Goal: Task Accomplishment & Management: Manage account settings

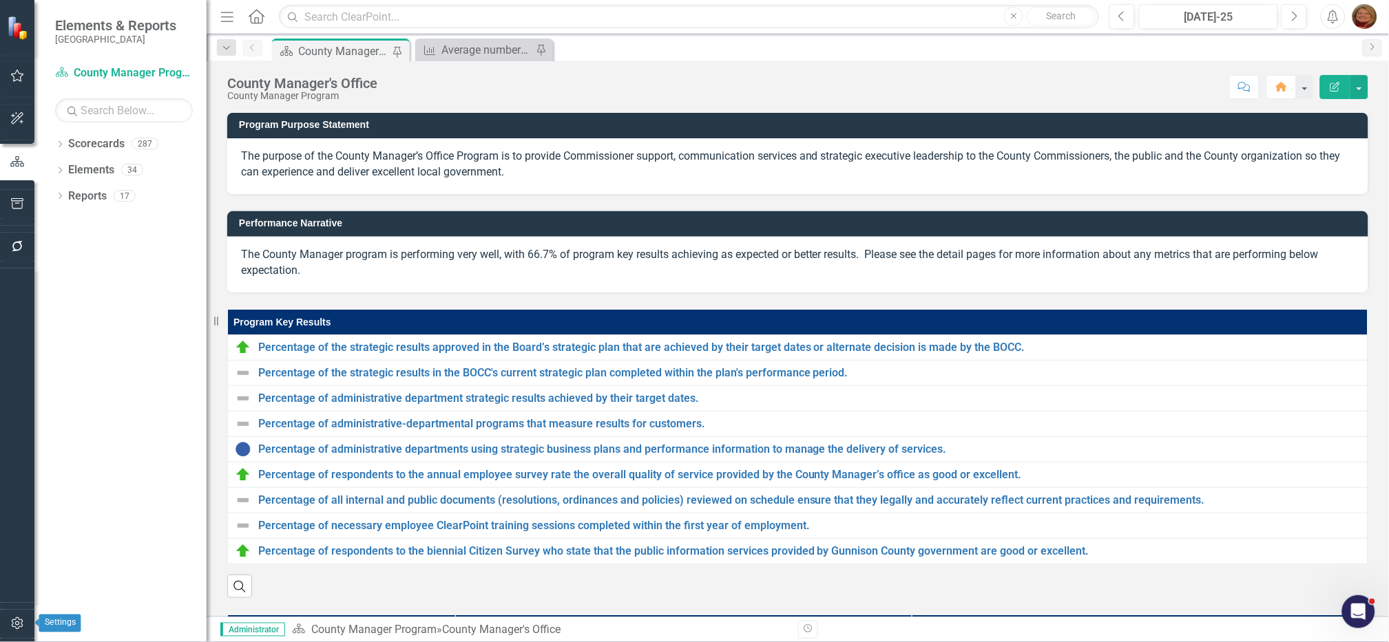
click at [21, 628] on icon "button" at bounding box center [17, 623] width 14 height 11
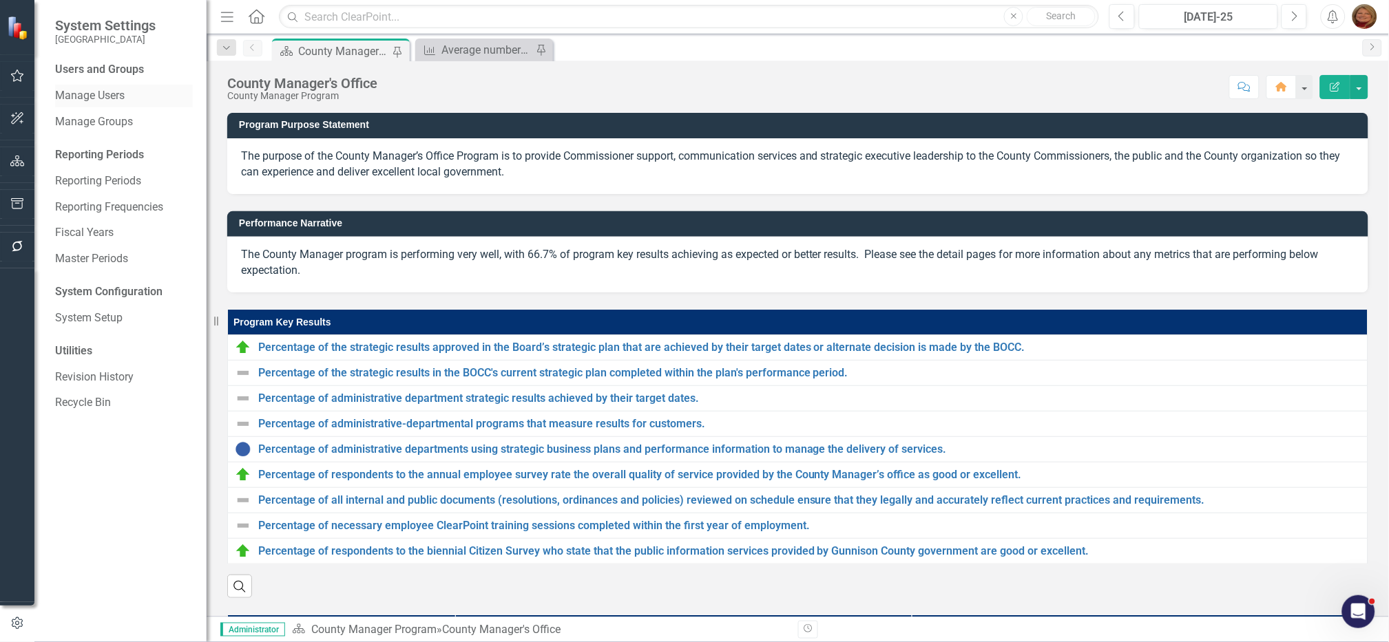
click at [103, 93] on link "Manage Users" at bounding box center [124, 96] width 138 height 16
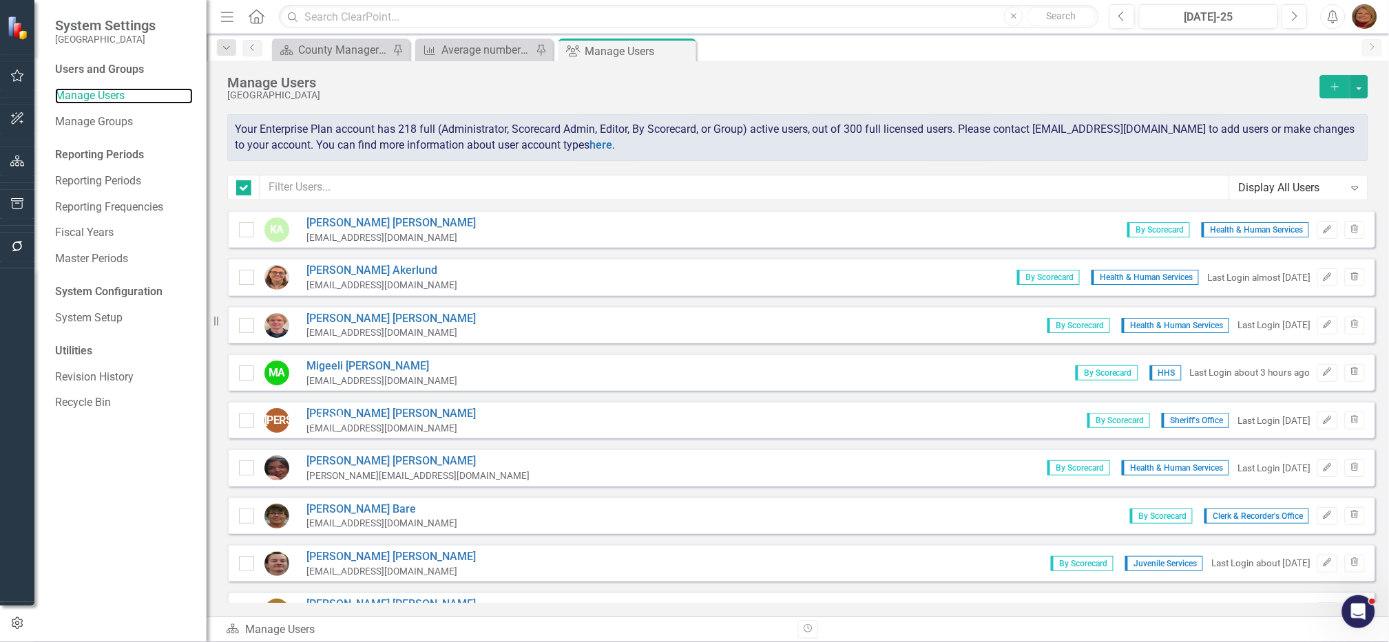
checkbox input "false"
click at [344, 185] on input "text" at bounding box center [744, 187] width 969 height 25
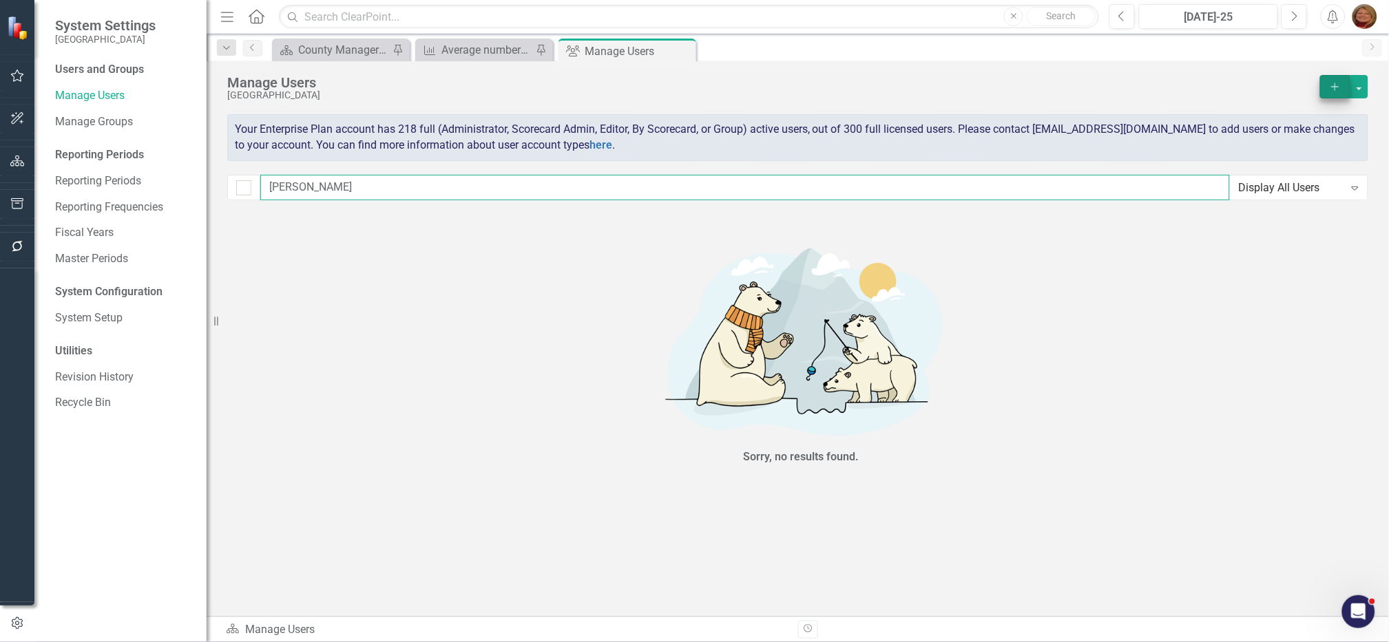
type input "[PERSON_NAME]"
click at [1331, 92] on button "Add" at bounding box center [1335, 86] width 30 height 23
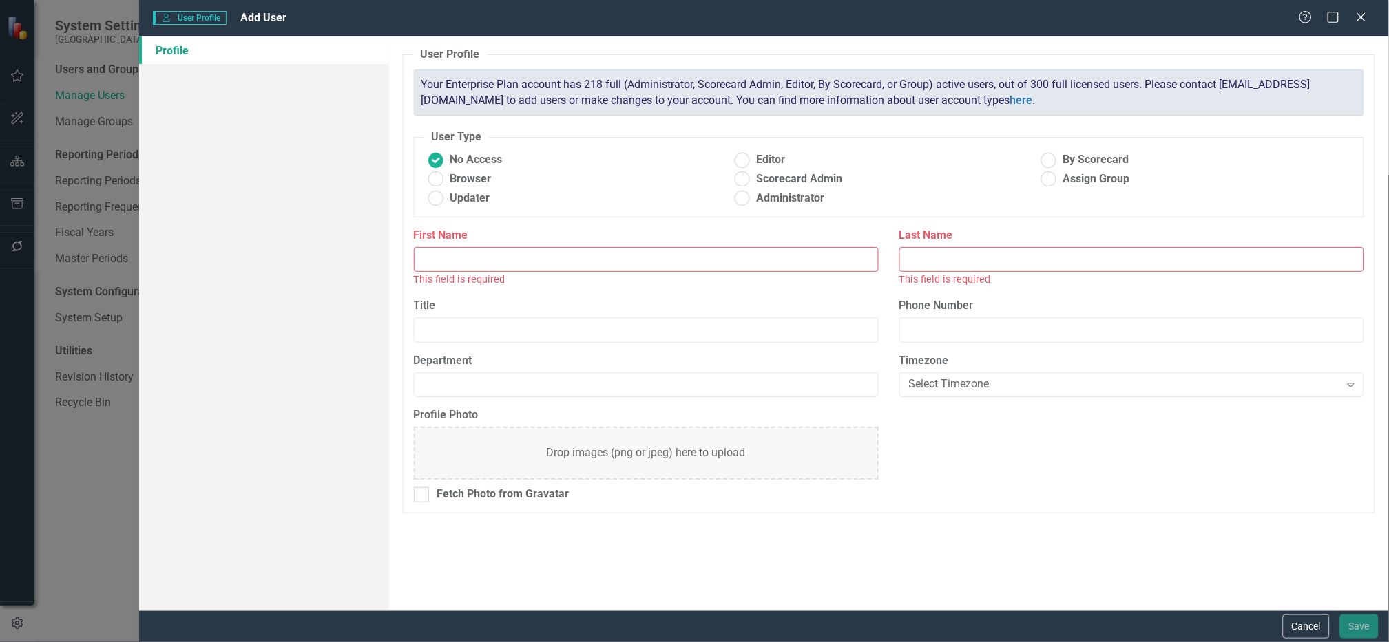
click at [468, 254] on input "First Name" at bounding box center [646, 259] width 465 height 25
drag, startPoint x: 1051, startPoint y: 160, endPoint x: 1043, endPoint y: 164, distance: 8.6
click at [1050, 160] on ins at bounding box center [1048, 159] width 21 height 21
click at [1050, 160] on input "By Scorecard" at bounding box center [1048, 159] width 21 height 21
radio input "true"
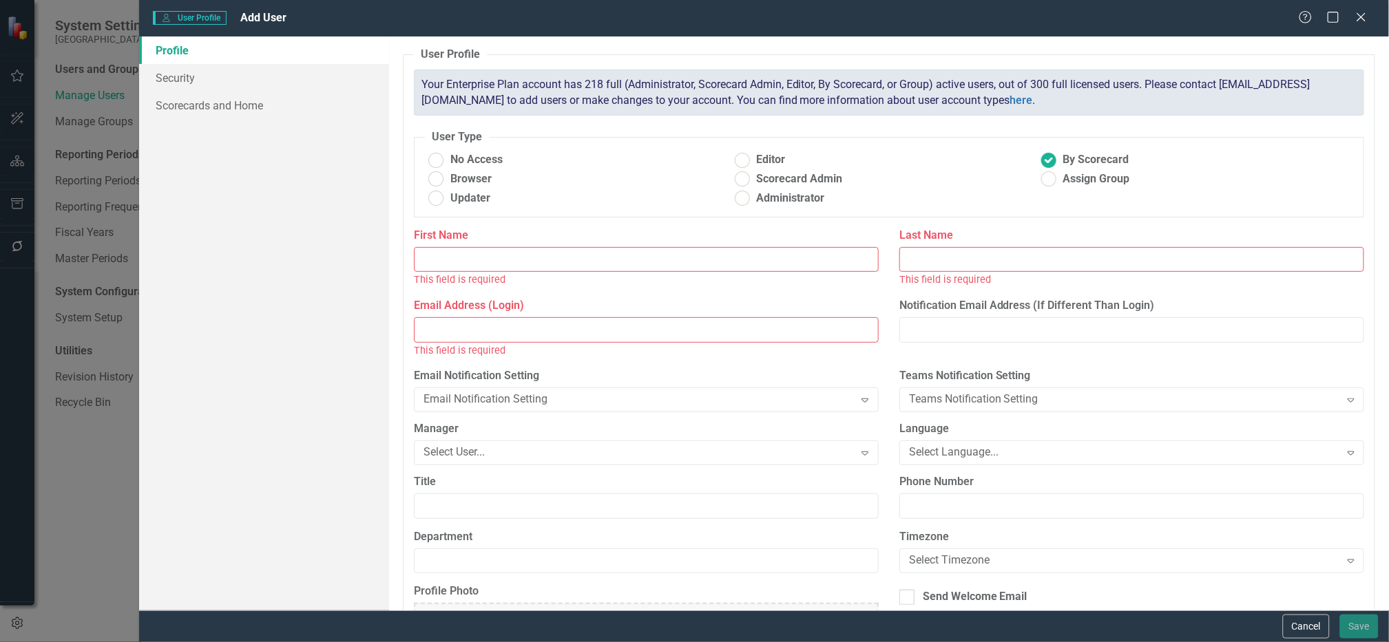
click at [496, 255] on input "First Name" at bounding box center [646, 259] width 465 height 25
type input "[PERSON_NAME]"
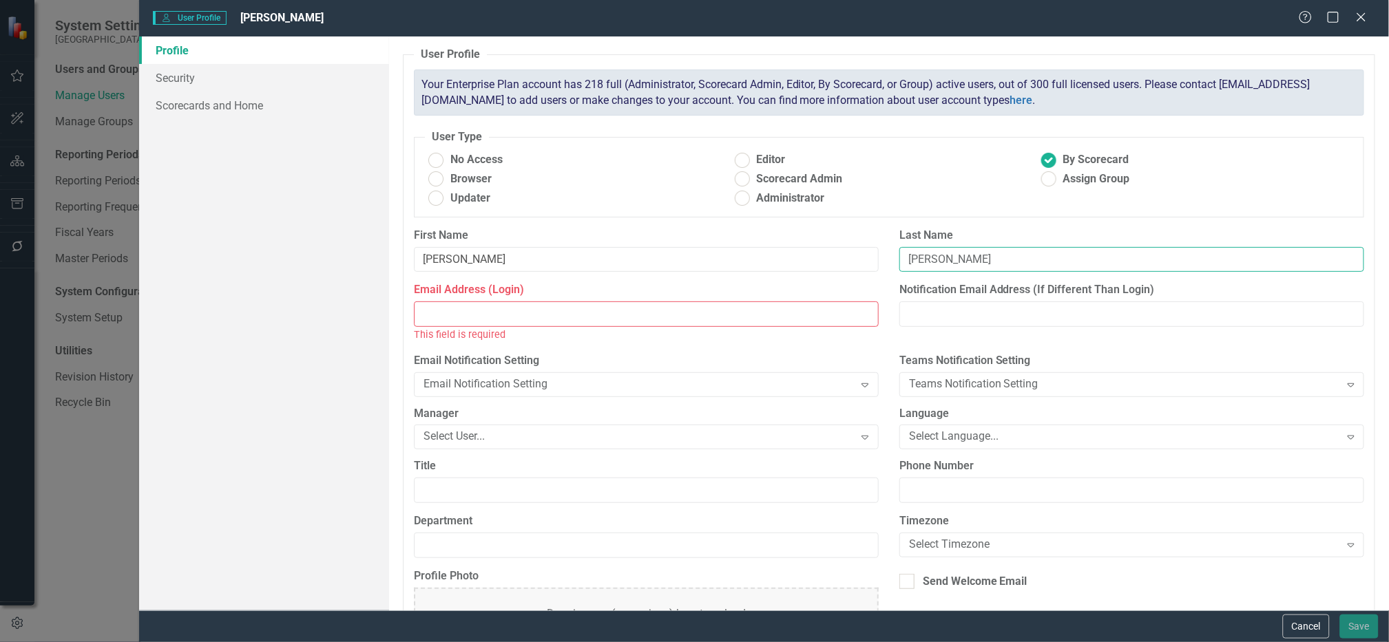
type input "[PERSON_NAME]"
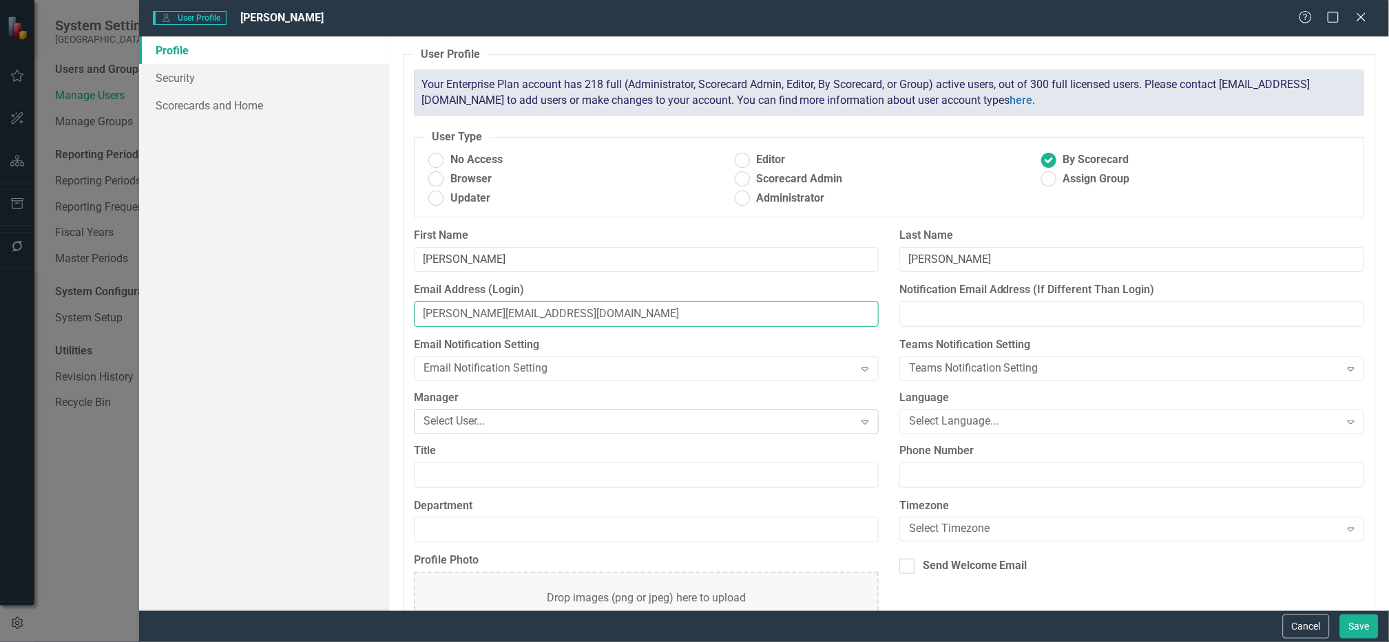
type input "[PERSON_NAME][EMAIL_ADDRESS][DOMAIN_NAME]"
click at [503, 421] on div "Select User..." at bounding box center [638, 422] width 431 height 16
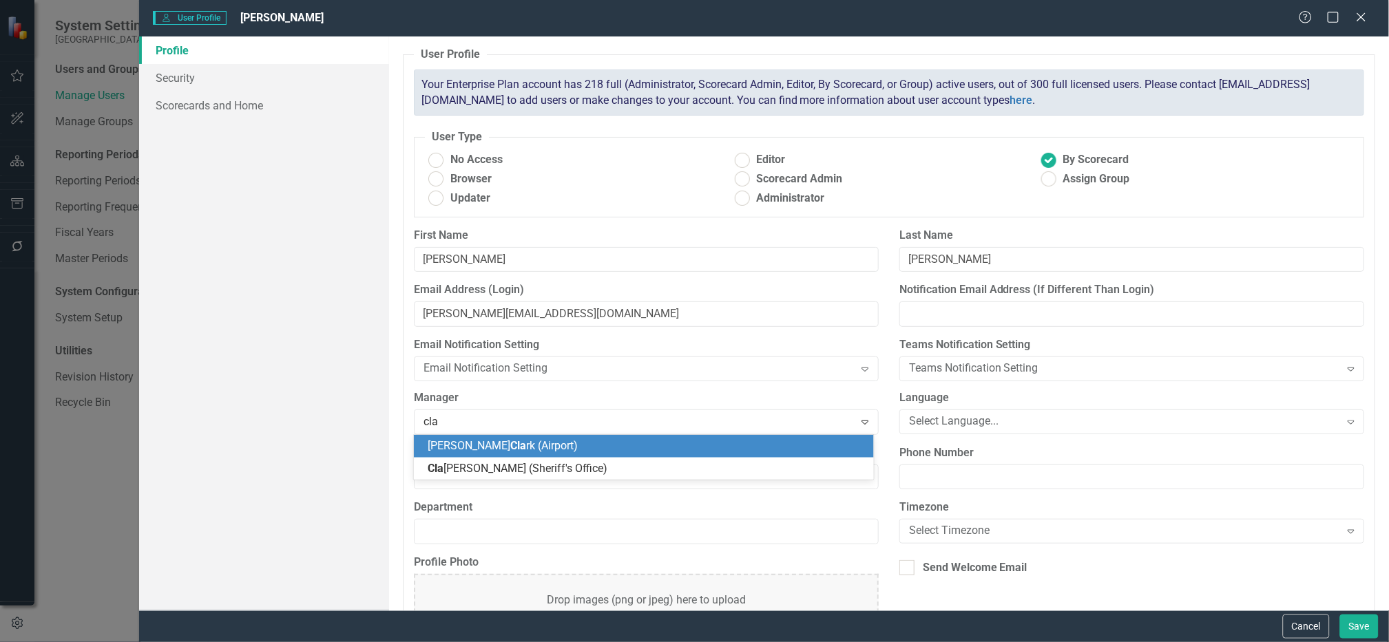
type input "clay"
click at [549, 443] on span "[PERSON_NAME] (Sheriff's Office)" at bounding box center [520, 445] width 185 height 13
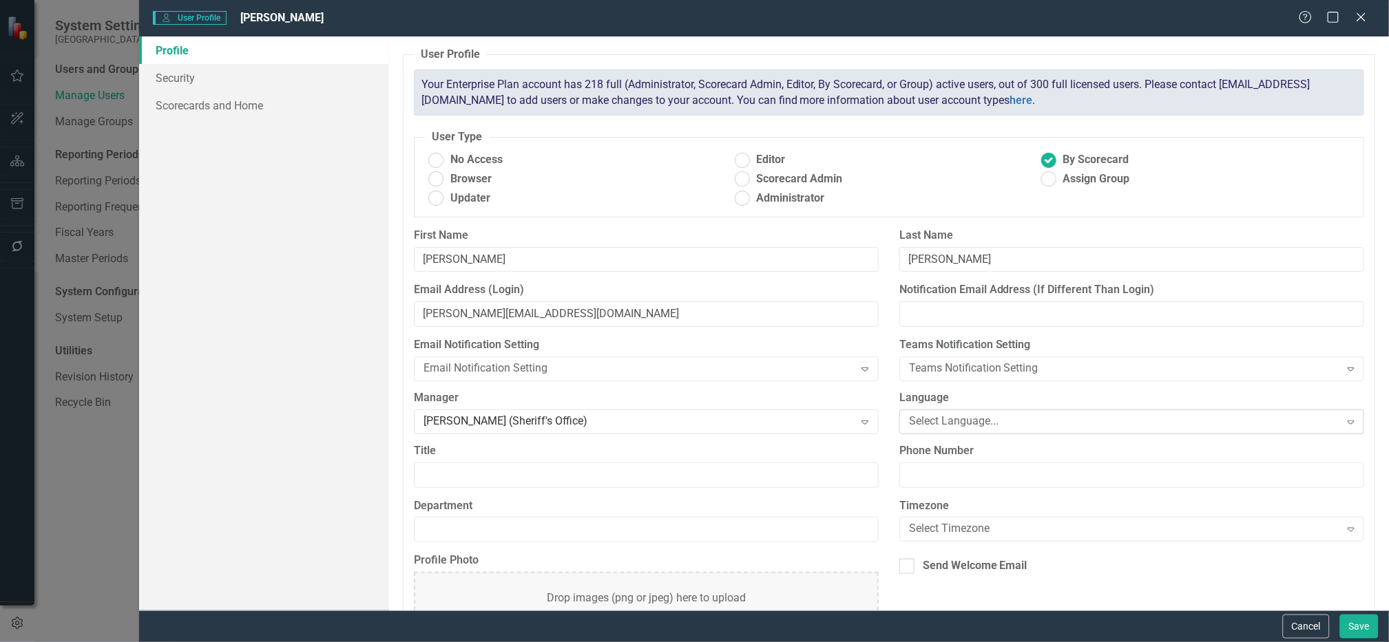
click at [1007, 421] on div "Select Language..." at bounding box center [1124, 422] width 431 height 16
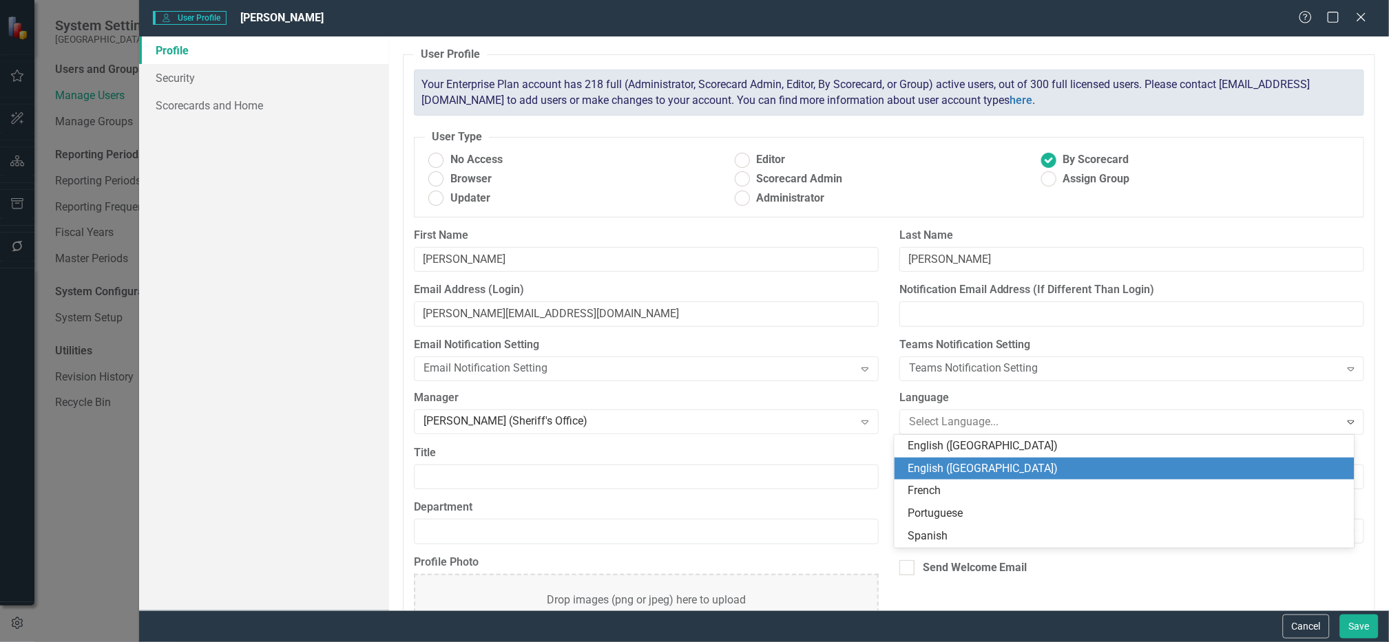
click at [959, 464] on div "English ([GEOGRAPHIC_DATA])" at bounding box center [1127, 469] width 438 height 16
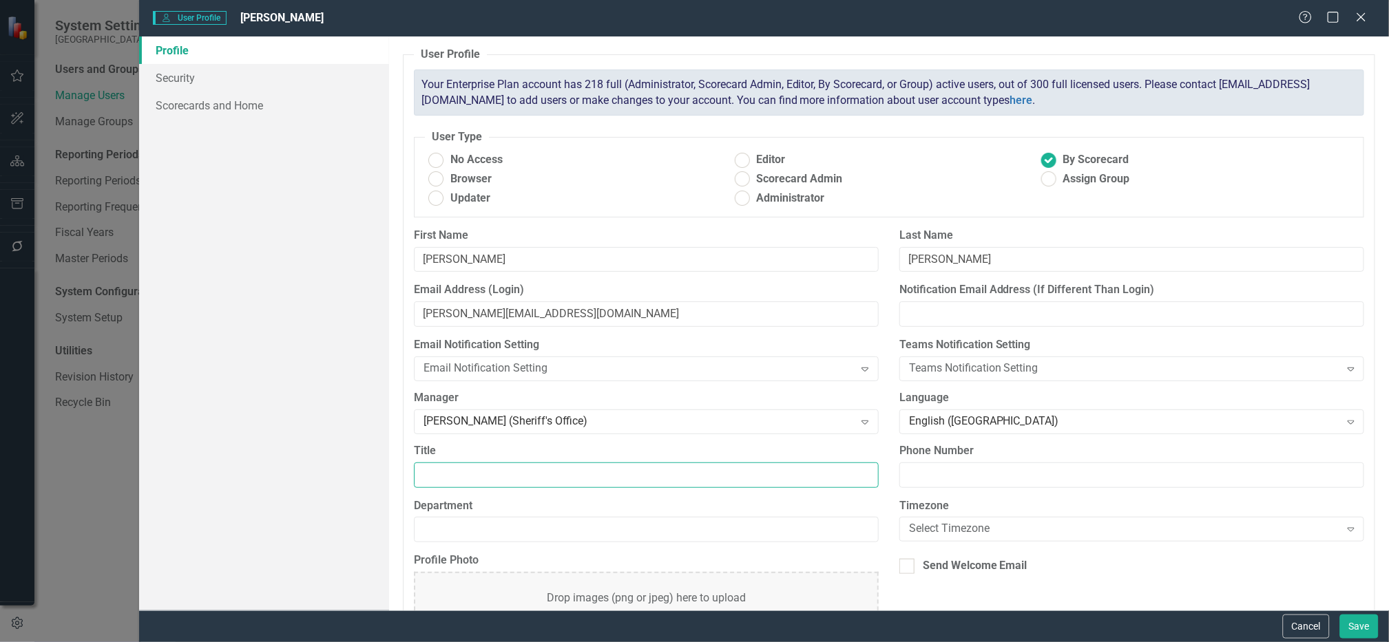
click at [453, 468] on input "Title" at bounding box center [646, 475] width 465 height 25
type input "Detention Deputy"
click at [521, 532] on input "Department" at bounding box center [646, 529] width 465 height 25
type input "Sheriff's Office"
click at [993, 523] on div "Select Timezone" at bounding box center [1124, 530] width 431 height 16
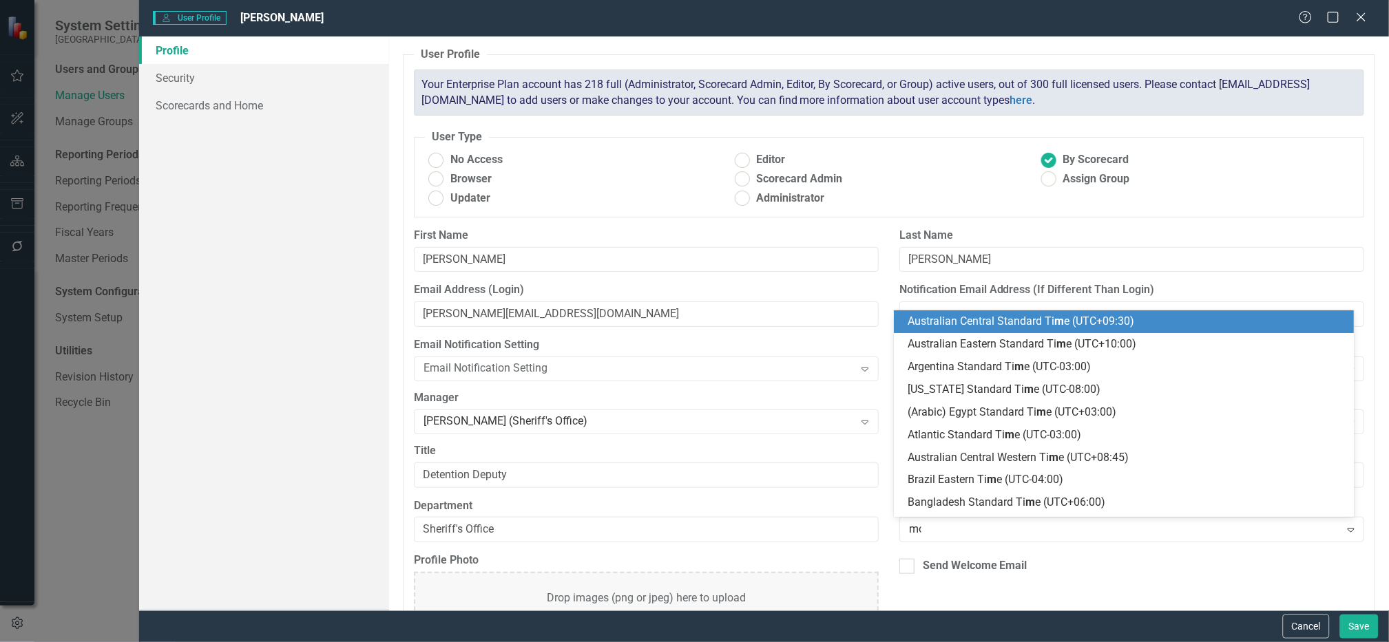
type input "mou"
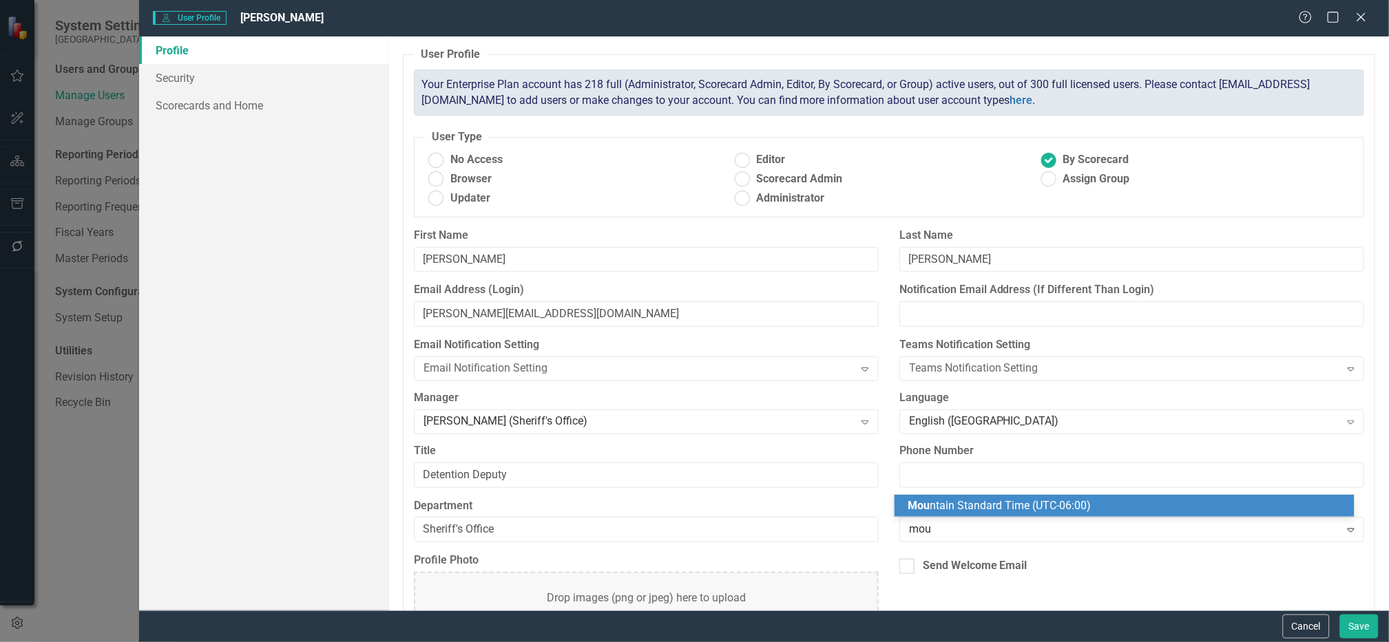
click at [1001, 505] on span "Mou ntain Standard Time (UTC-06:00)" at bounding box center [999, 505] width 183 height 13
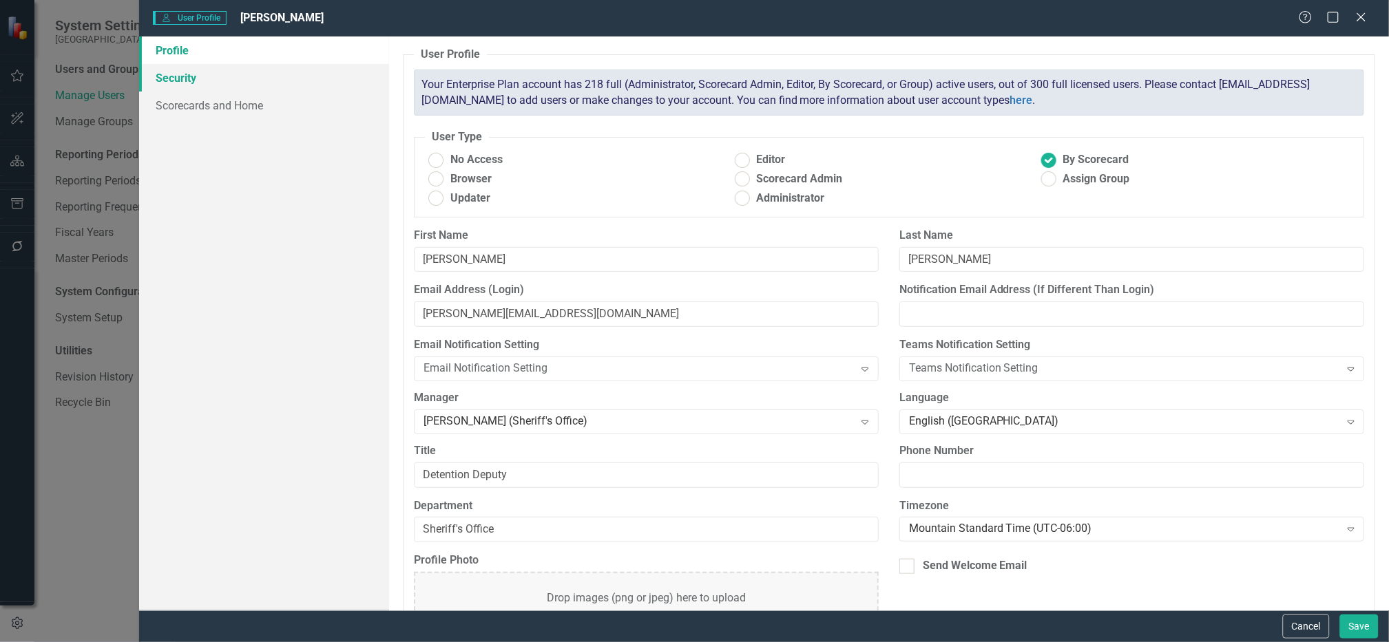
click at [197, 75] on link "Security" at bounding box center [264, 78] width 250 height 28
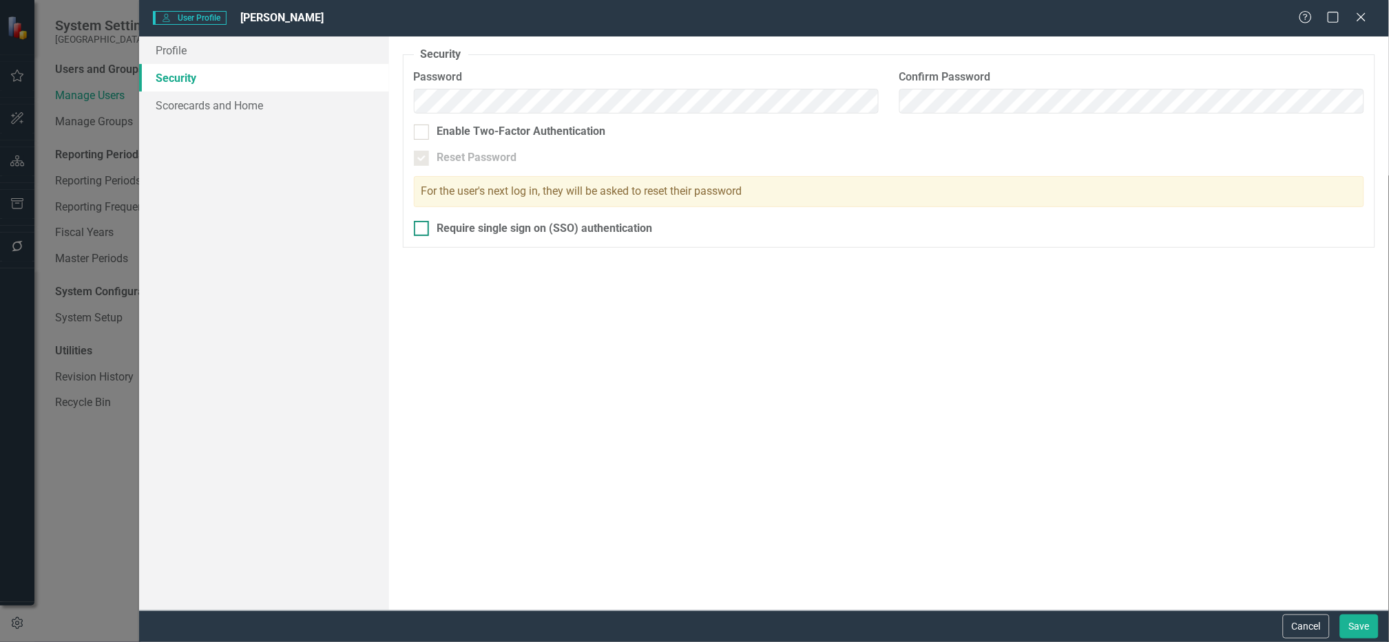
click at [421, 233] on div at bounding box center [421, 228] width 15 height 15
click at [421, 230] on input "Require single sign on (SSO) authentication" at bounding box center [418, 225] width 9 height 9
checkbox input "true"
click at [240, 108] on link "Scorecards and Home" at bounding box center [264, 106] width 250 height 28
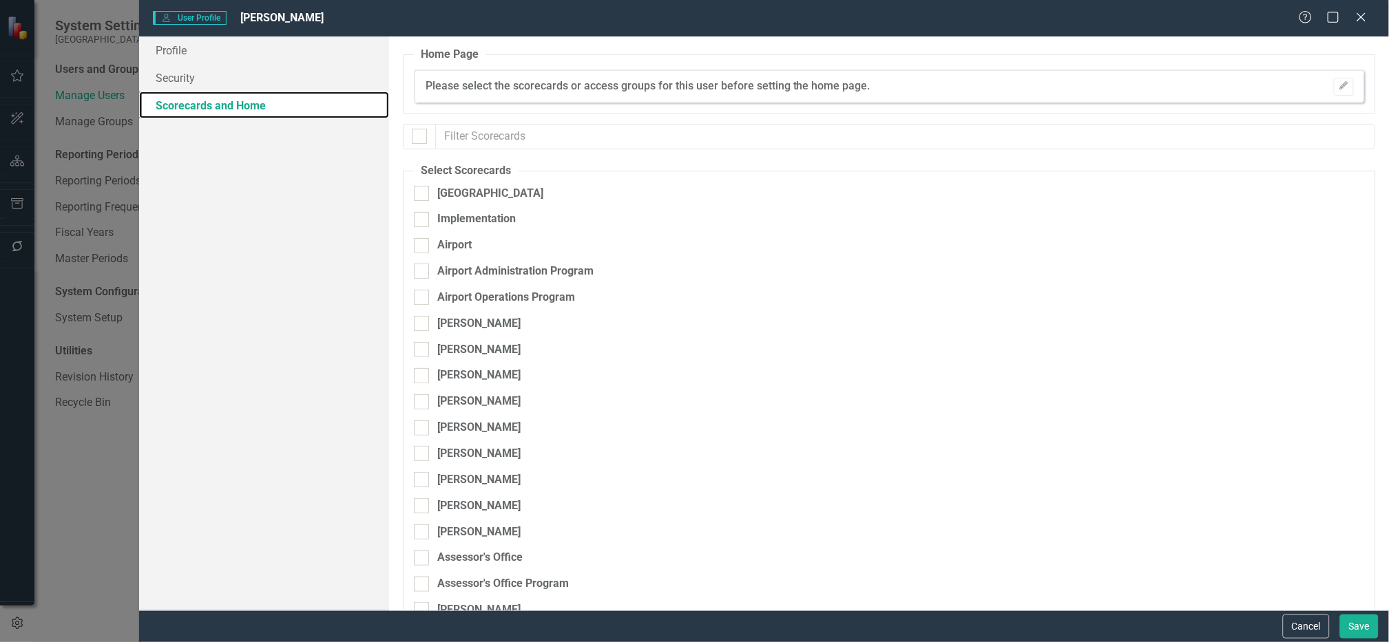
checkbox input "false"
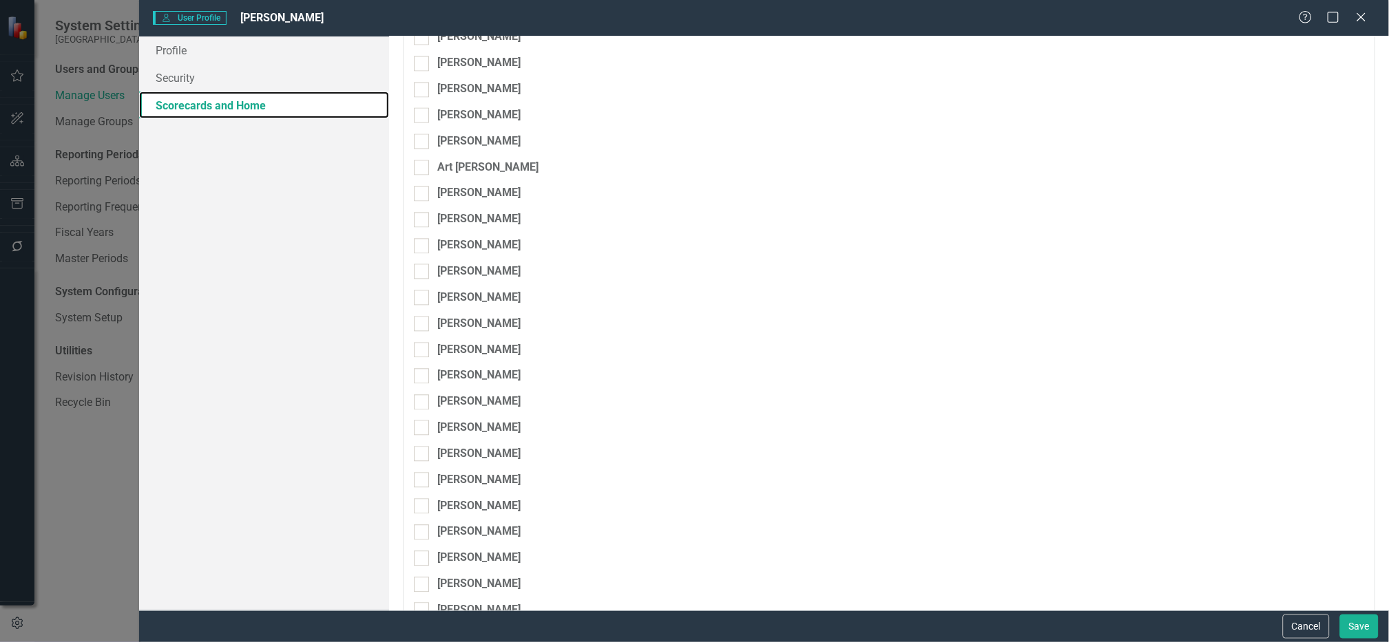
scroll to position [6368, 0]
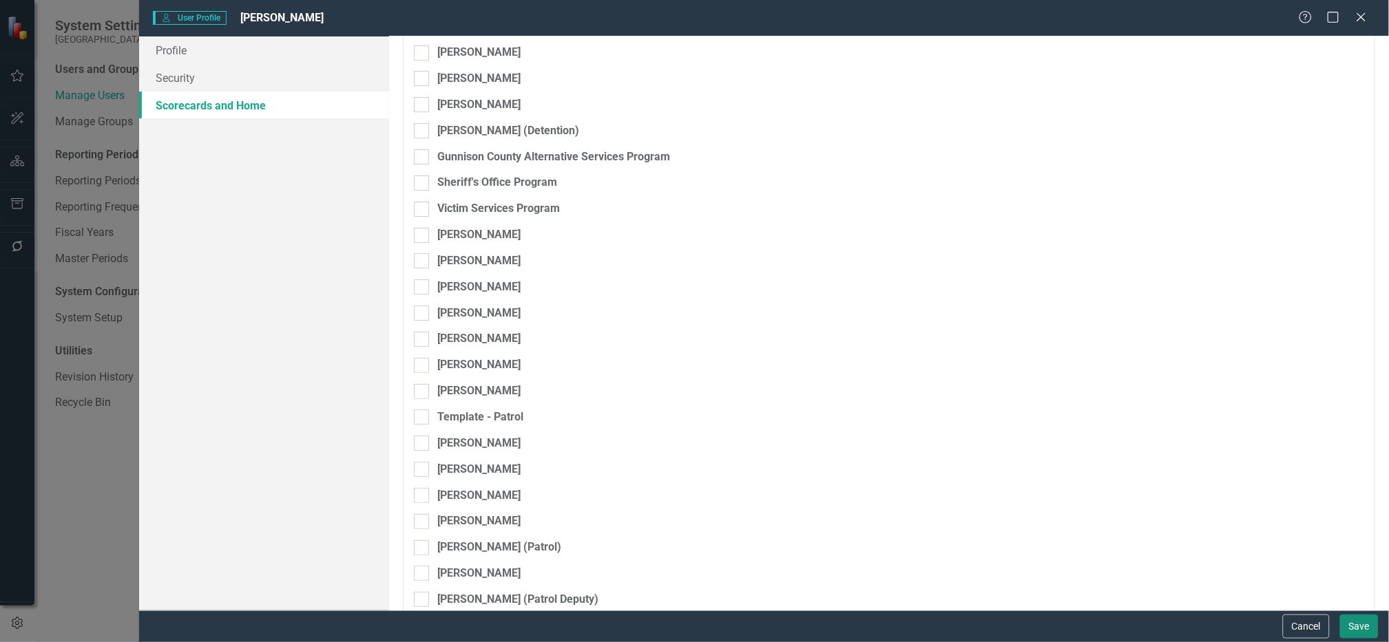
click at [1356, 626] on button "Save" at bounding box center [1359, 627] width 39 height 24
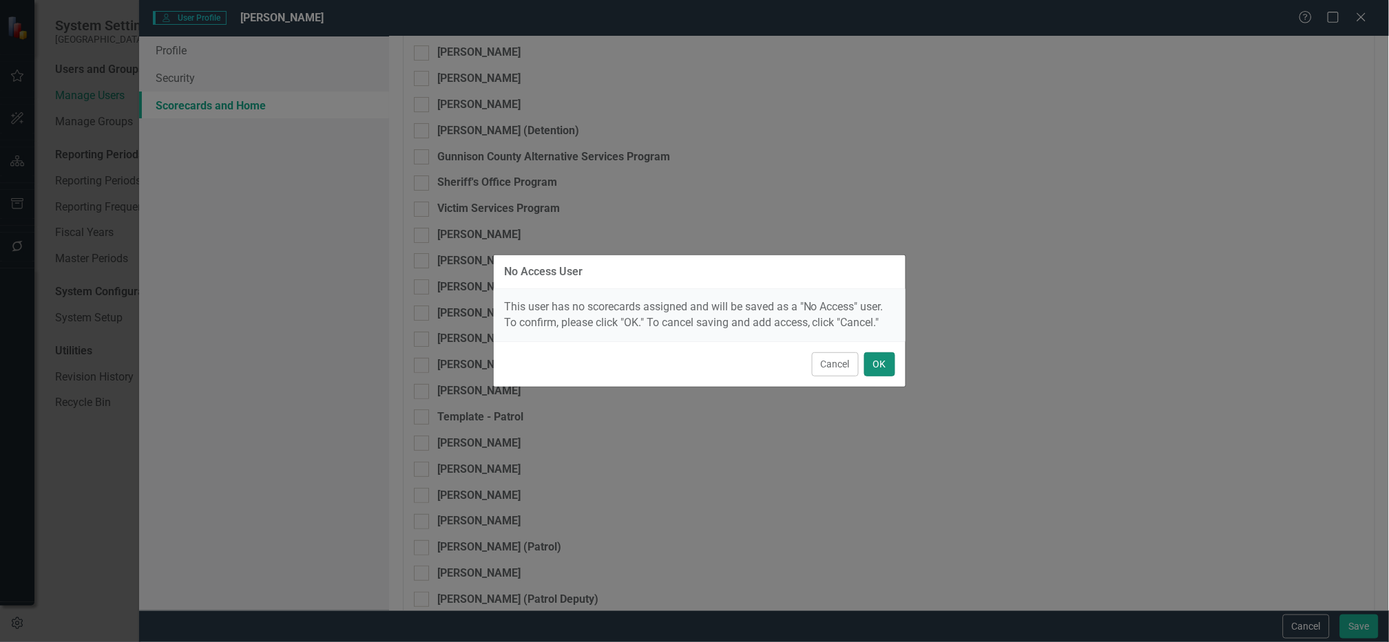
click at [881, 366] on button "OK" at bounding box center [879, 365] width 31 height 24
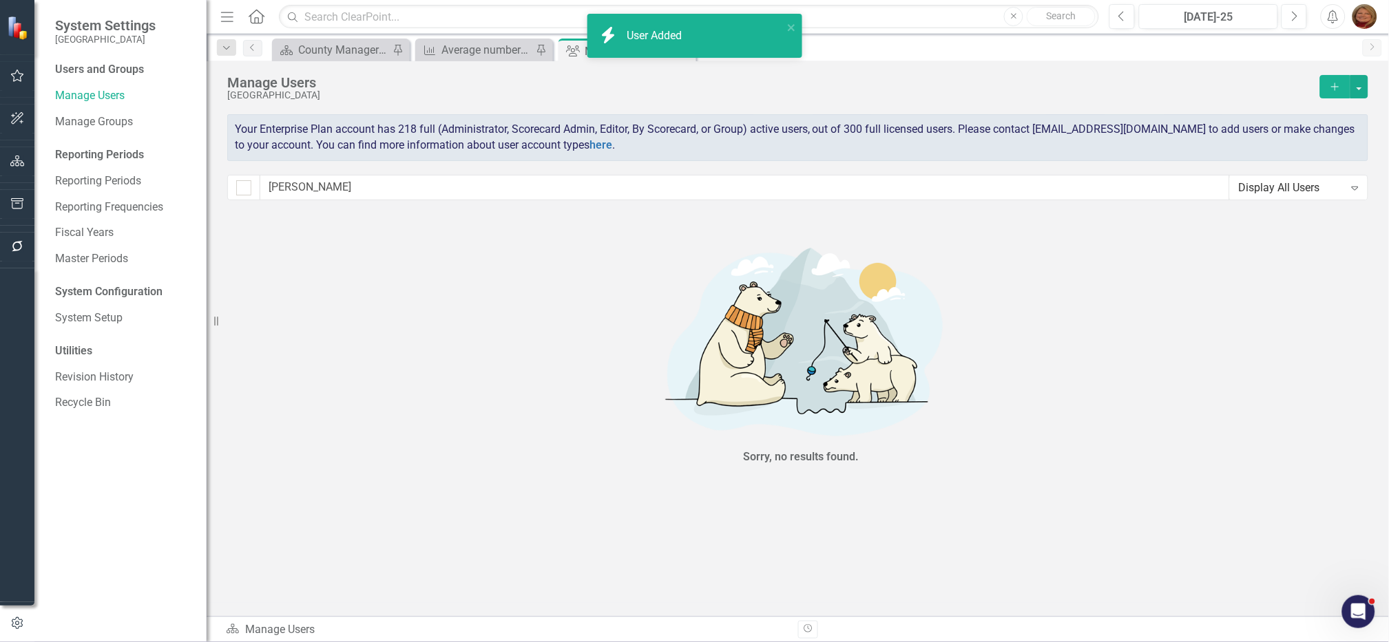
checkbox input "false"
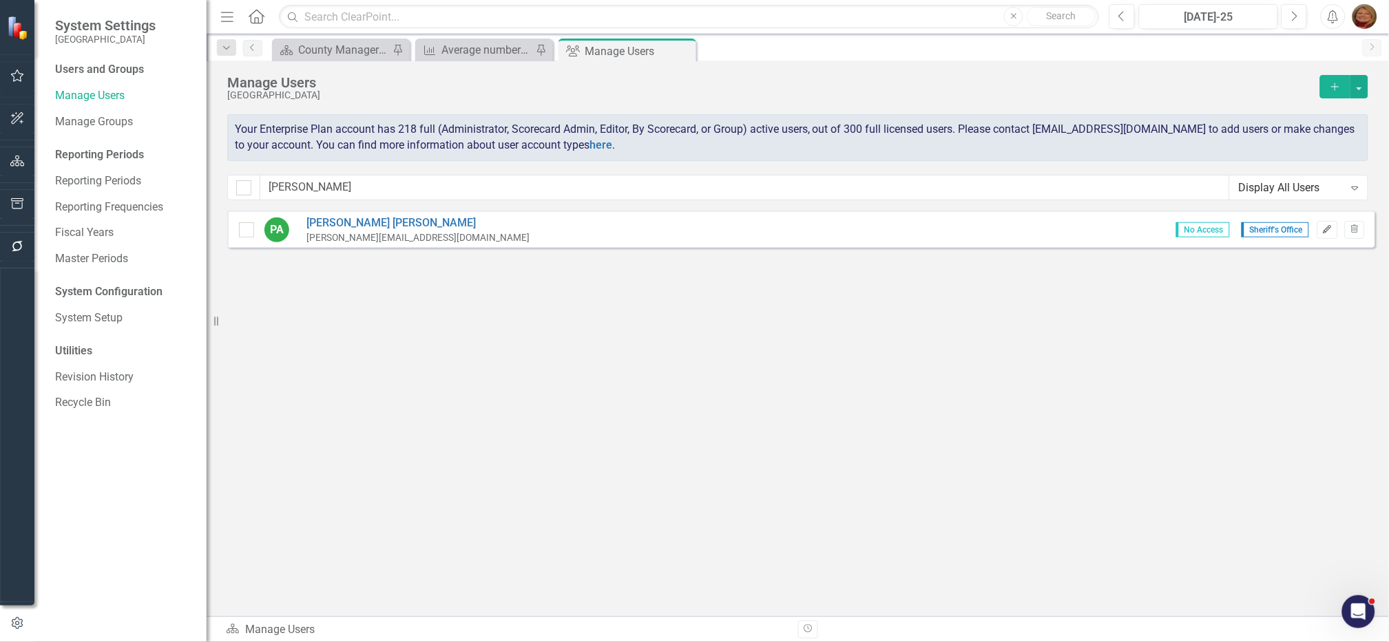
click at [1325, 228] on icon "Edit" at bounding box center [1327, 230] width 10 height 8
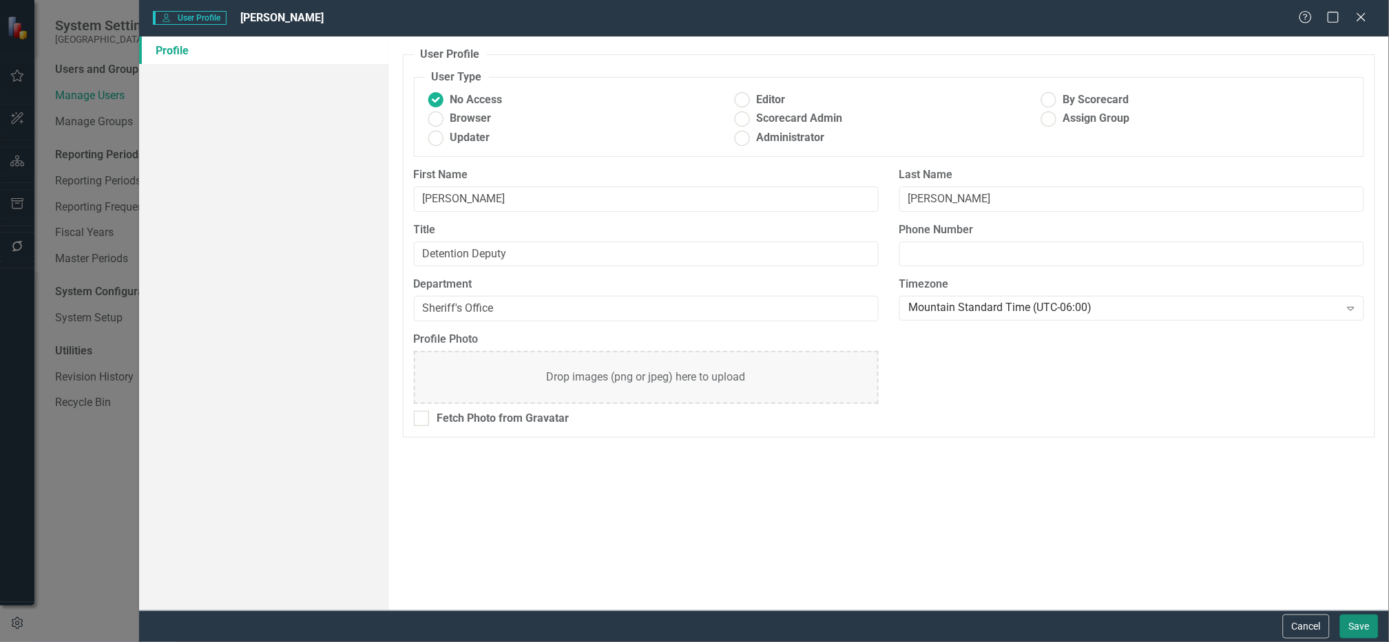
drag, startPoint x: 1359, startPoint y: 629, endPoint x: 461, endPoint y: 393, distance: 928.9
click at [1359, 628] on button "Save" at bounding box center [1359, 627] width 39 height 24
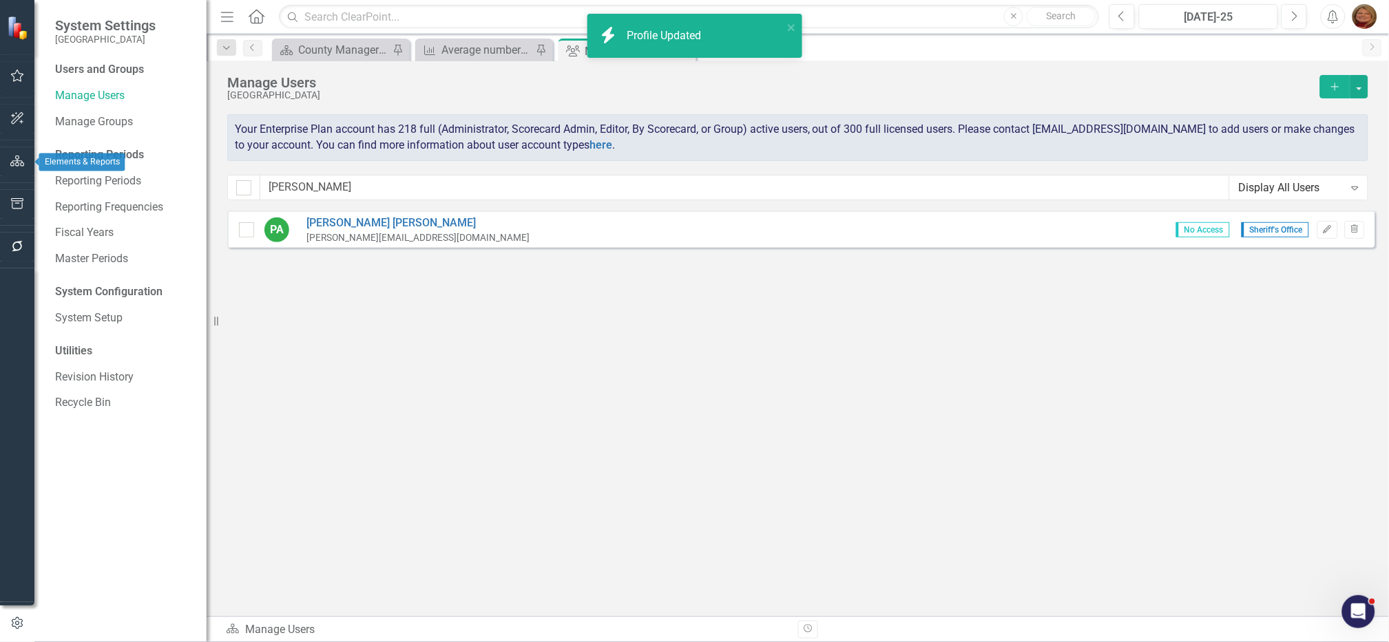
click at [16, 162] on icon "button" at bounding box center [17, 161] width 14 height 11
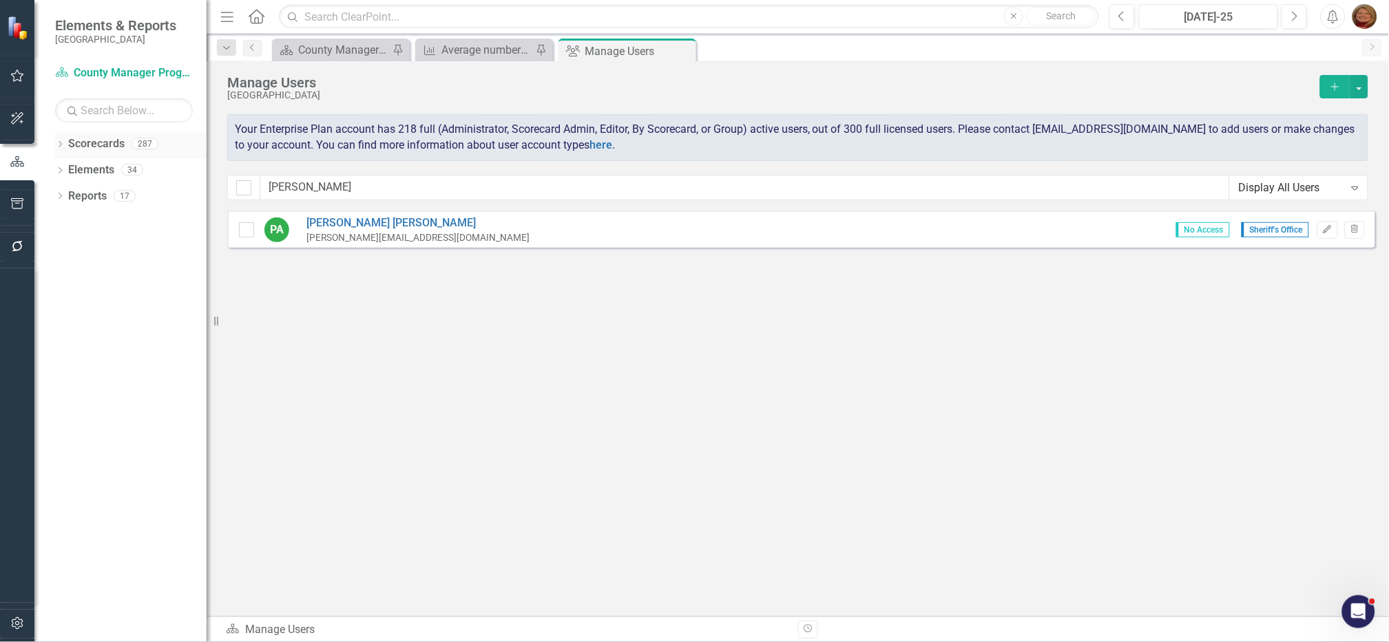
click at [59, 138] on div "Dropdown Scorecards 287" at bounding box center [130, 146] width 151 height 26
click at [101, 142] on link "Scorecards" at bounding box center [96, 144] width 56 height 16
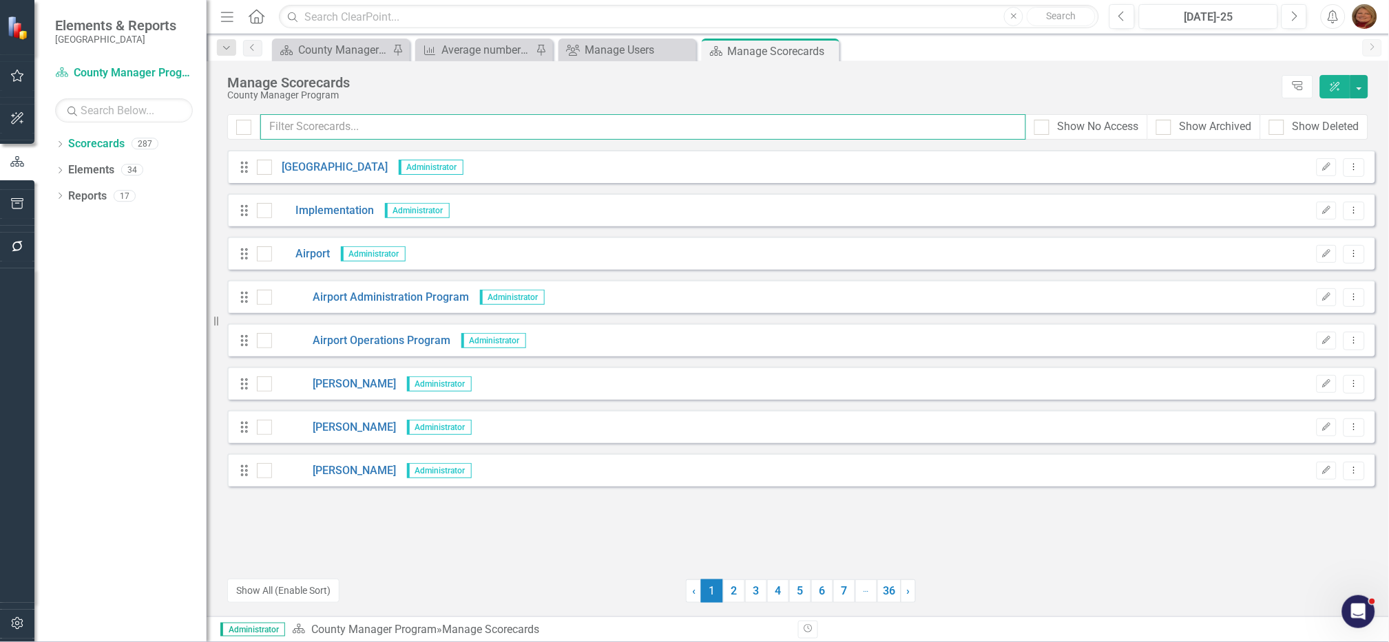
click at [379, 130] on input "text" at bounding box center [643, 126] width 766 height 25
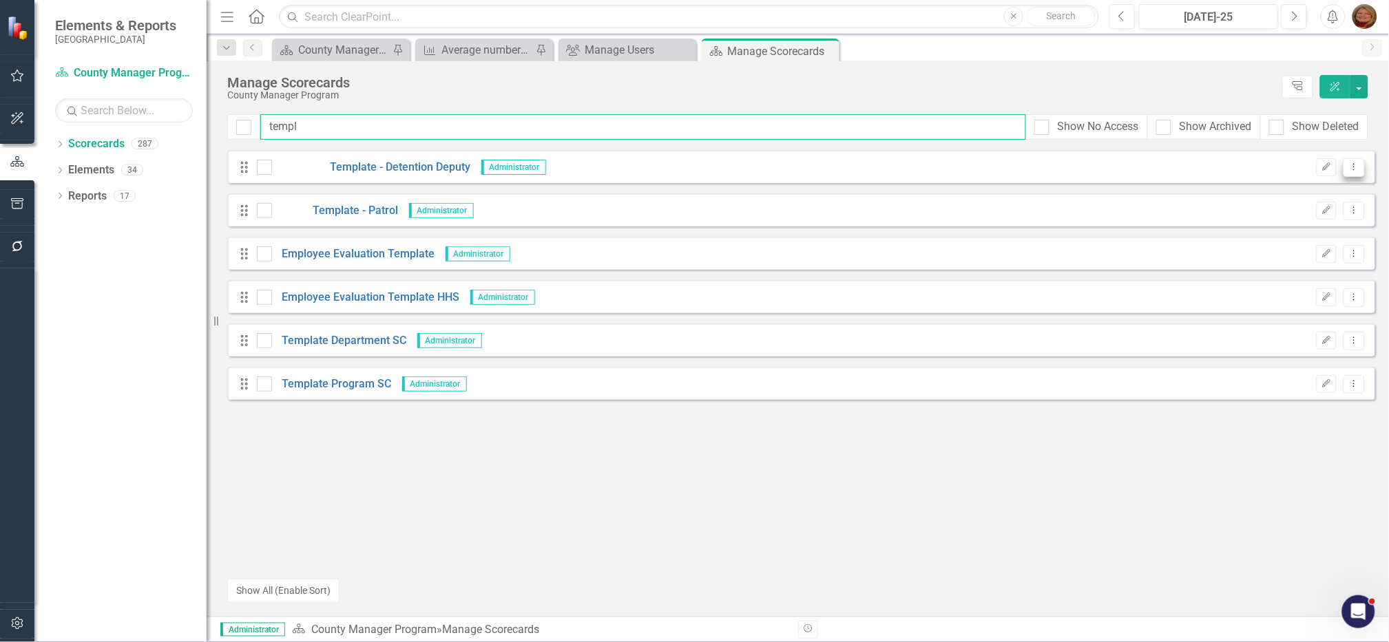
type input "templ"
click at [1357, 168] on icon "Dropdown Menu" at bounding box center [1354, 167] width 12 height 9
click at [1300, 216] on link "Copy Duplicate Scorecard" at bounding box center [1289, 214] width 152 height 25
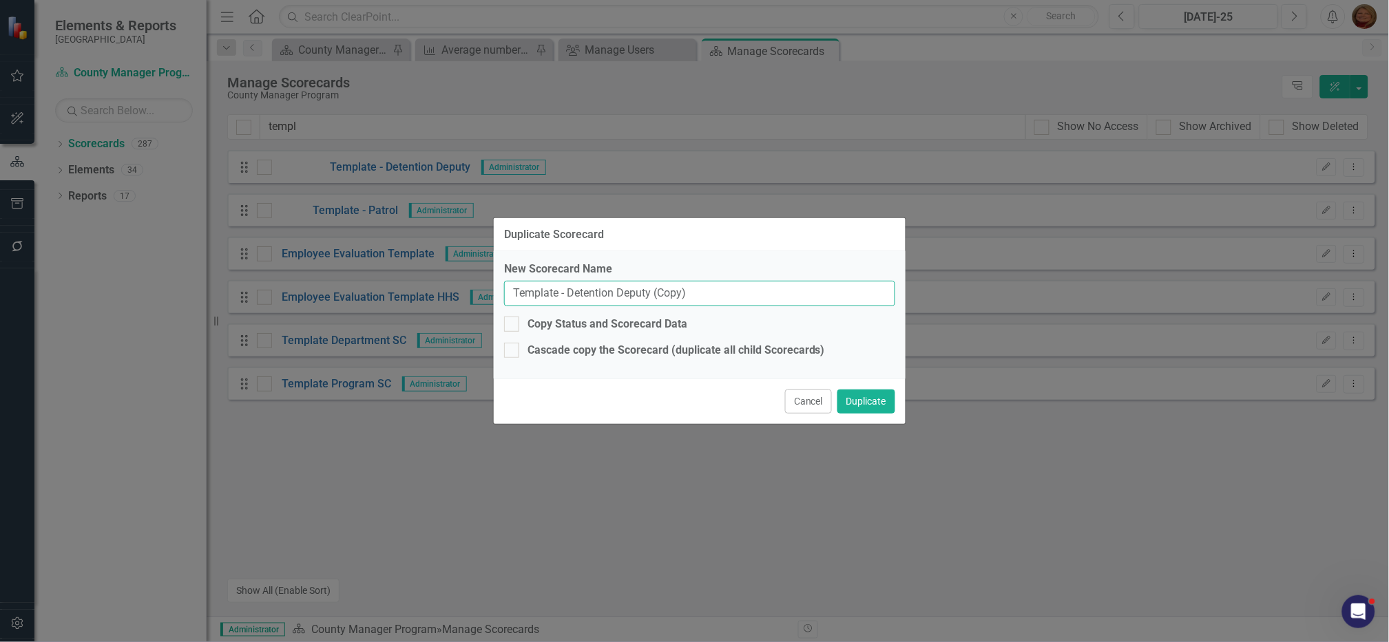
drag, startPoint x: 680, startPoint y: 289, endPoint x: 25, endPoint y: 252, distance: 655.8
click at [26, 255] on div "Duplicate Scorecard New Scorecard Name Template - Detention Deputy (Copy) Copy …" at bounding box center [694, 321] width 1389 height 642
type input ")"
type input "[PERSON_NAME]"
click at [877, 403] on button "Duplicate" at bounding box center [866, 402] width 58 height 24
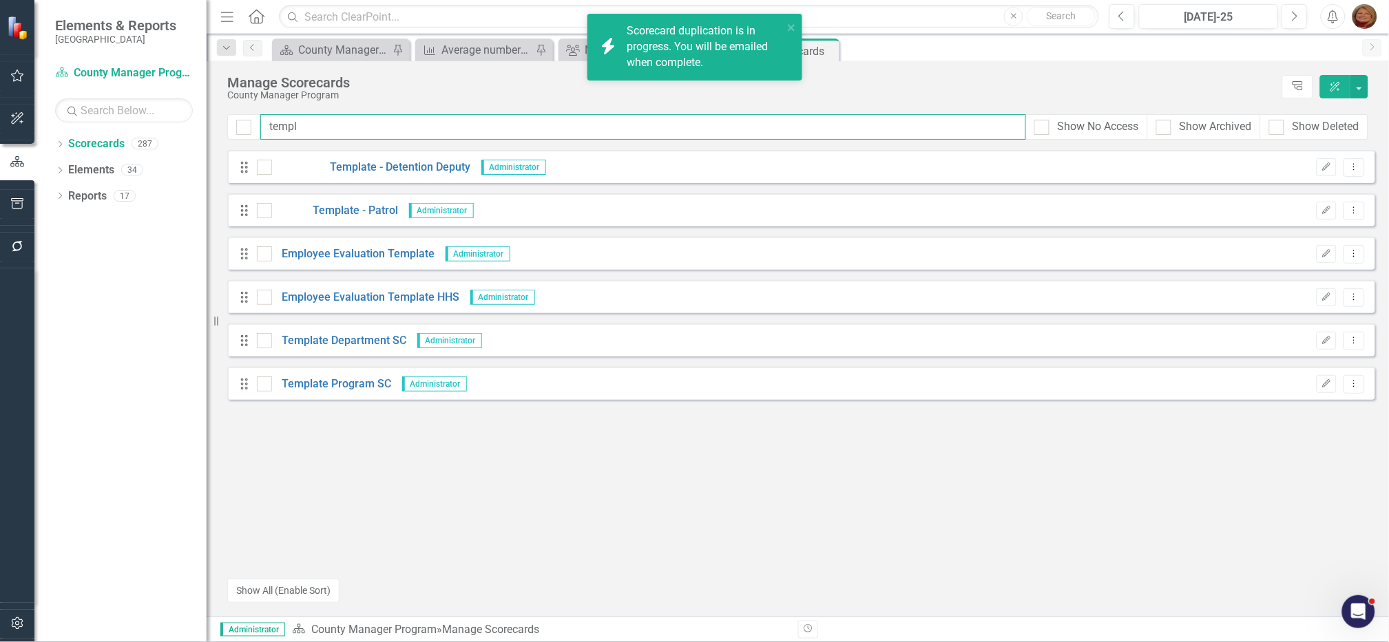
drag, startPoint x: 70, startPoint y: 95, endPoint x: 61, endPoint y: 94, distance: 8.4
click at [61, 94] on div "Elements & Reports Gunnison County Scorecard County Manager Program Search Drop…" at bounding box center [694, 321] width 1389 height 642
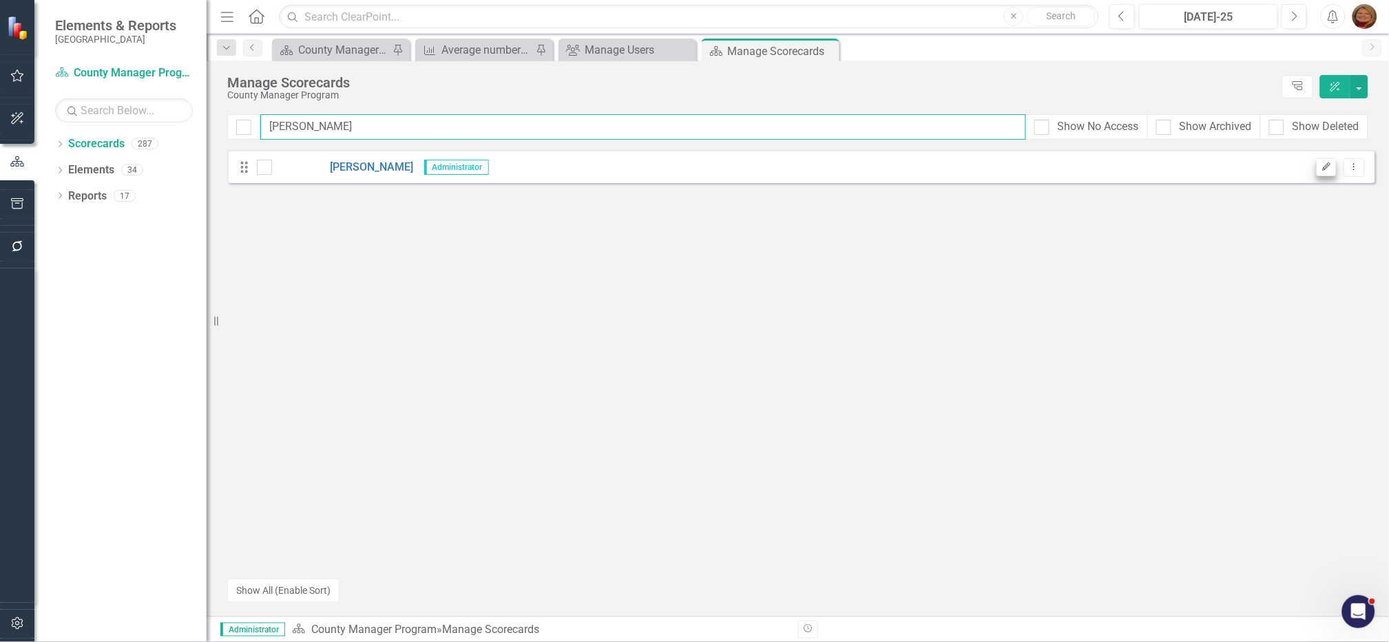
type input "[PERSON_NAME]"
click at [1323, 165] on icon "Edit" at bounding box center [1326, 167] width 10 height 8
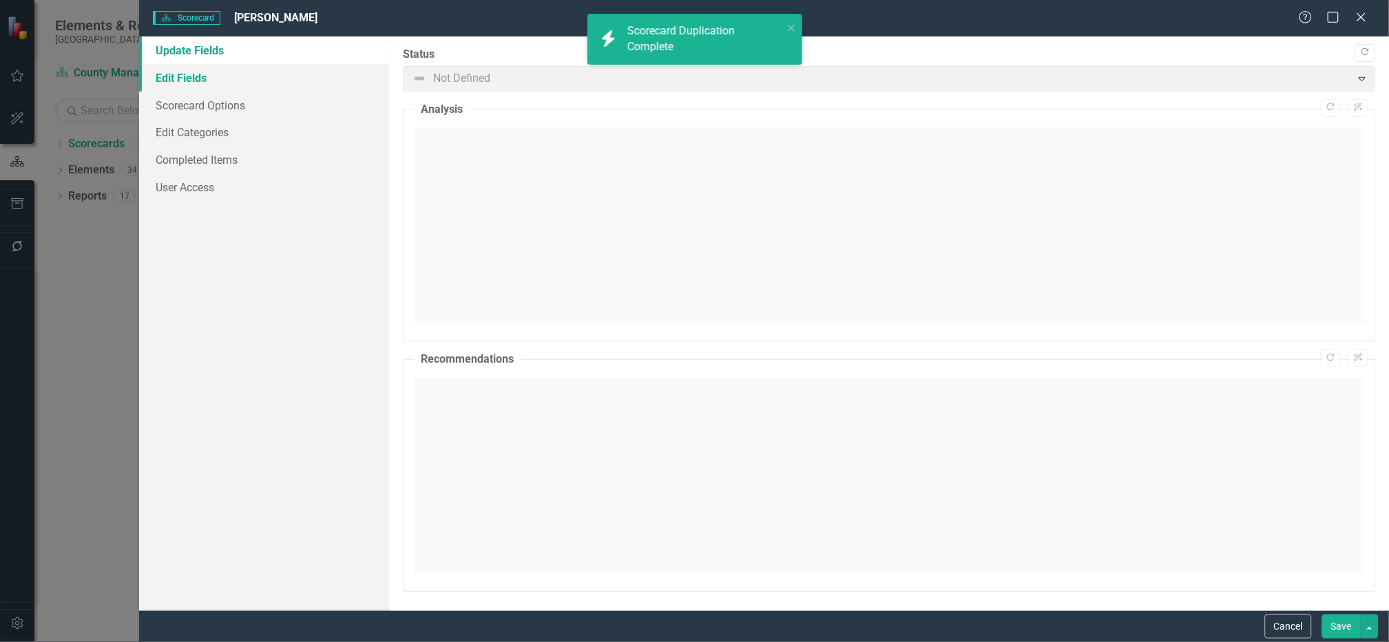
click at [193, 78] on link "Edit Fields" at bounding box center [264, 78] width 250 height 28
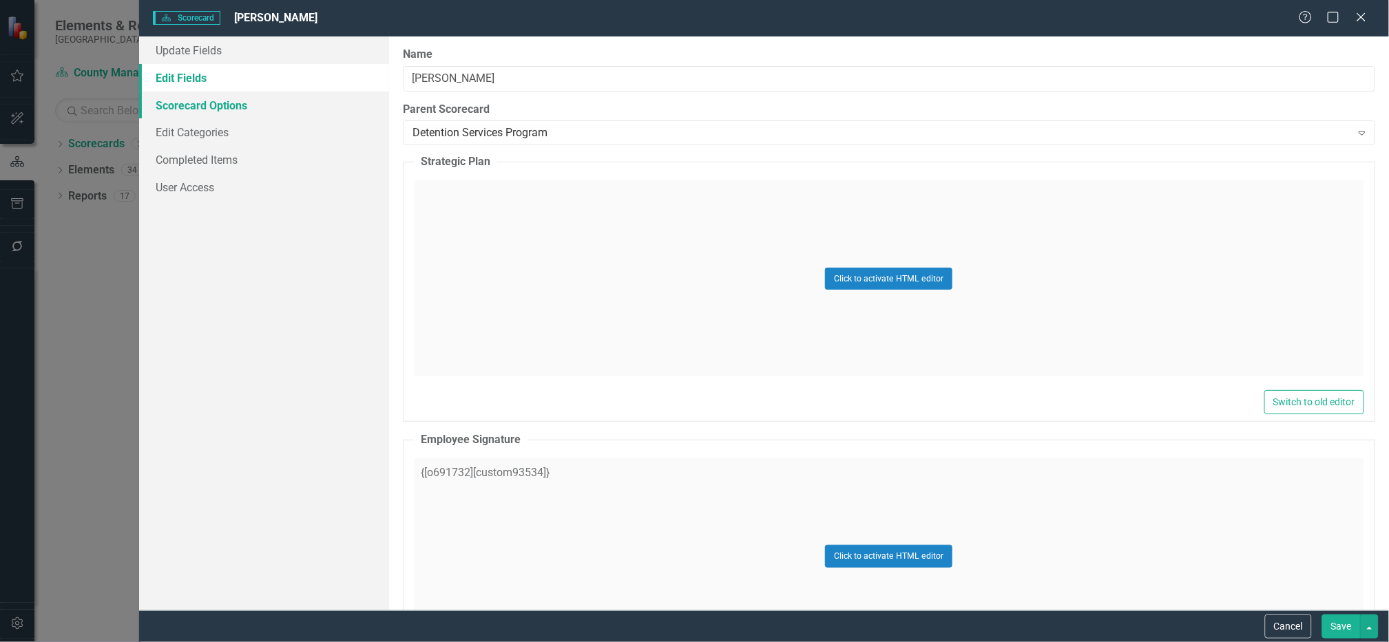
click at [224, 103] on link "Scorecard Options" at bounding box center [264, 106] width 250 height 28
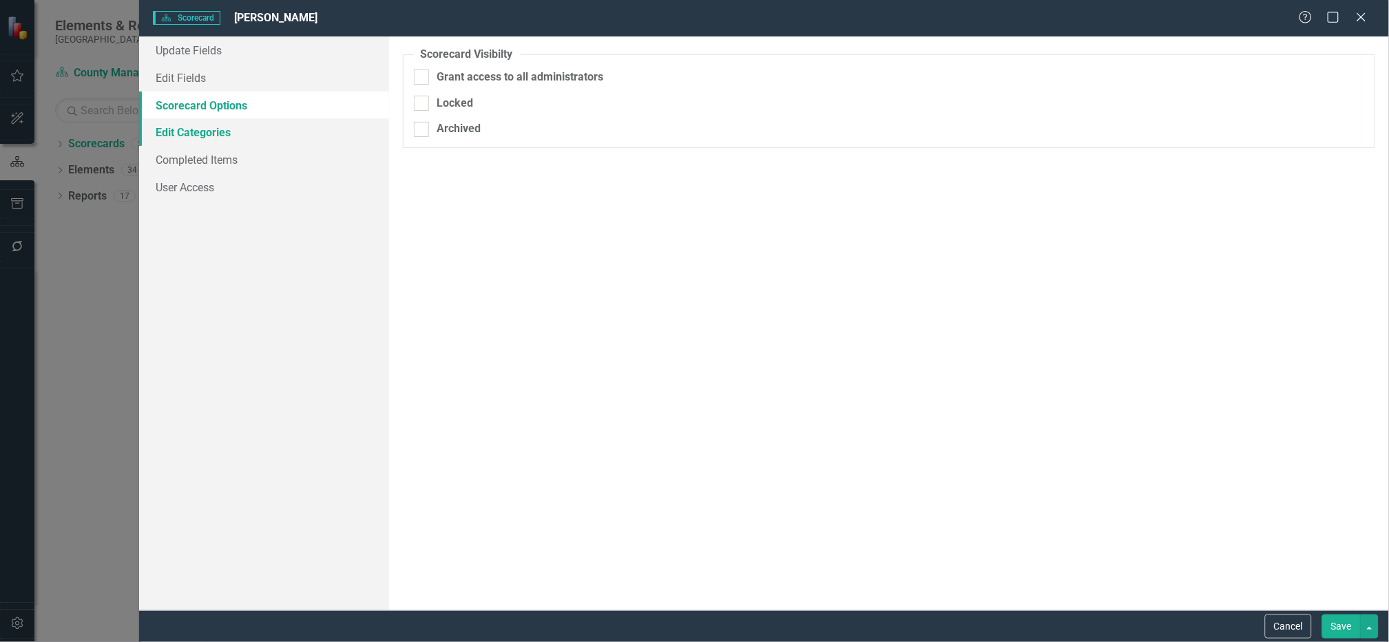
click at [214, 132] on link "Edit Categories" at bounding box center [264, 132] width 250 height 28
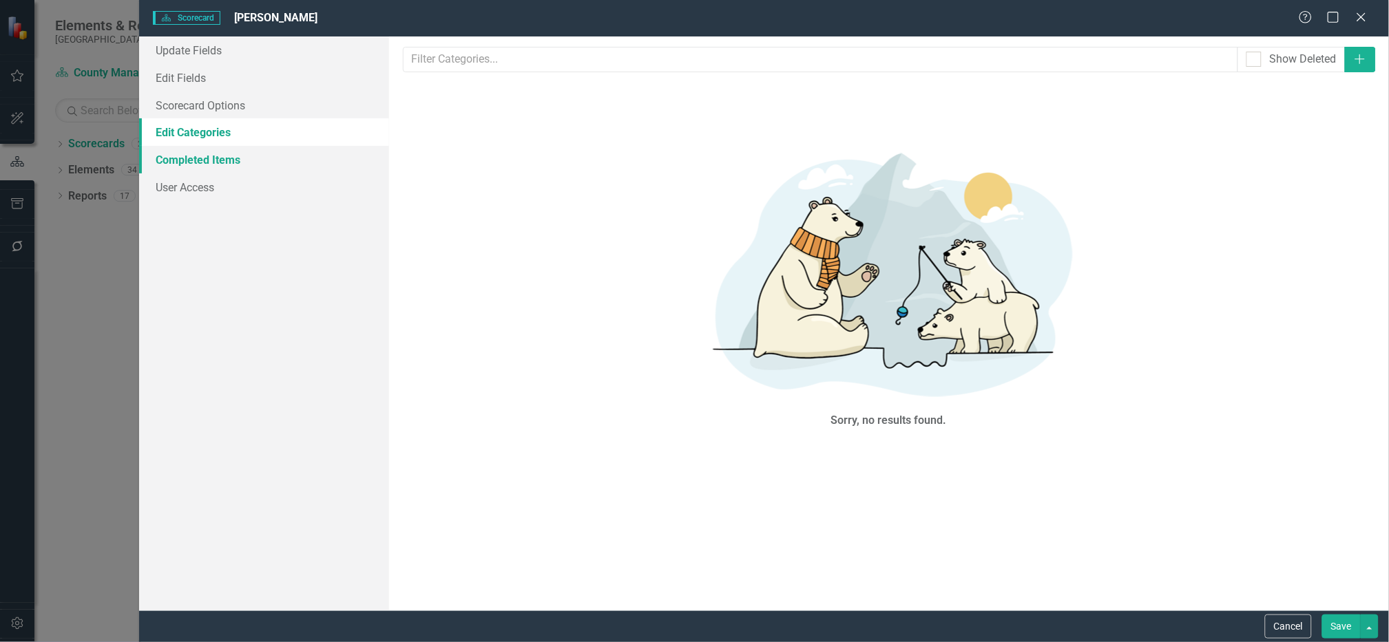
click at [216, 156] on link "Completed Items" at bounding box center [264, 160] width 250 height 28
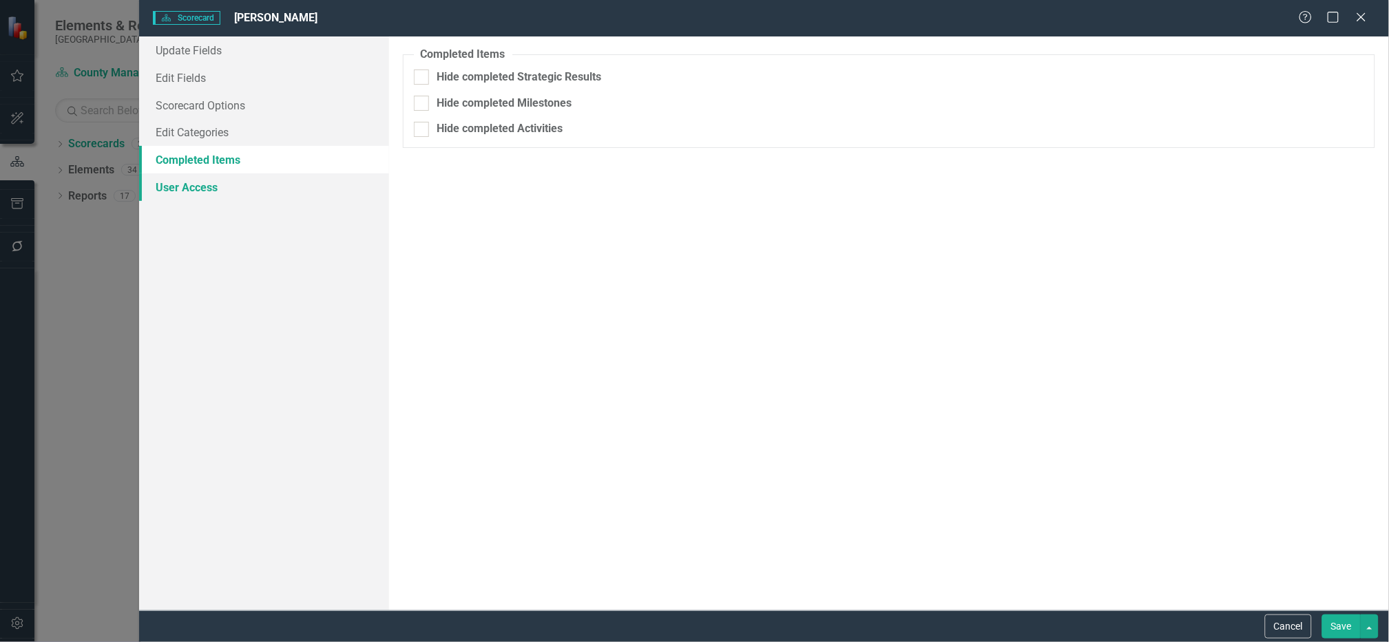
click at [195, 189] on link "User Access" at bounding box center [264, 188] width 250 height 28
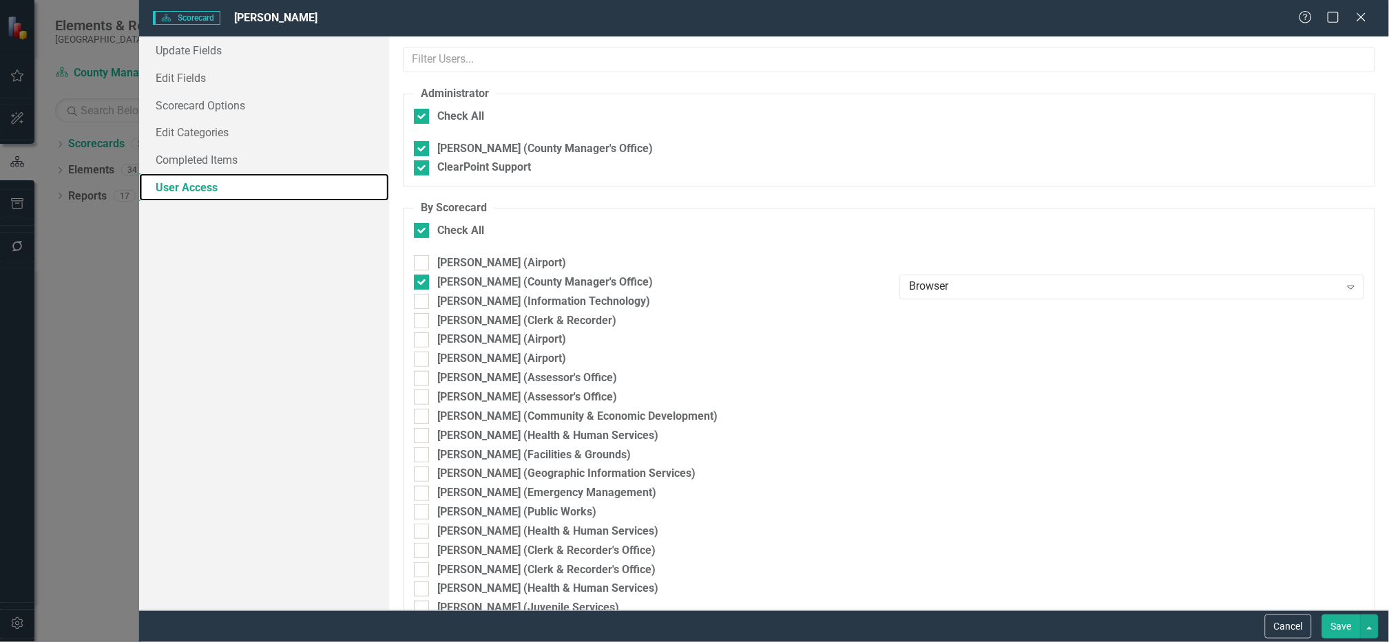
checkbox input "false"
click at [548, 59] on input "text" at bounding box center [889, 59] width 972 height 25
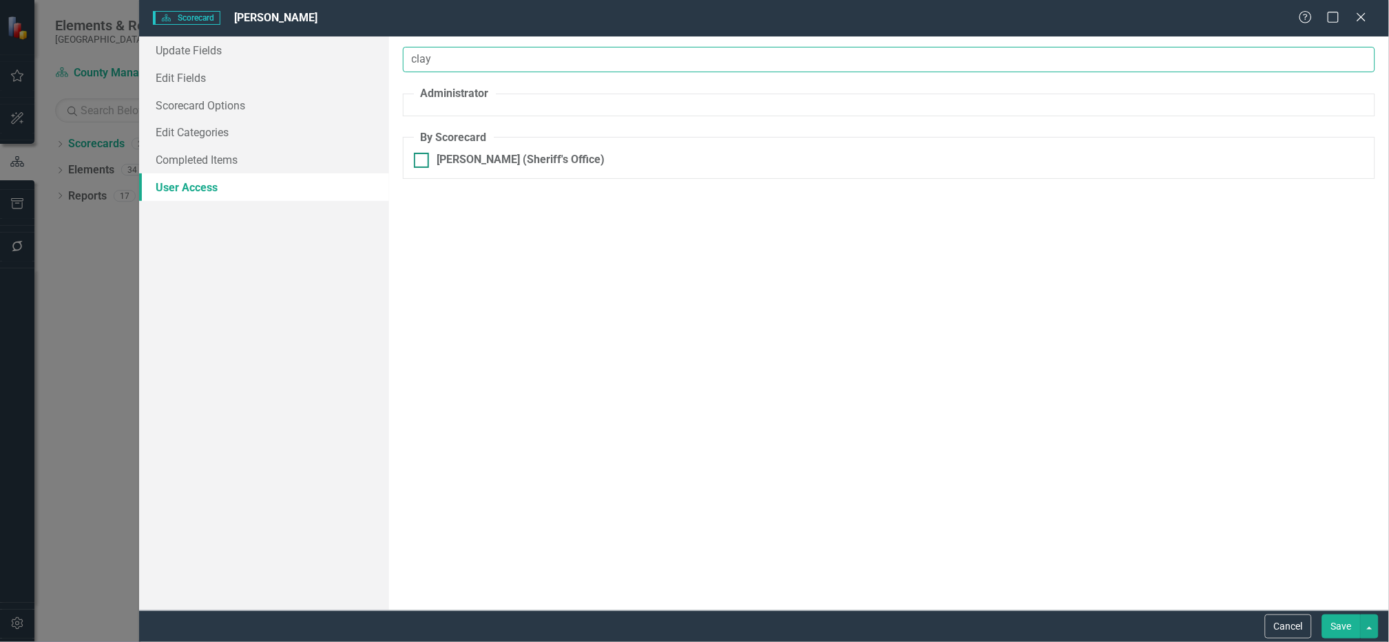
type input "clay"
click at [420, 160] on input "[PERSON_NAME] (Sheriff's Office)" at bounding box center [418, 157] width 9 height 9
checkbox input "true"
click at [1107, 169] on div "Browser" at bounding box center [1124, 165] width 431 height 16
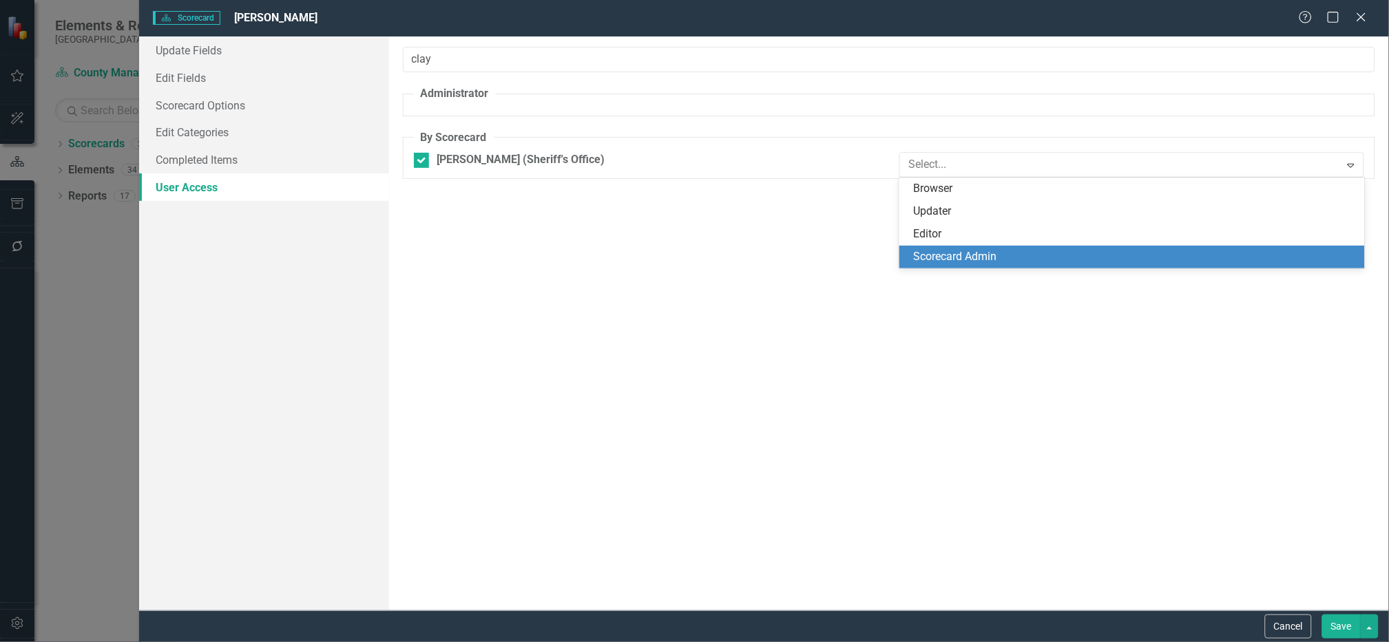
click at [1028, 263] on div "Scorecard Admin" at bounding box center [1134, 257] width 443 height 16
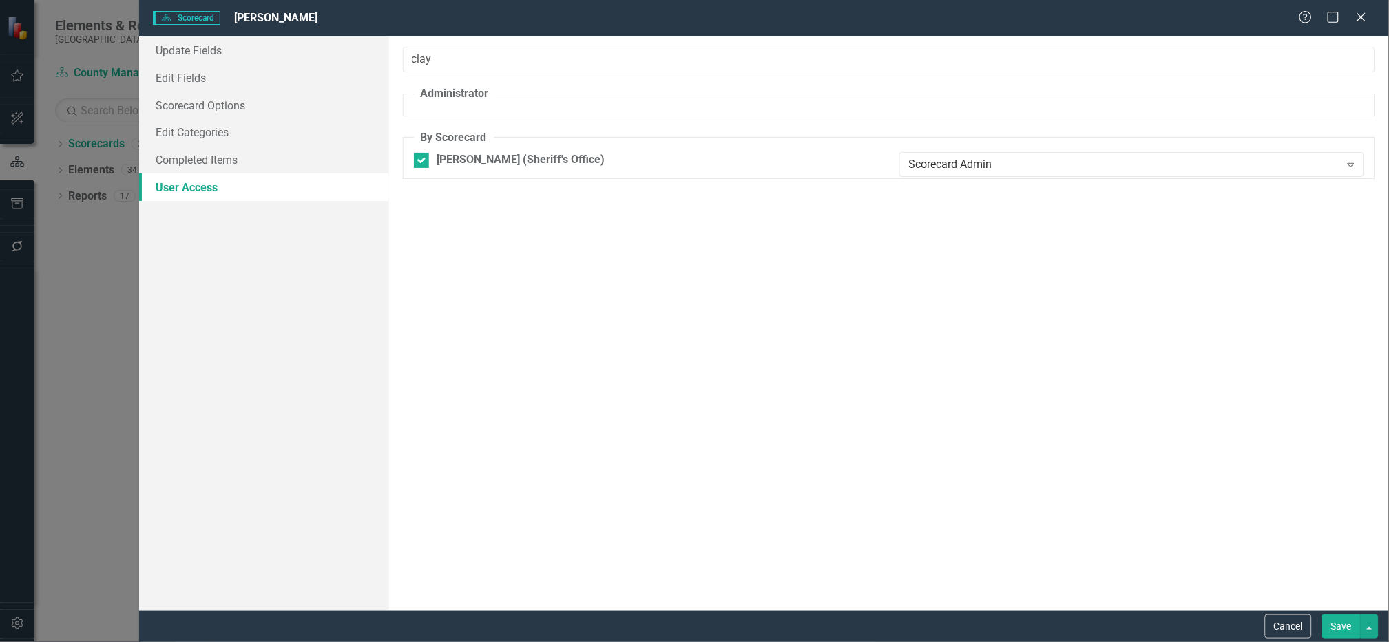
click at [1339, 624] on button "Save" at bounding box center [1341, 627] width 39 height 24
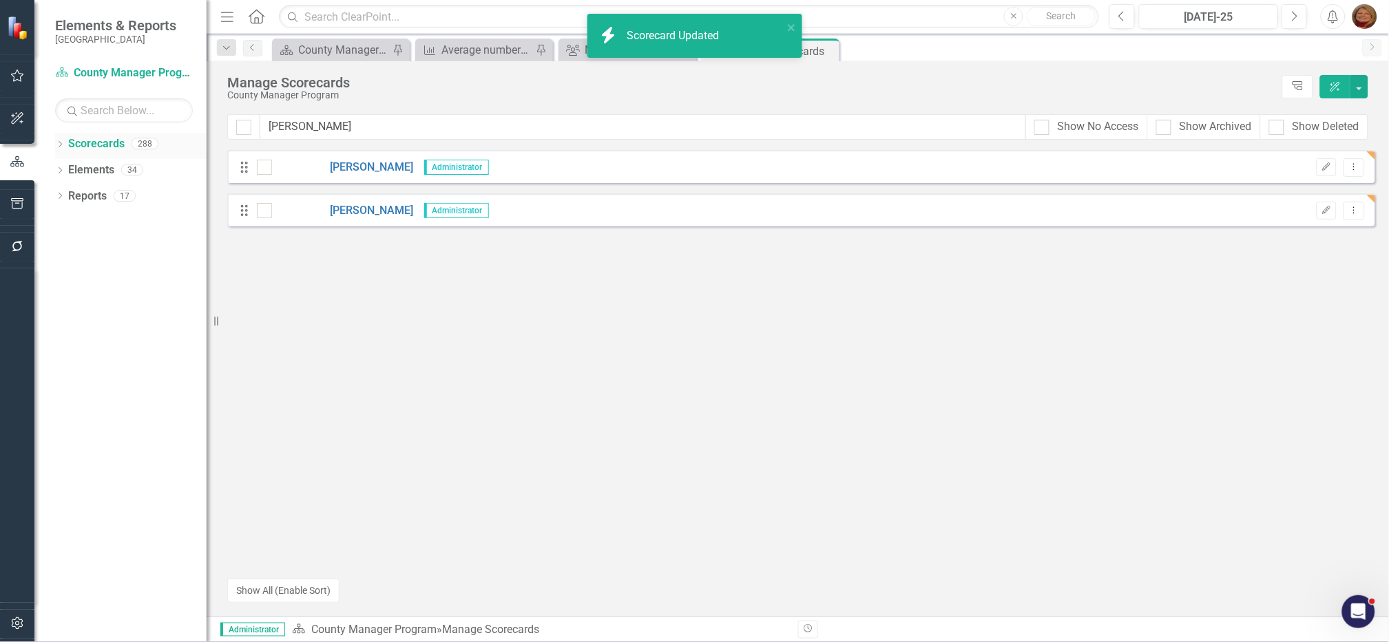
click at [58, 140] on div "Dropdown" at bounding box center [60, 146] width 10 height 12
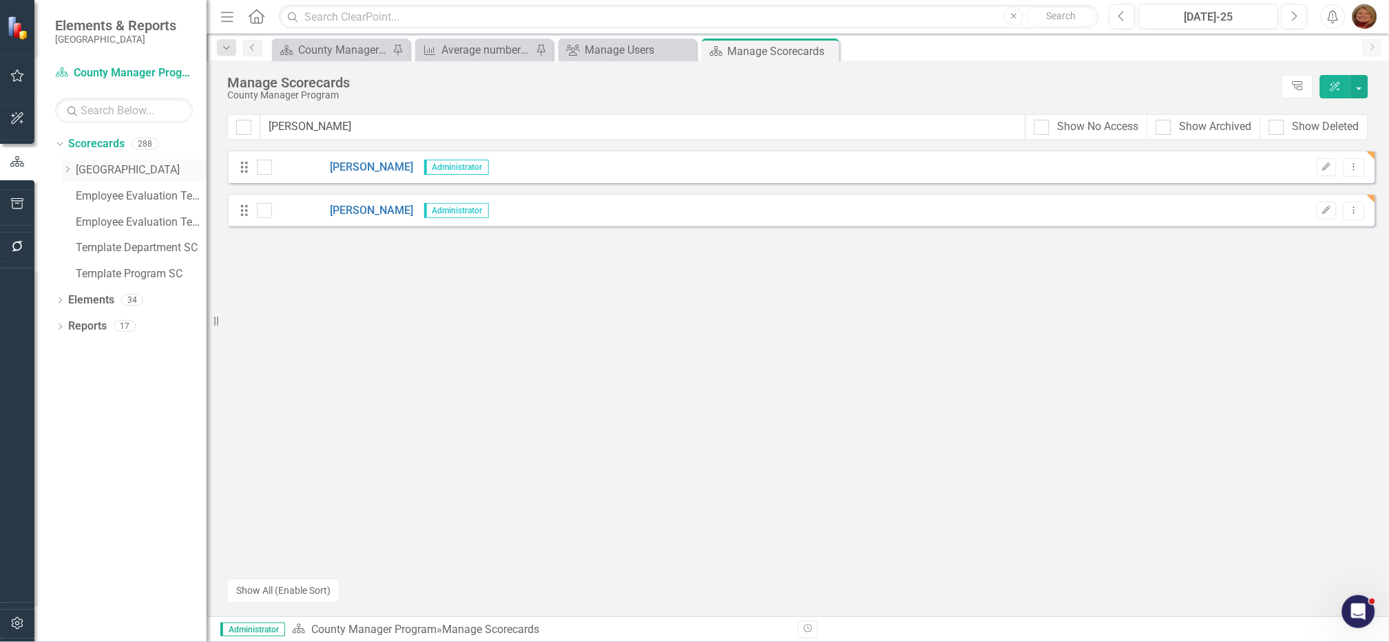
click at [67, 167] on icon "Dropdown" at bounding box center [67, 169] width 10 height 8
click at [70, 170] on icon "Dropdown" at bounding box center [67, 169] width 10 height 8
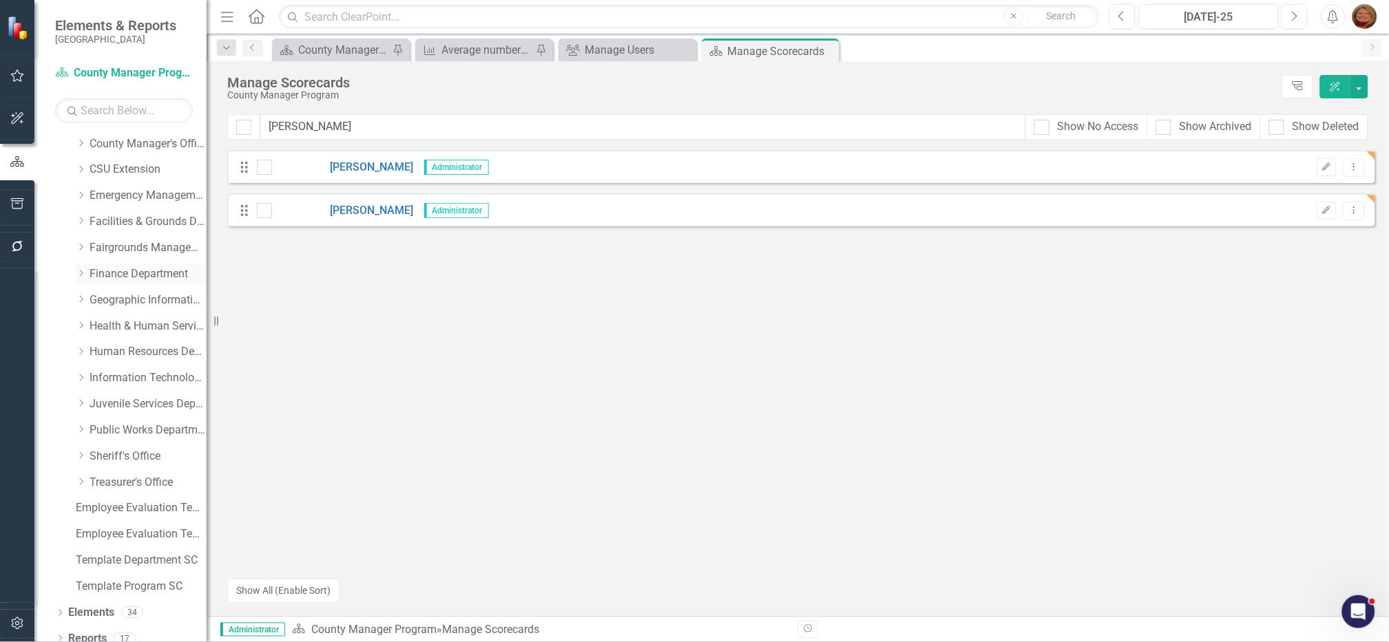
scroll to position [245, 0]
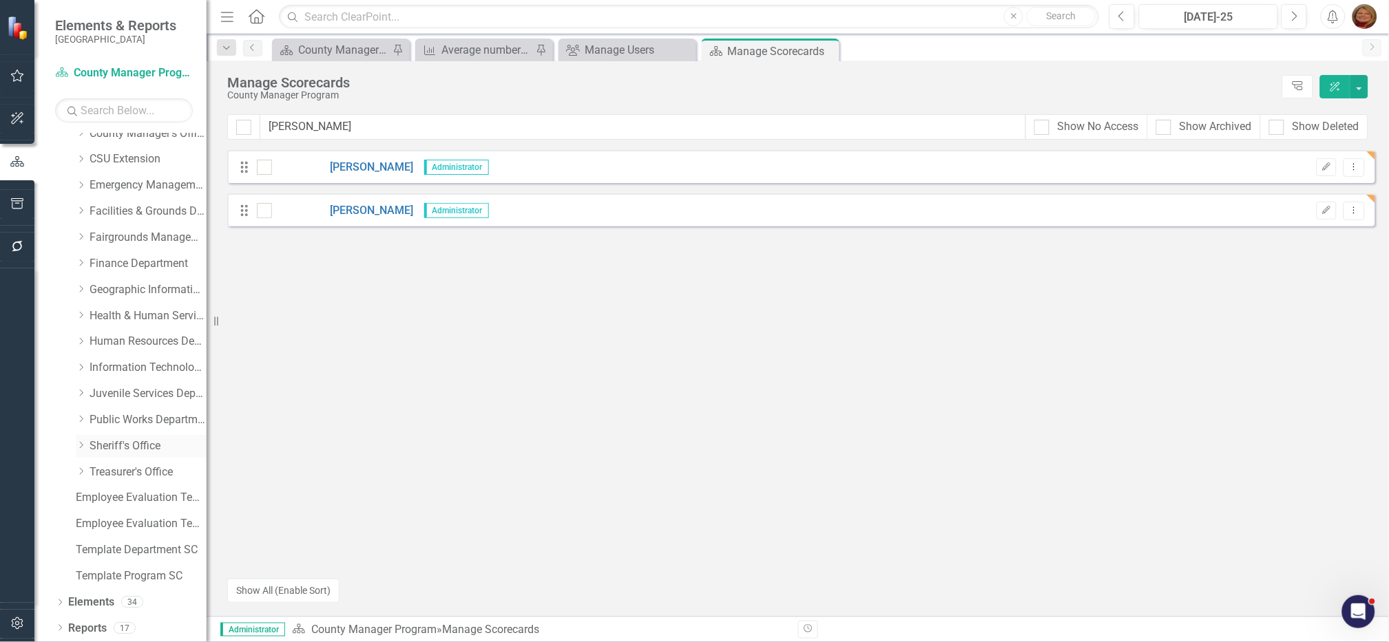
click at [82, 447] on icon "Dropdown" at bounding box center [81, 445] width 10 height 8
click at [134, 115] on input "text" at bounding box center [124, 110] width 138 height 24
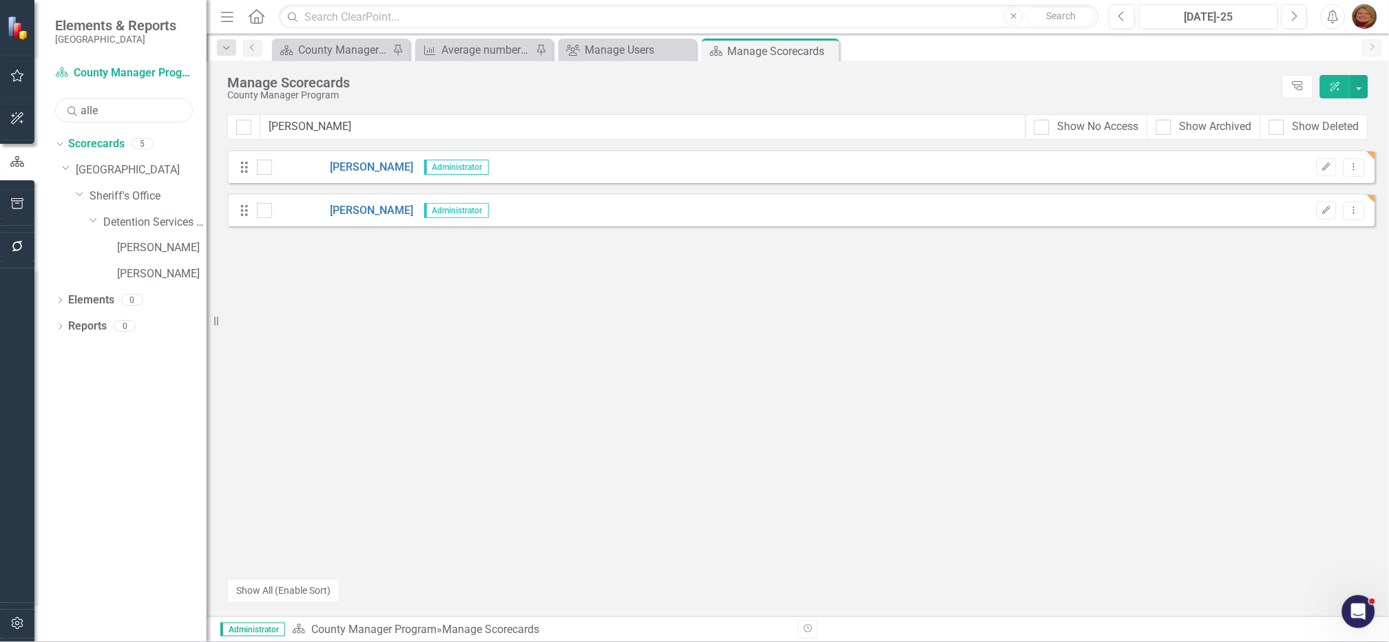
scroll to position [0, 0]
type input "[PERSON_NAME]"
click at [1354, 168] on icon "Dropdown Menu" at bounding box center [1354, 167] width 12 height 9
click at [138, 247] on link "[PERSON_NAME]" at bounding box center [162, 248] width 90 height 16
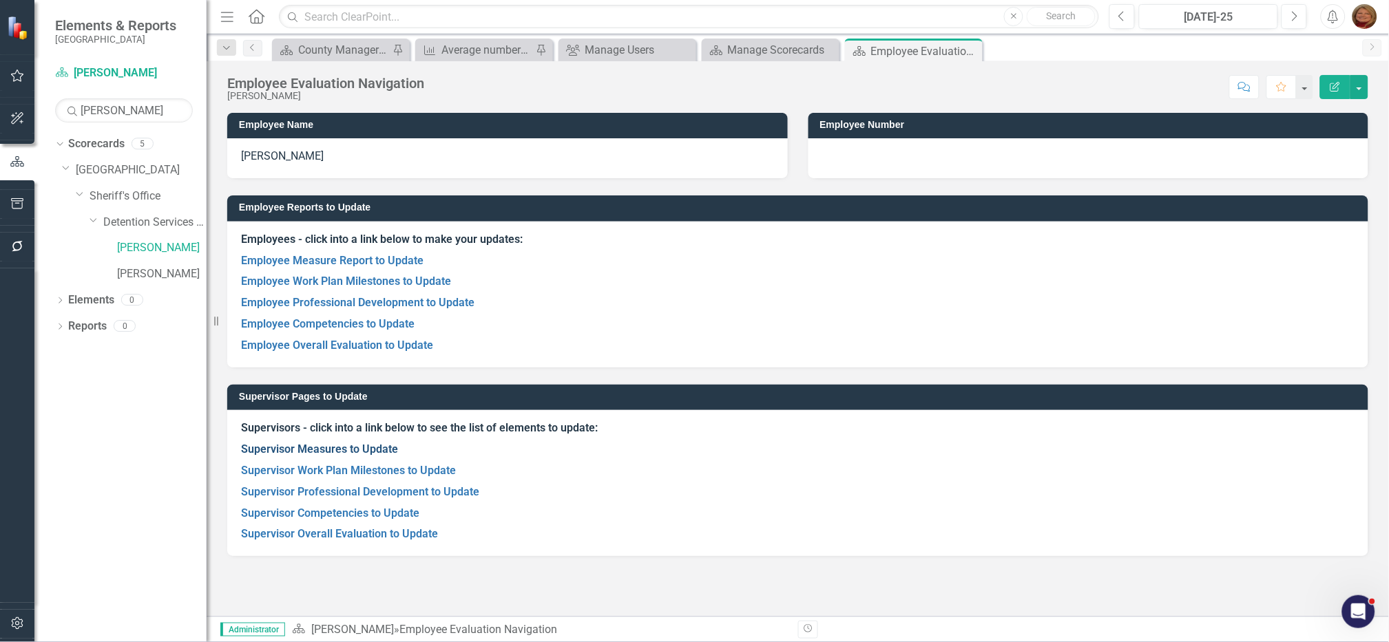
click at [336, 448] on link "Supervisor Measures to Update" at bounding box center [319, 449] width 157 height 13
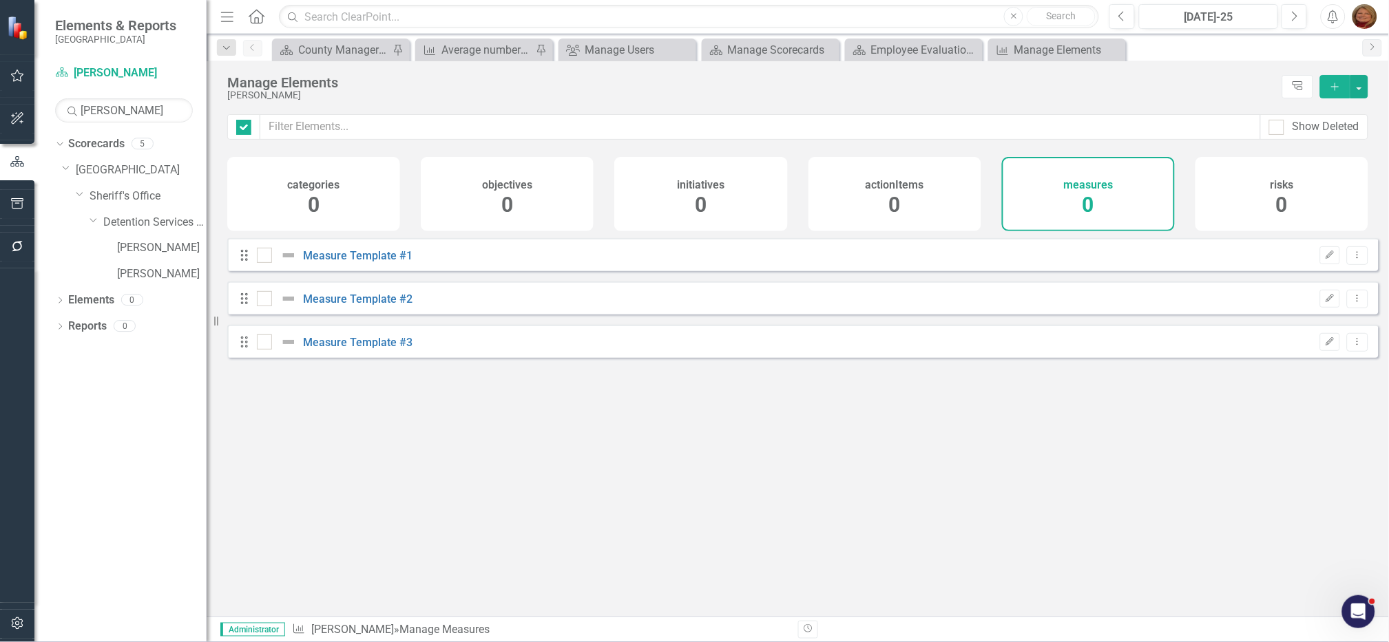
checkbox input "false"
click at [150, 276] on link "[PERSON_NAME]" at bounding box center [162, 274] width 90 height 16
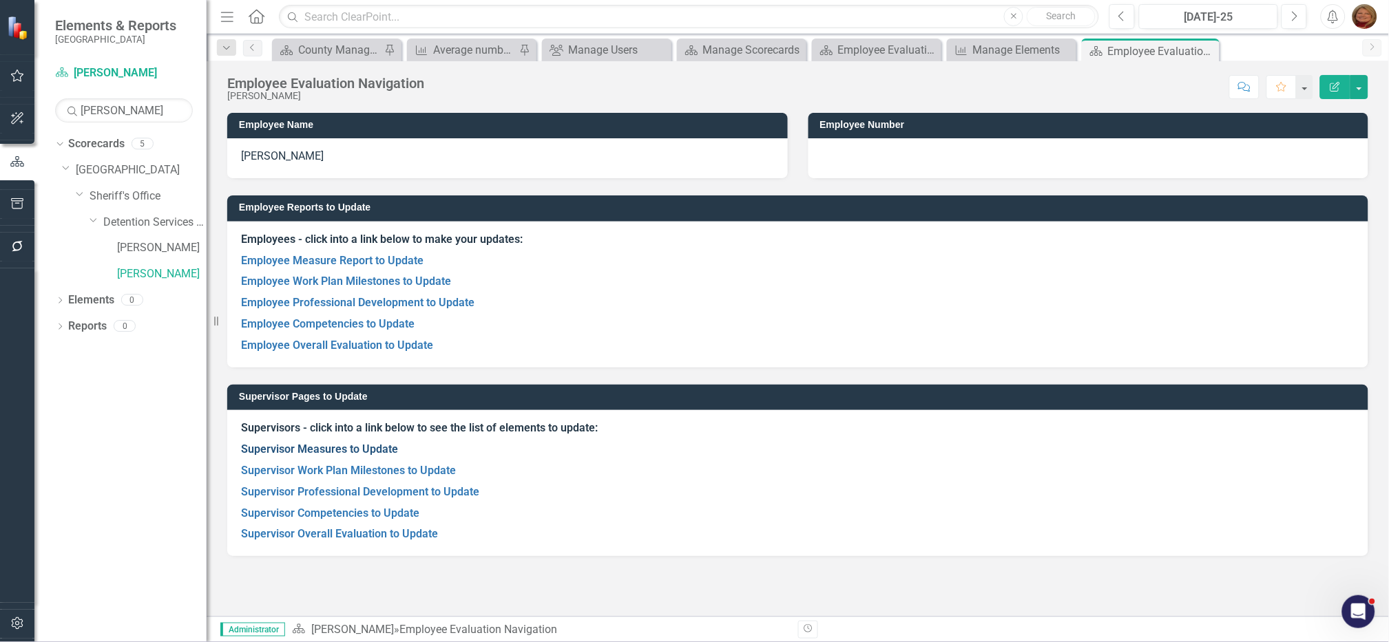
click at [327, 448] on link "Supervisor Measures to Update" at bounding box center [319, 449] width 157 height 13
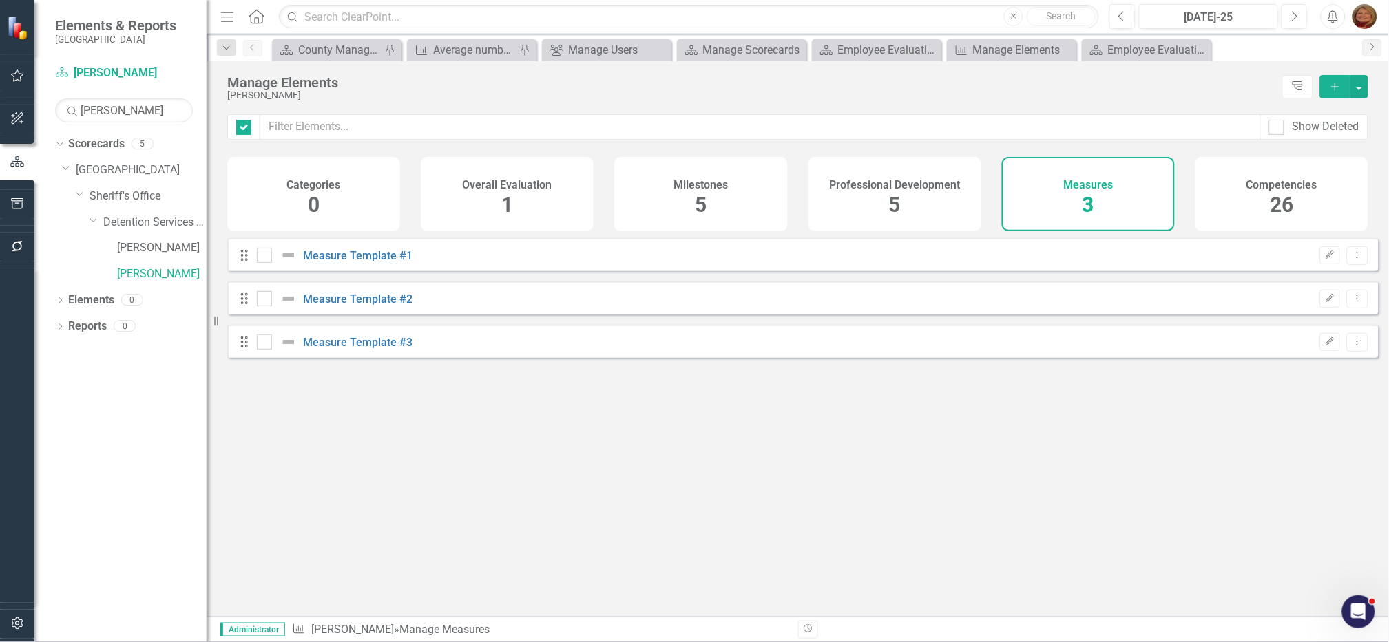
checkbox input "false"
click at [151, 249] on link "[PERSON_NAME]" at bounding box center [162, 248] width 90 height 16
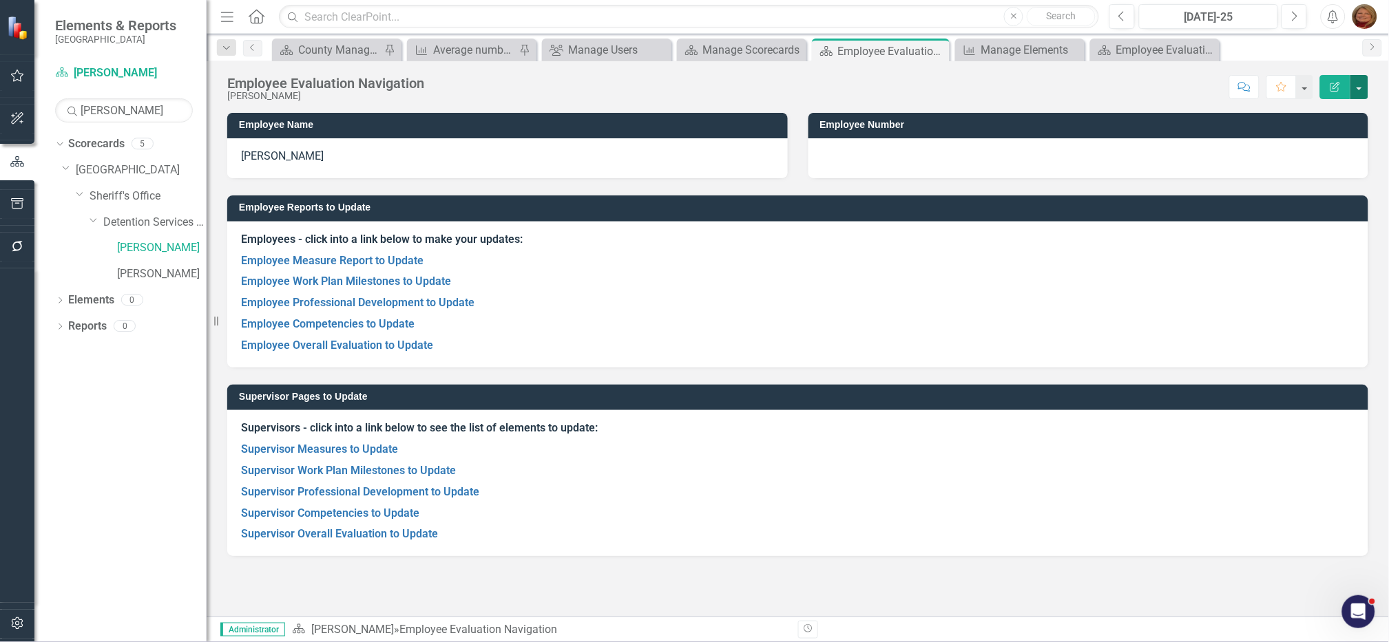
click at [1363, 83] on button "button" at bounding box center [1359, 87] width 18 height 24
click at [1319, 105] on link "Edit Edit Scorecard" at bounding box center [1313, 112] width 112 height 25
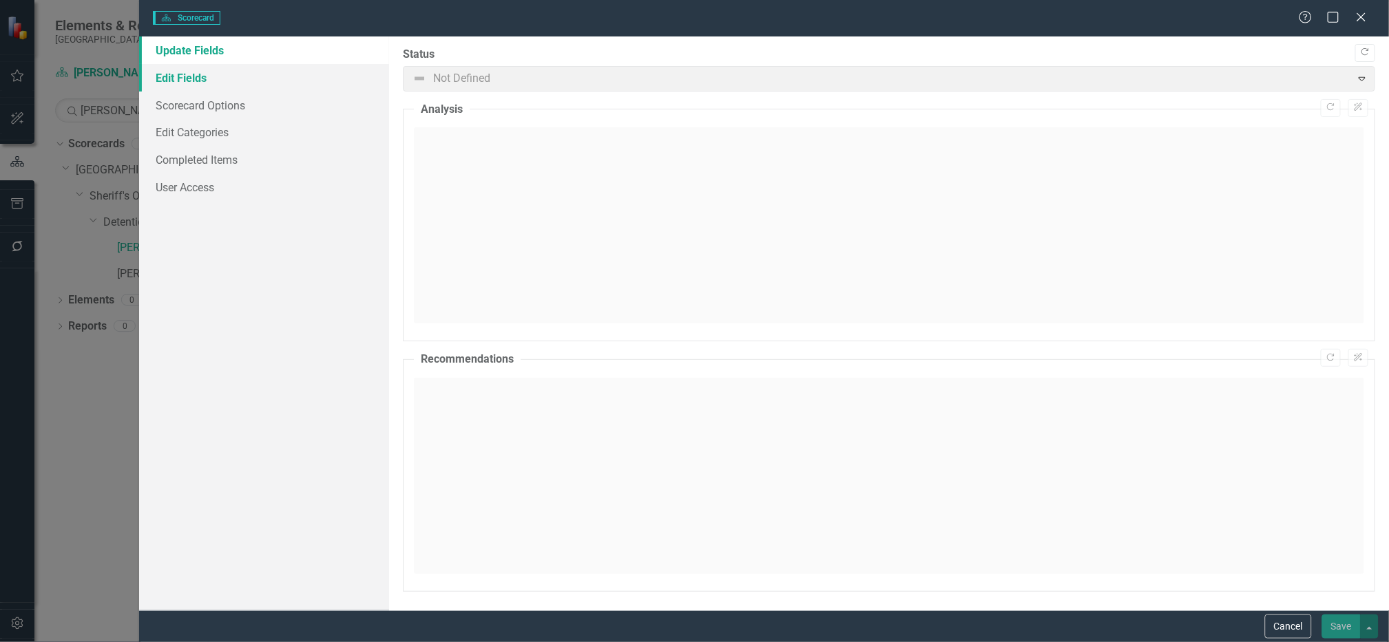
click at [195, 67] on link "Edit Fields" at bounding box center [264, 78] width 250 height 28
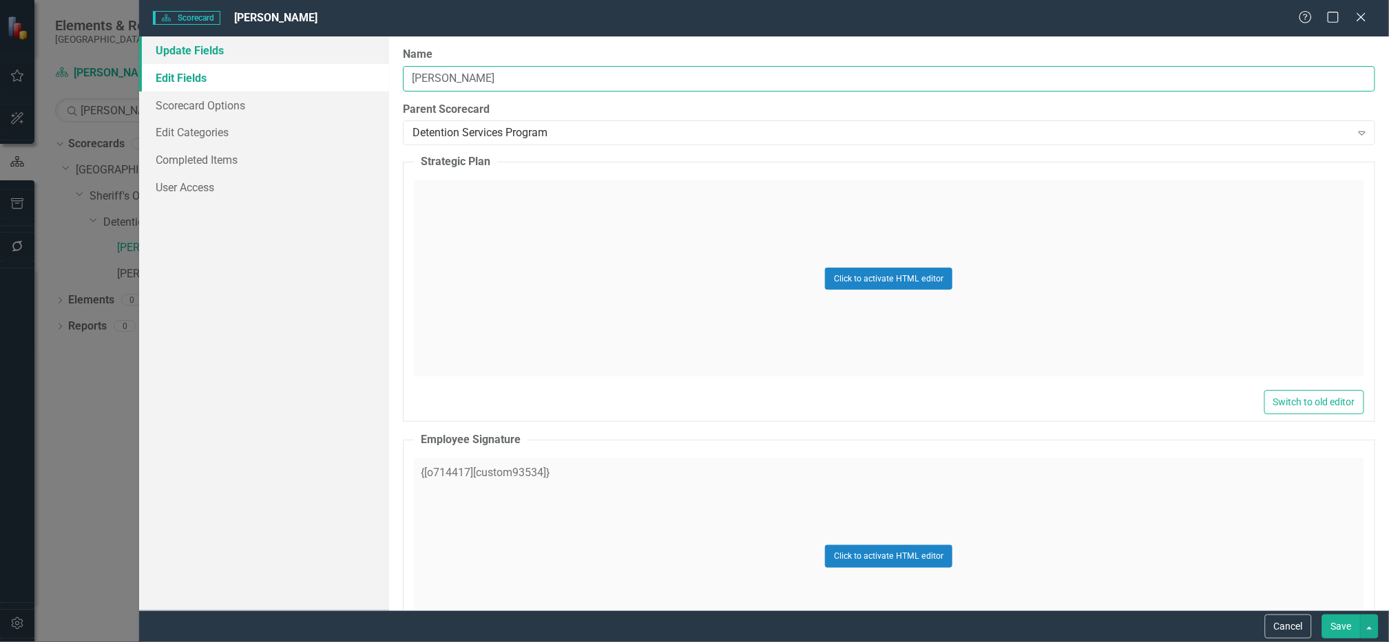
drag, startPoint x: 367, startPoint y: 61, endPoint x: 300, endPoint y: 52, distance: 68.0
click at [302, 53] on div "Update Fields Edit Fields Scorecard Options Edit Categories Completed Items Use…" at bounding box center [764, 323] width 1250 height 574
type input "Delete"
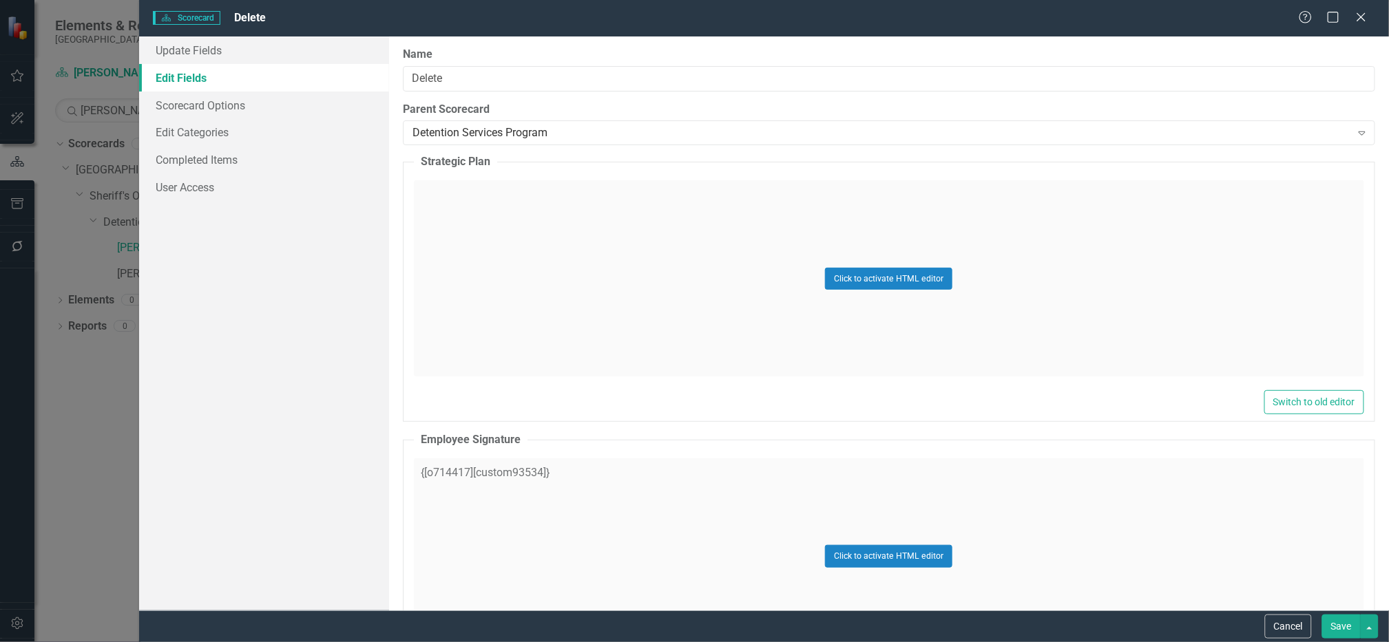
click at [1339, 621] on button "Save" at bounding box center [1341, 627] width 39 height 24
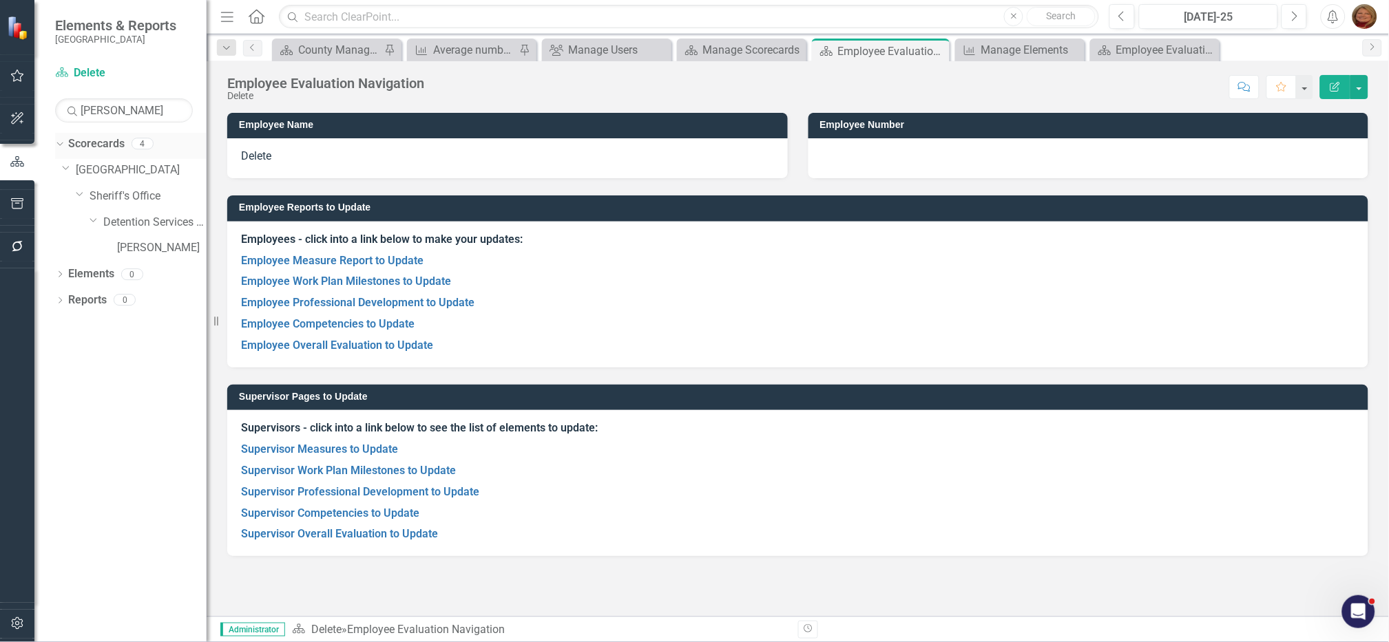
click at [99, 145] on link "Scorecards" at bounding box center [96, 144] width 56 height 16
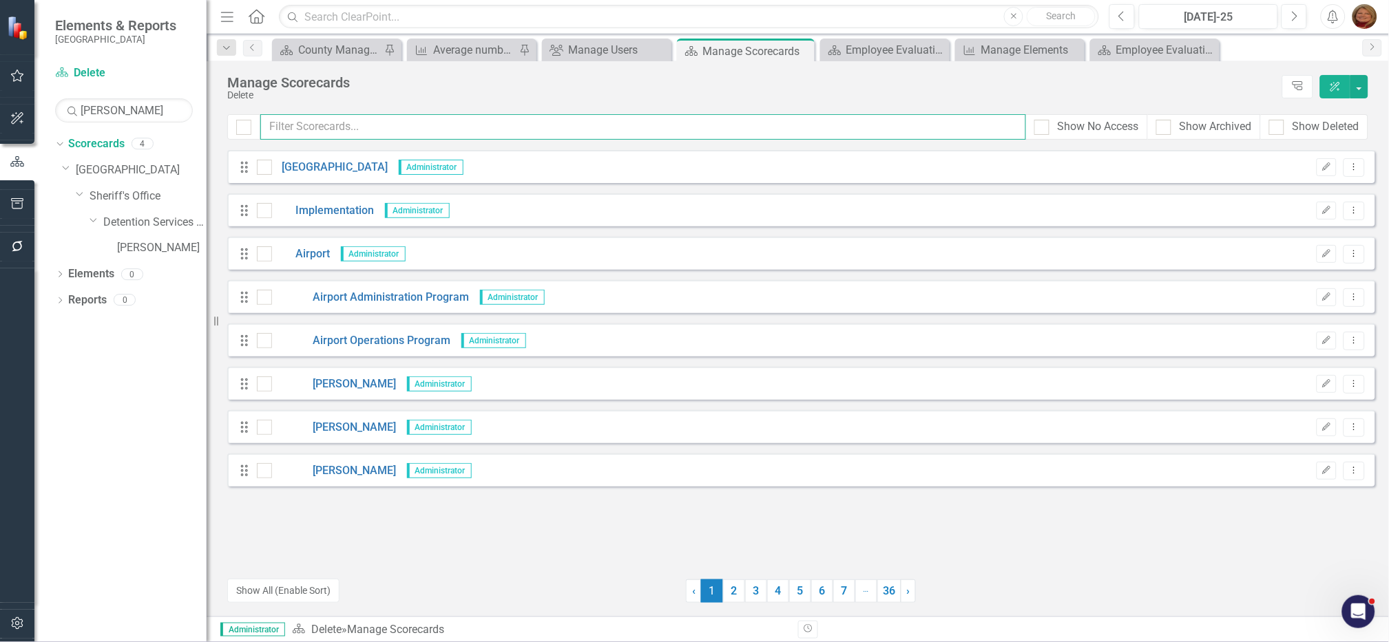
click at [334, 120] on input "text" at bounding box center [643, 126] width 766 height 25
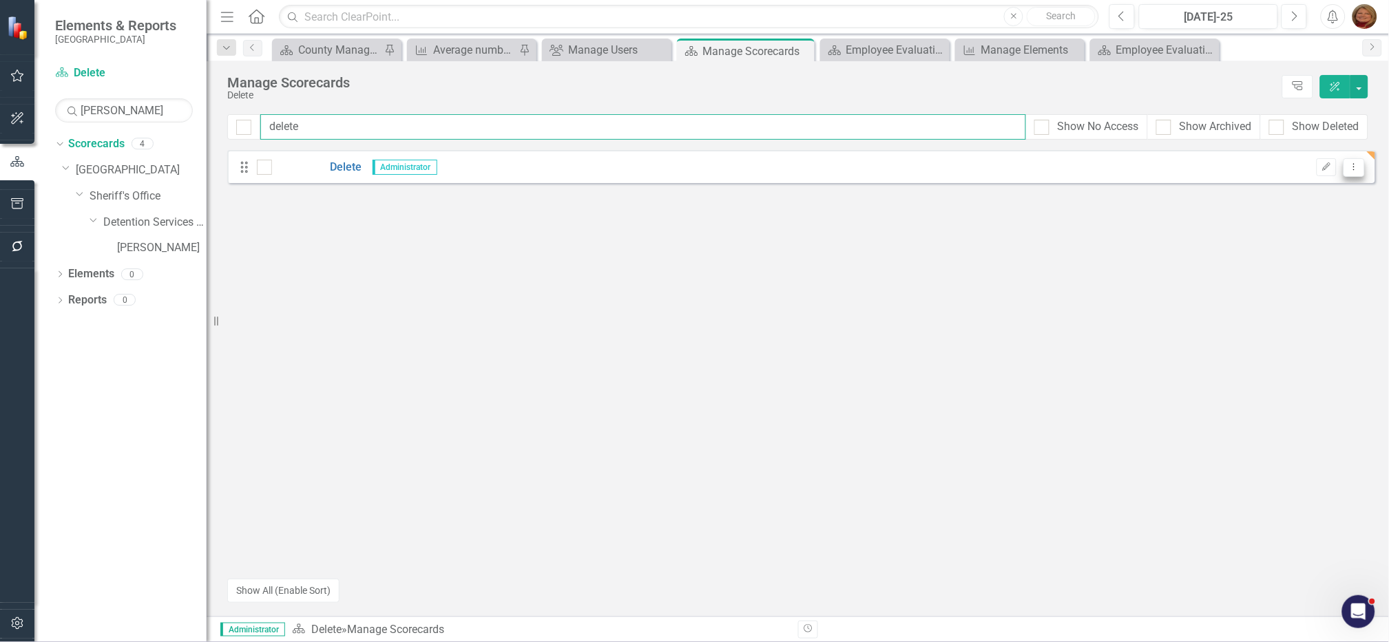
type input "delete"
click at [1354, 167] on icon at bounding box center [1354, 166] width 1 height 7
click at [1299, 214] on link "Copy Duplicate Scorecard" at bounding box center [1289, 214] width 152 height 25
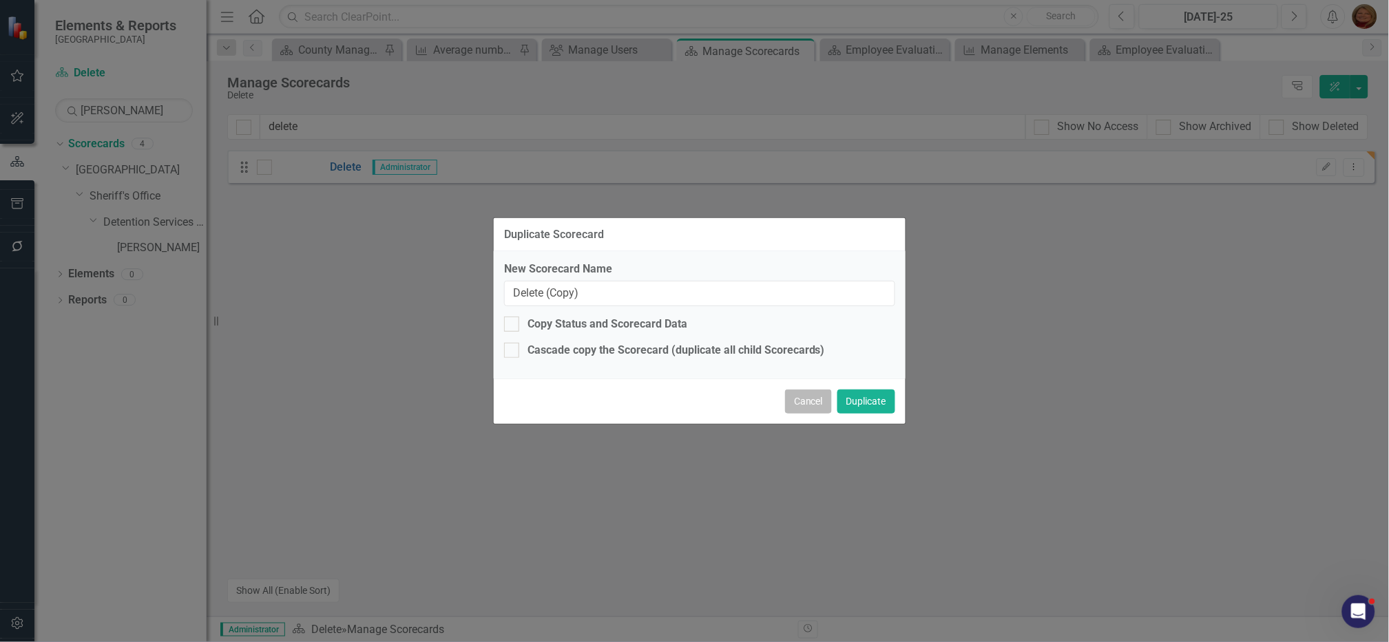
click at [814, 396] on button "Cancel" at bounding box center [808, 402] width 47 height 24
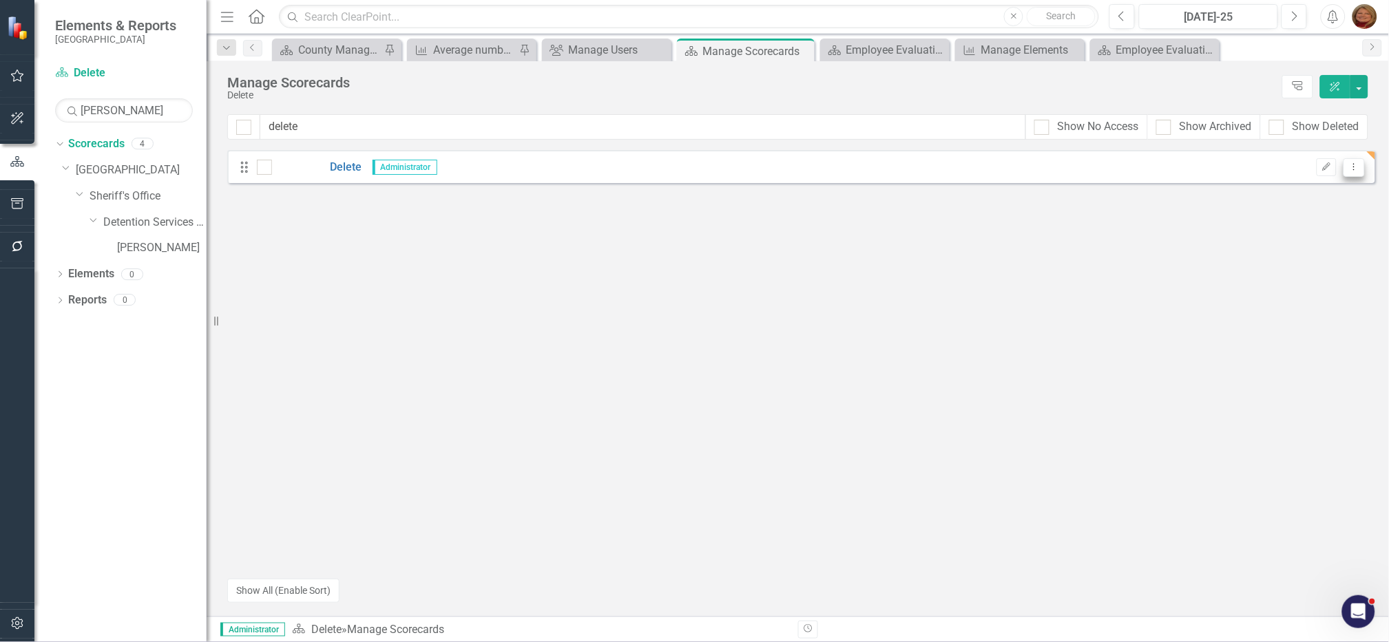
click at [1356, 169] on icon "Dropdown Menu" at bounding box center [1354, 167] width 12 height 9
click at [137, 249] on link "[PERSON_NAME]" at bounding box center [162, 248] width 90 height 16
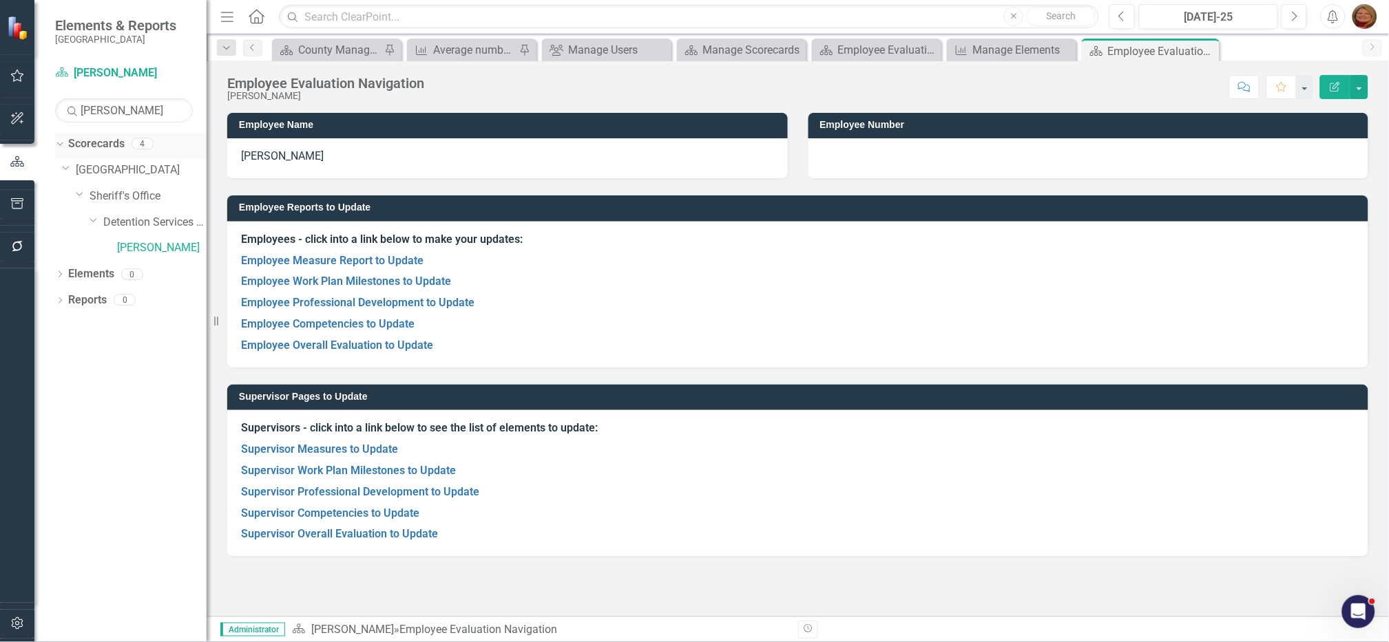
click at [104, 145] on link "Scorecards" at bounding box center [96, 144] width 56 height 16
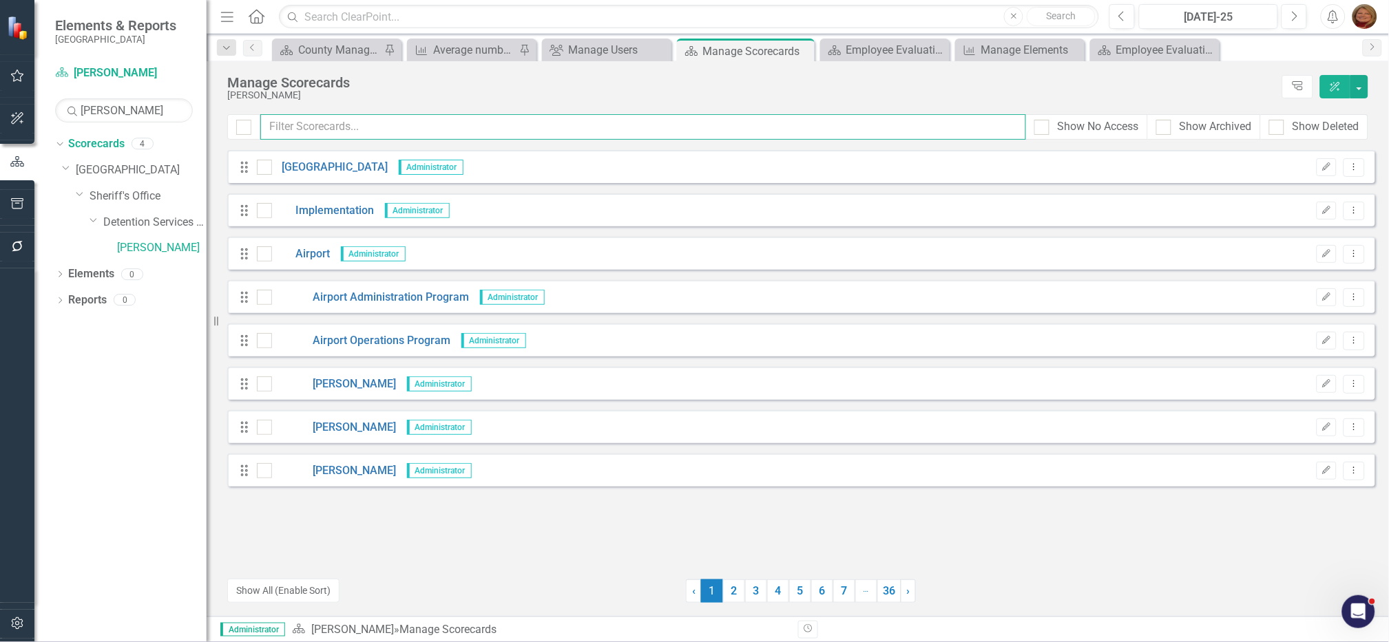
click at [370, 127] on input "text" at bounding box center [643, 126] width 766 height 25
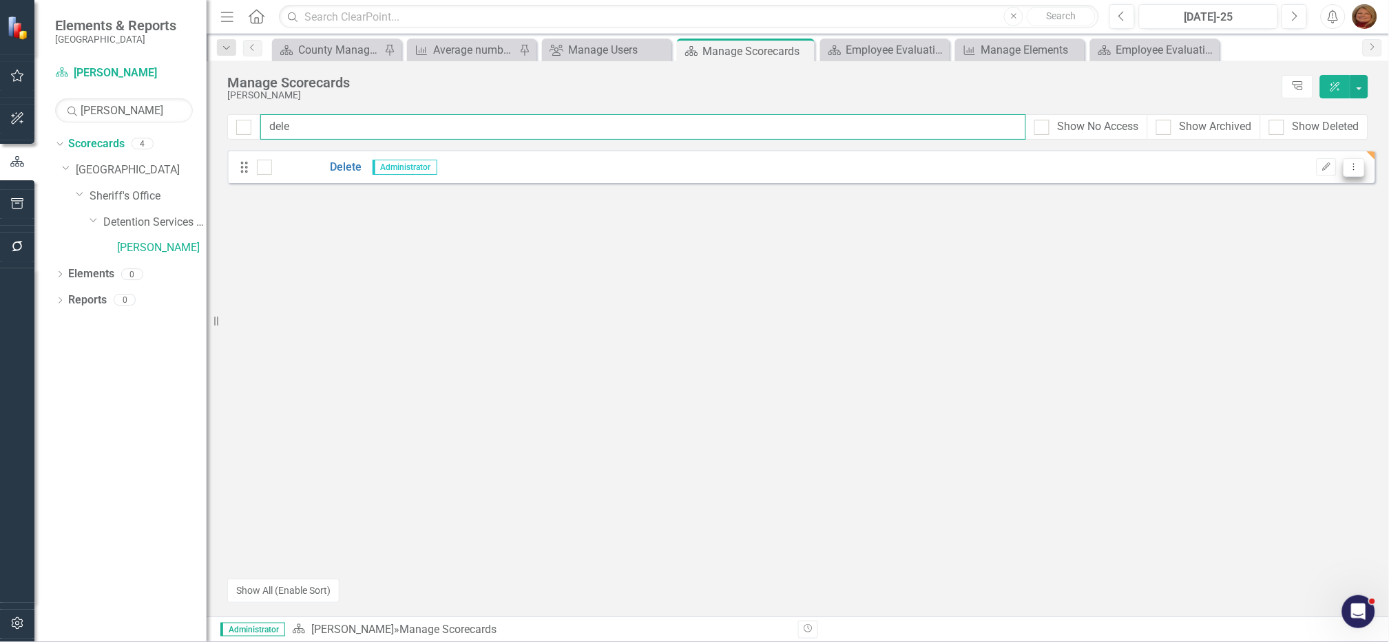
type input "dele"
click at [1358, 163] on icon "Dropdown Menu" at bounding box center [1354, 167] width 12 height 9
click at [1309, 267] on link "Trash Delete Scorecard" at bounding box center [1289, 265] width 152 height 25
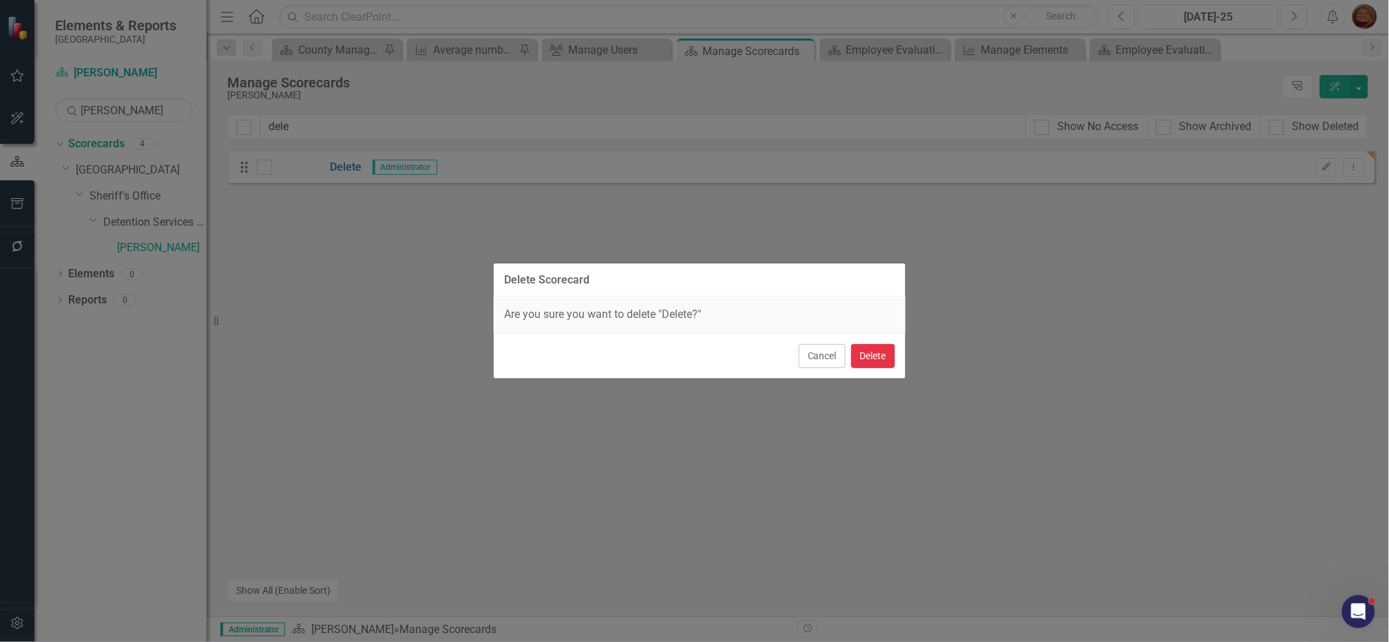
click at [870, 356] on button "Delete" at bounding box center [873, 356] width 44 height 24
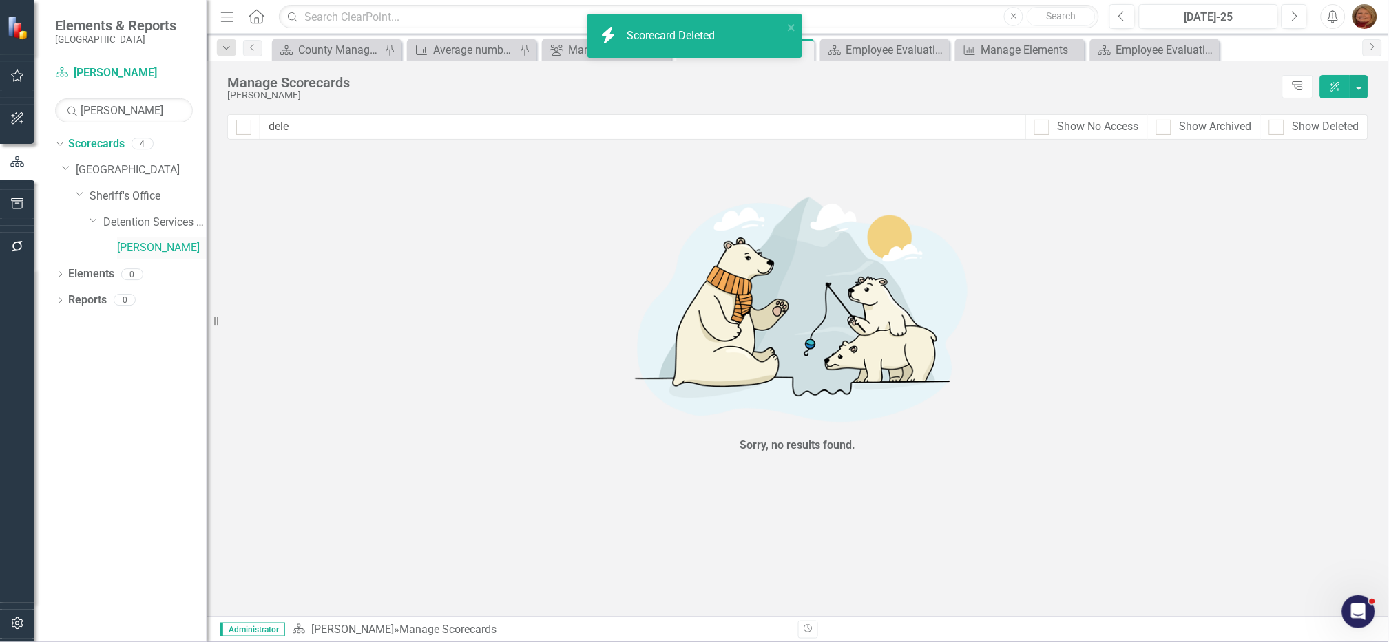
click at [138, 242] on div "Dropdown Scorecards 4 Dropdown Gunnison County Dropdown Sheriff's Office Dropdo…" at bounding box center [120, 388] width 172 height 510
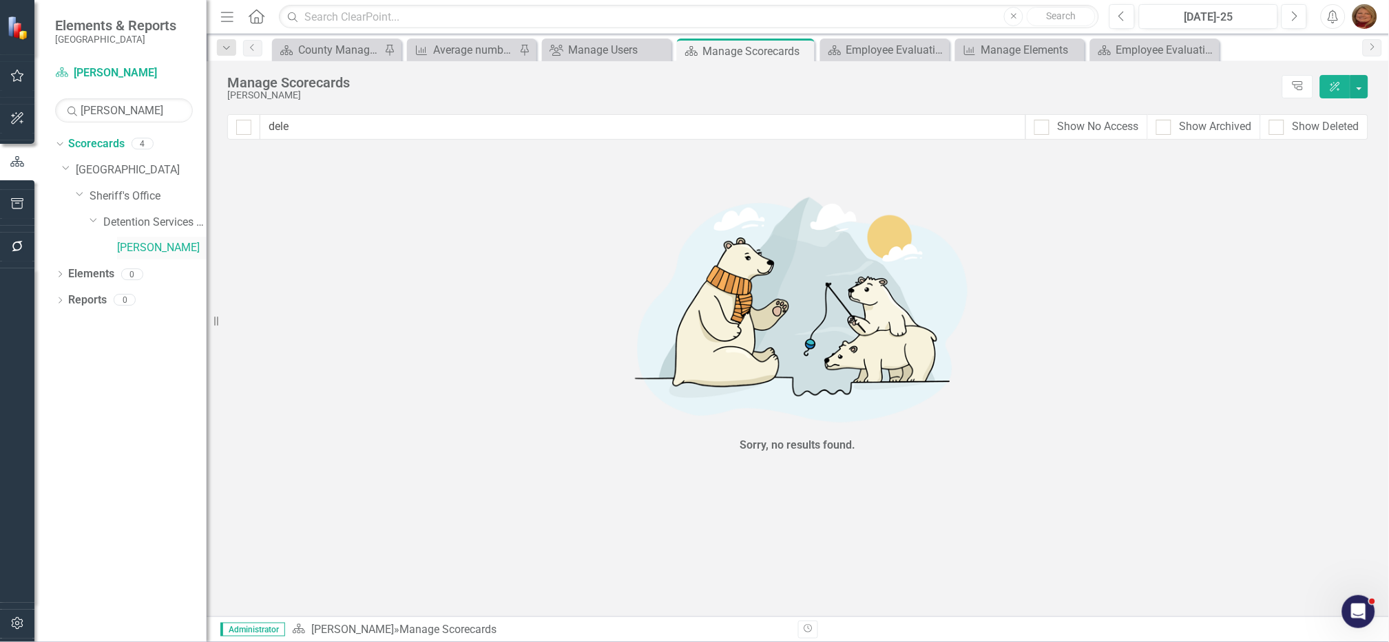
click at [150, 249] on link "[PERSON_NAME]" at bounding box center [162, 248] width 90 height 16
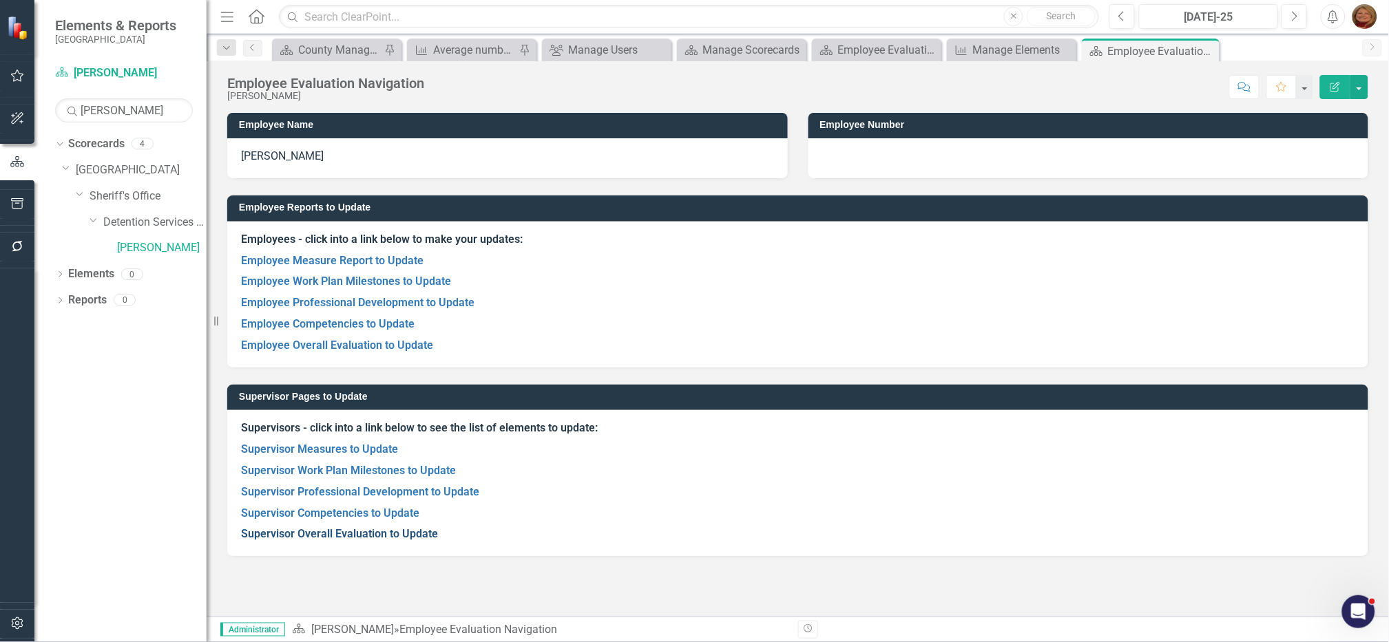
click at [337, 533] on link "Supervisor Overall Evaluation to Update" at bounding box center [339, 533] width 197 height 13
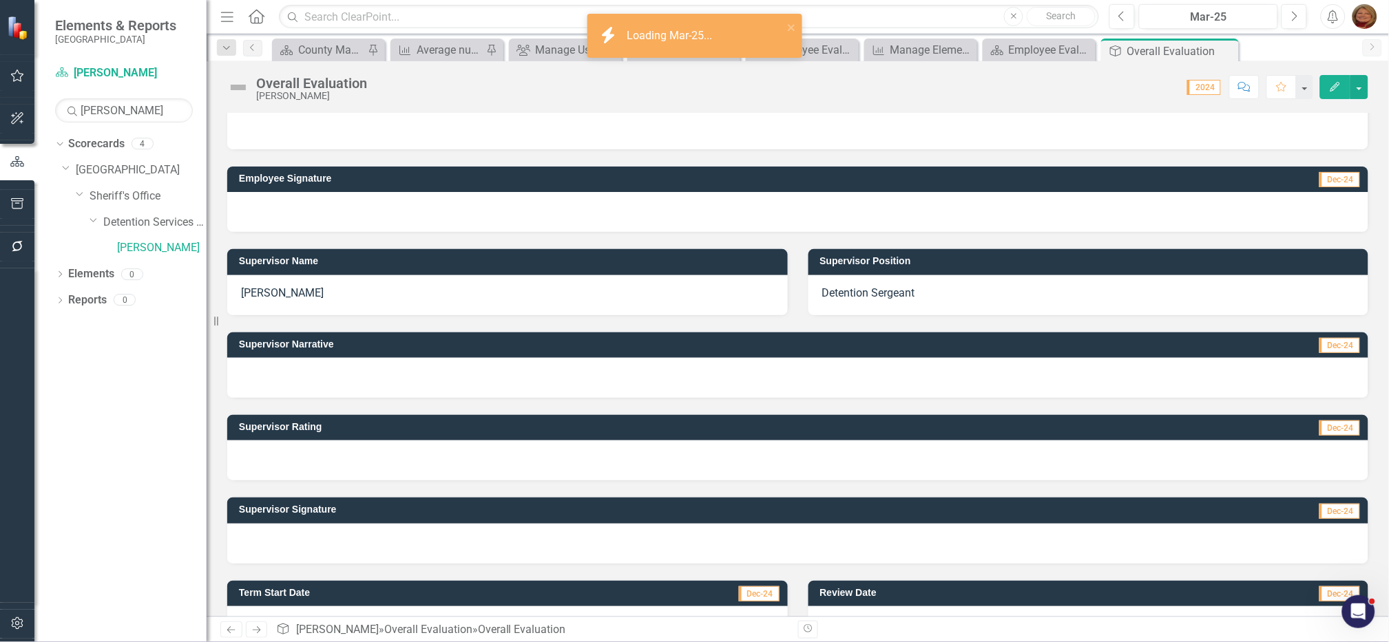
scroll to position [237, 0]
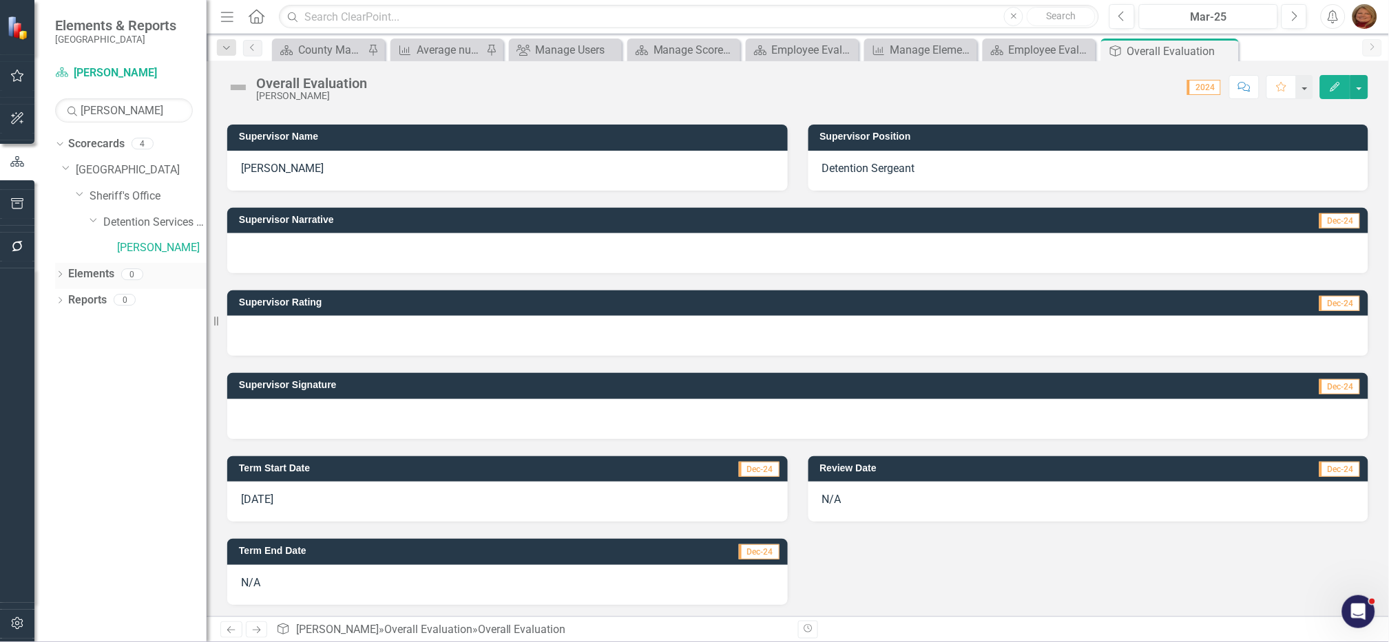
click at [58, 275] on icon "Dropdown" at bounding box center [60, 276] width 10 height 8
click at [129, 297] on link "Overall Evaluation Overall Evaluation" at bounding box center [129, 301] width 108 height 16
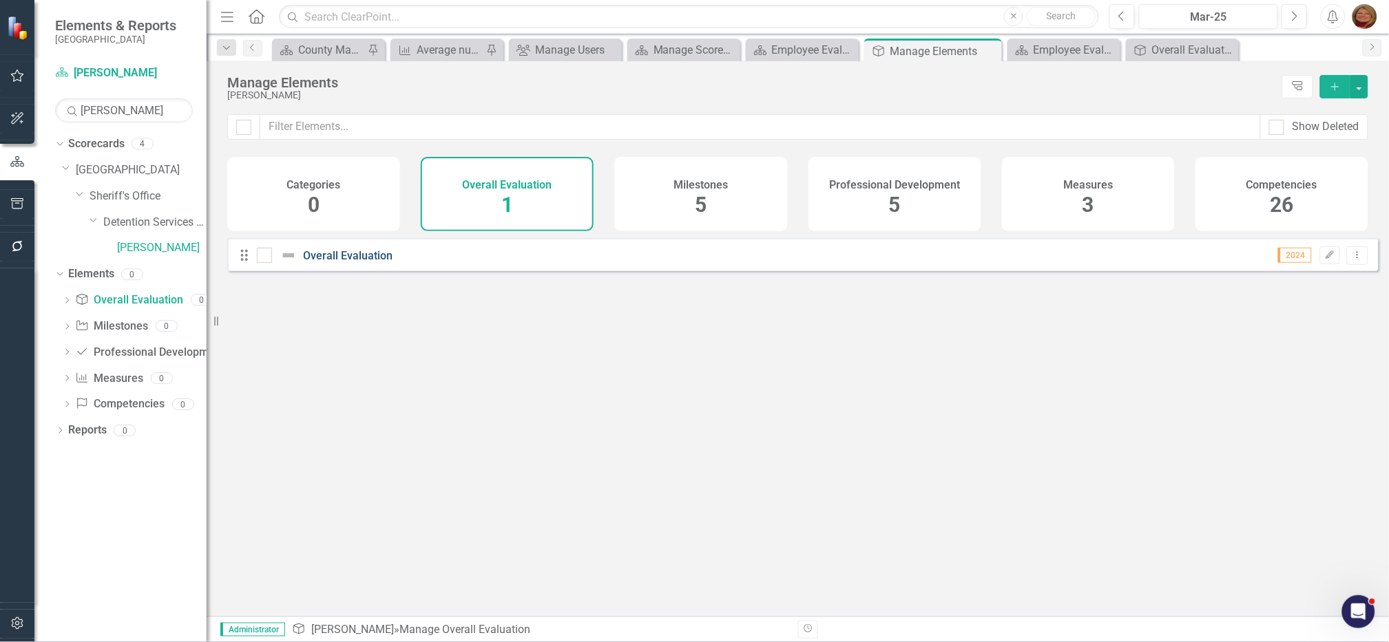
click at [366, 262] on link "Overall Evaluation" at bounding box center [349, 255] width 90 height 13
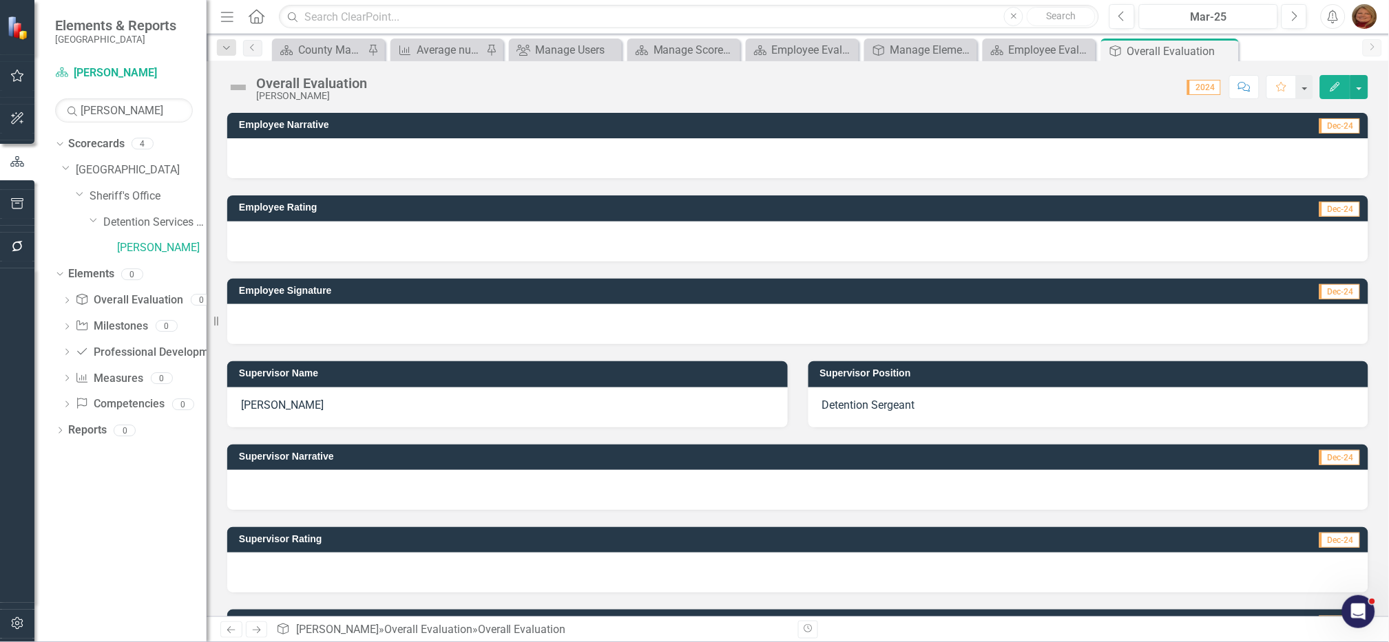
click at [322, 408] on p "[PERSON_NAME]" at bounding box center [507, 406] width 533 height 16
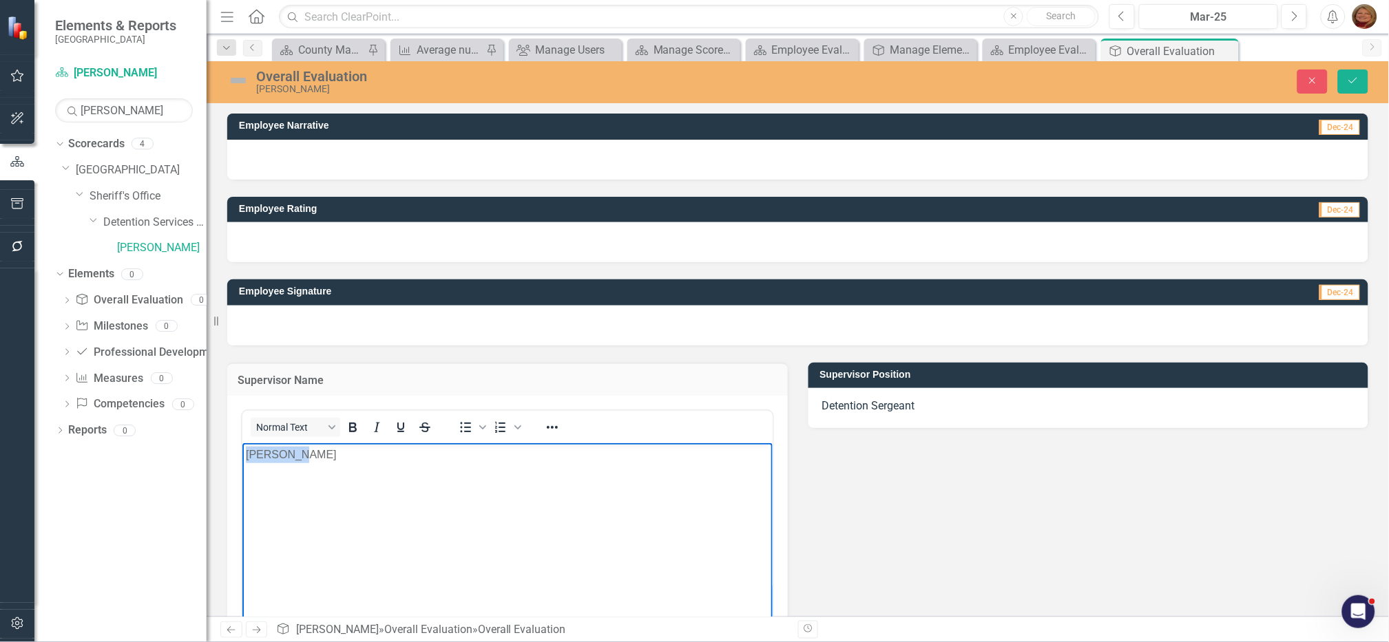
drag, startPoint x: 307, startPoint y: 457, endPoint x: 132, endPoint y: 442, distance: 176.2
click at [242, 443] on html "[PERSON_NAME]" at bounding box center [507, 546] width 530 height 207
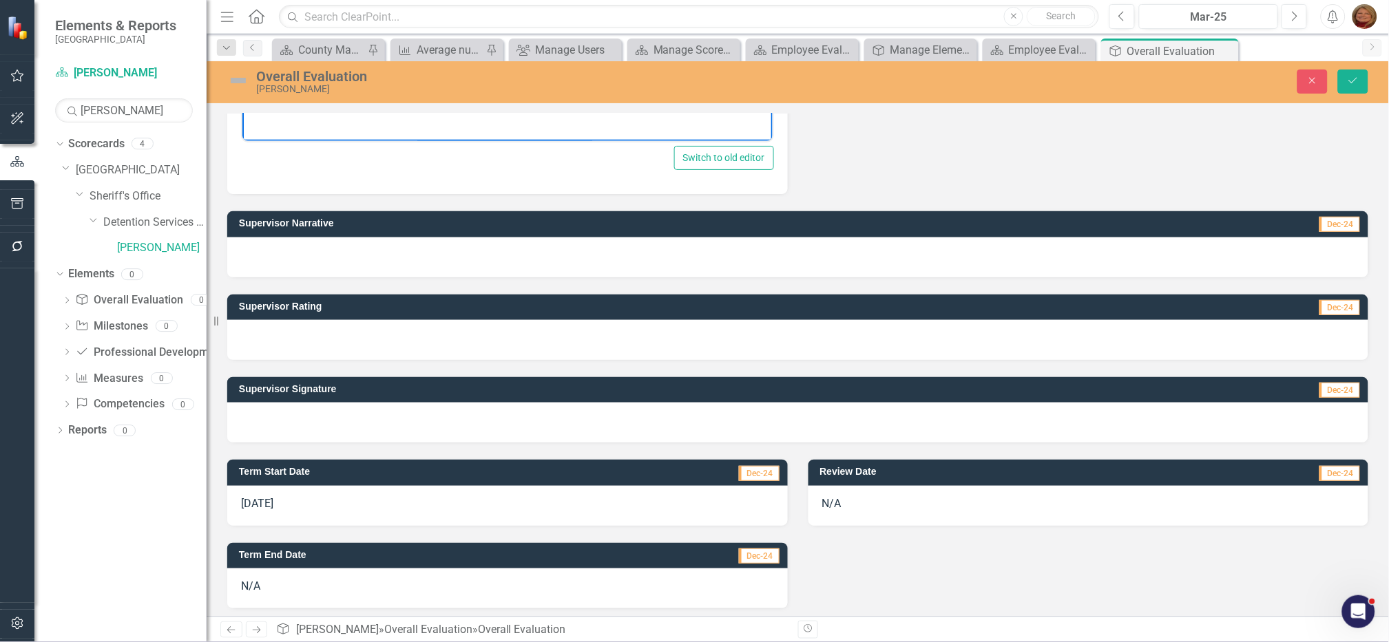
scroll to position [547, 0]
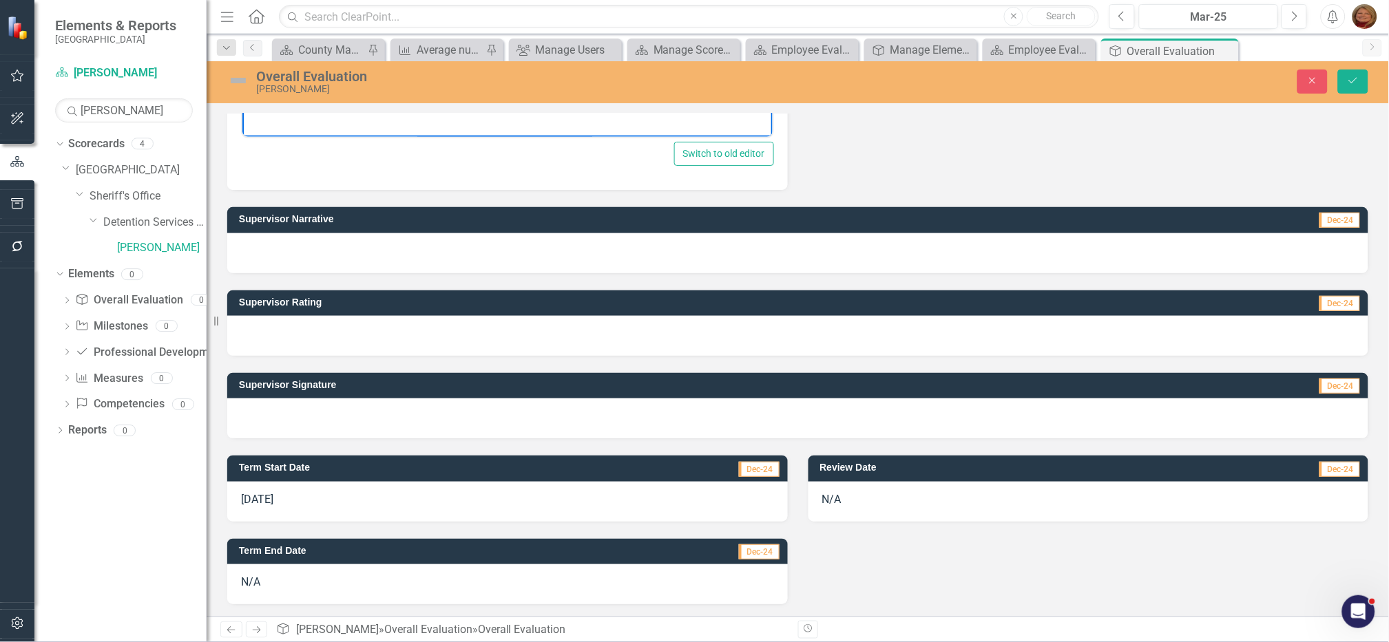
click at [255, 584] on div "N/A" at bounding box center [507, 585] width 560 height 40
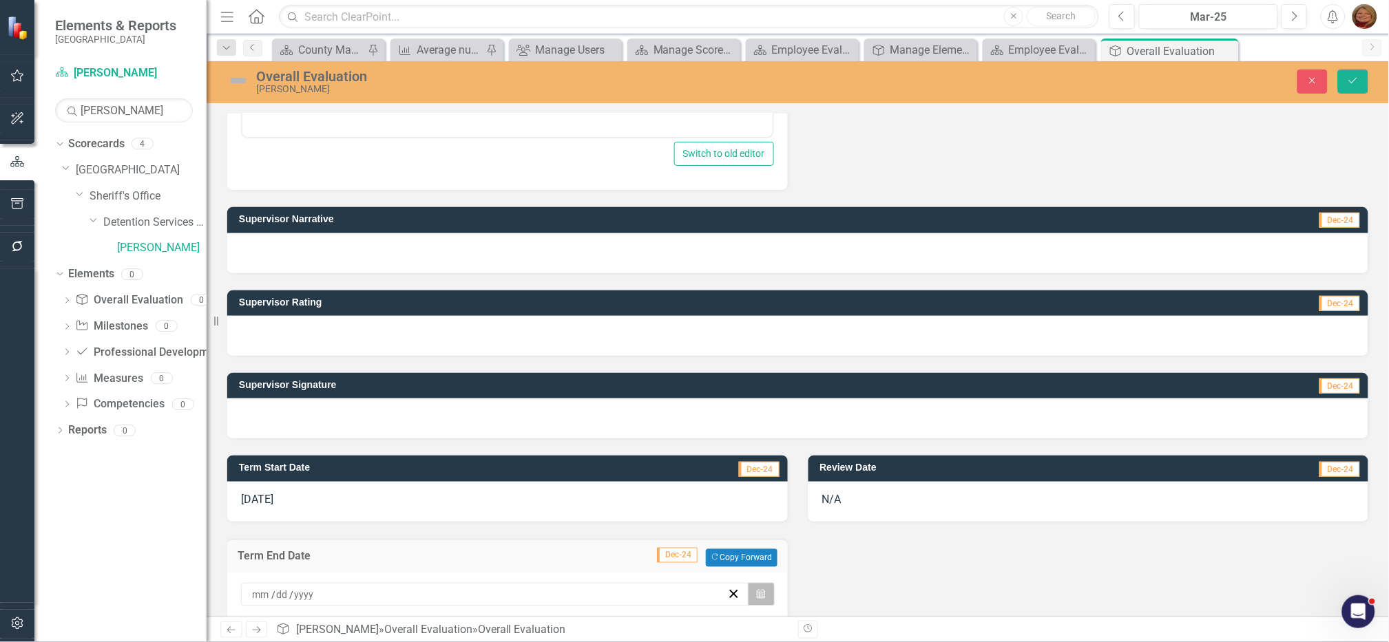
click at [757, 590] on icon "Calendar" at bounding box center [761, 595] width 8 height 10
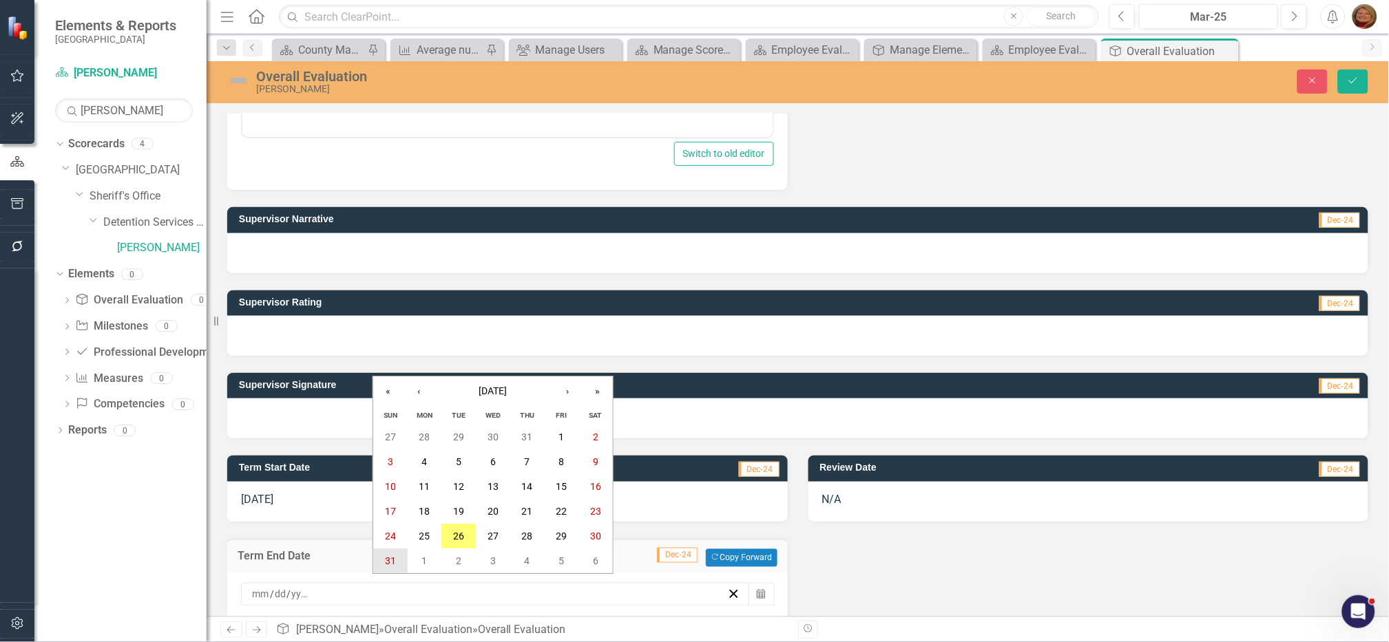
click at [386, 558] on abbr "31" at bounding box center [390, 561] width 11 height 11
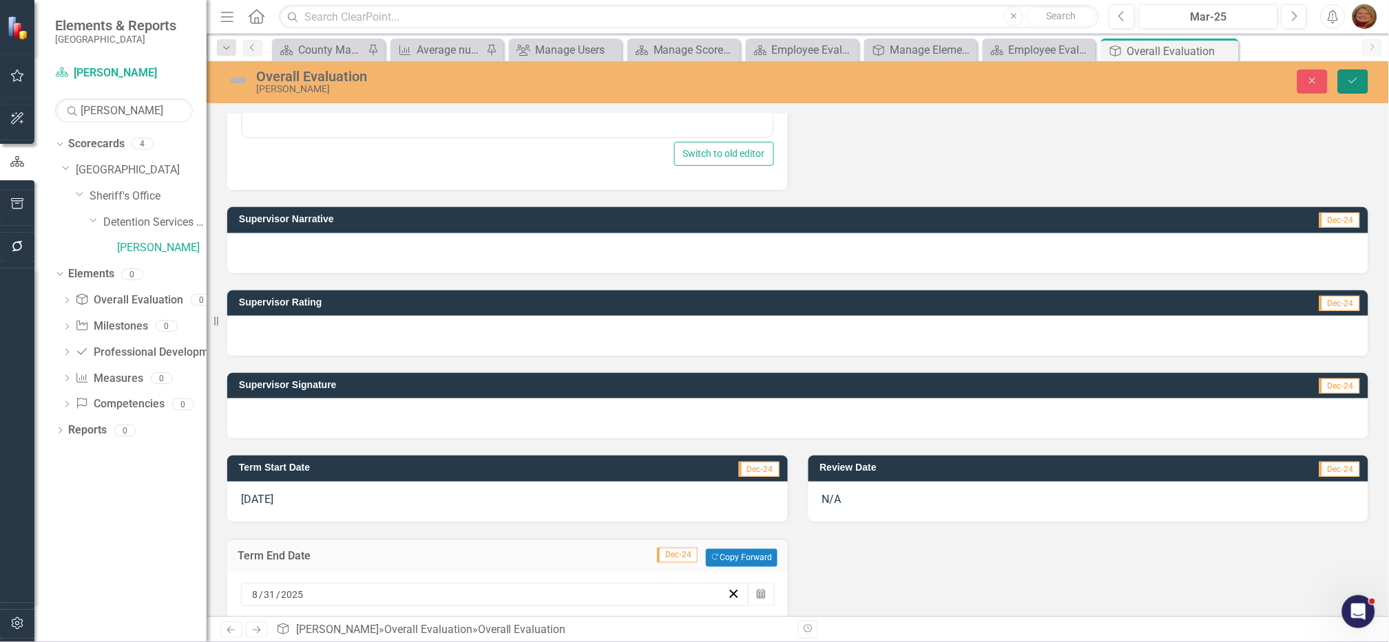
click at [1350, 79] on icon "Save" at bounding box center [1353, 81] width 12 height 10
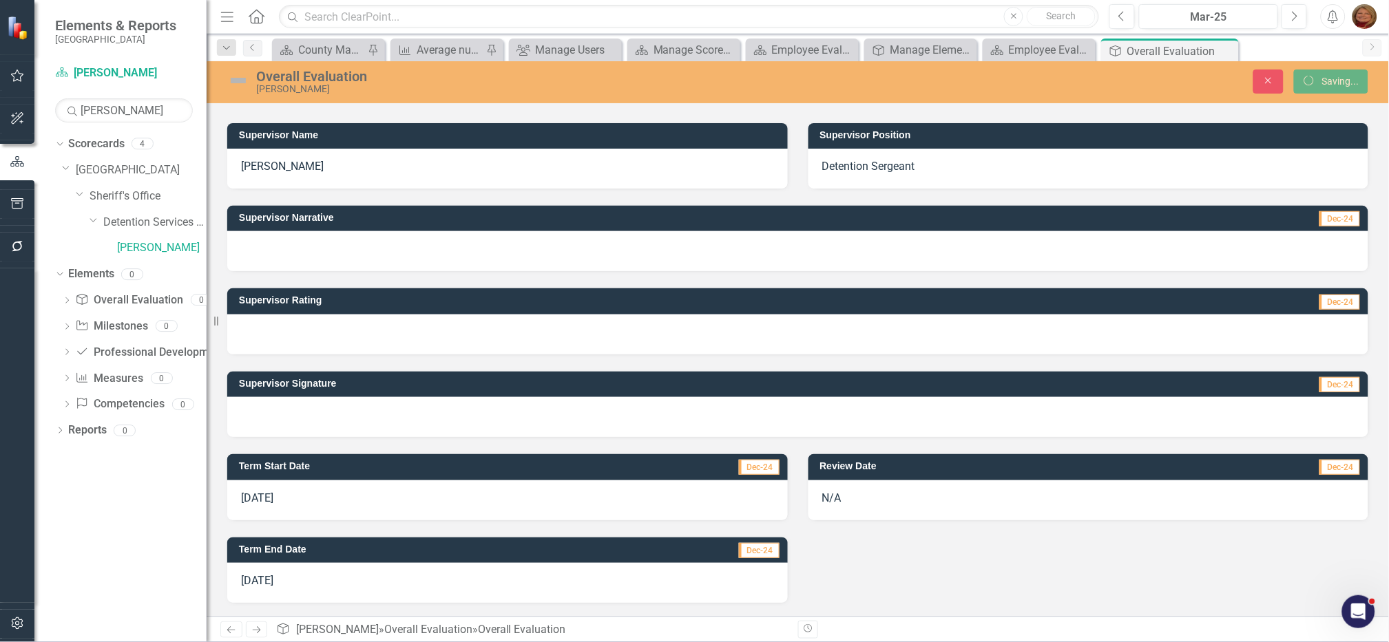
scroll to position [238, 0]
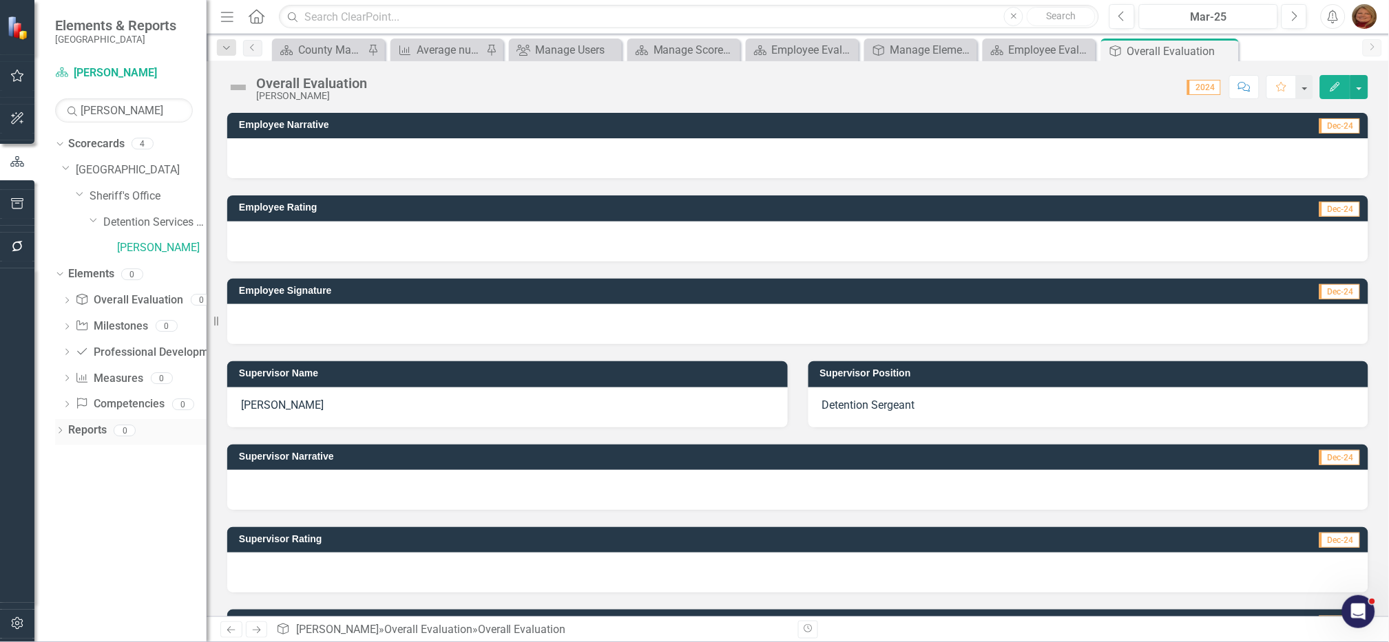
click at [61, 431] on icon "Dropdown" at bounding box center [60, 432] width 10 height 8
click at [112, 454] on link "Scorecard Scorecard" at bounding box center [109, 455] width 70 height 16
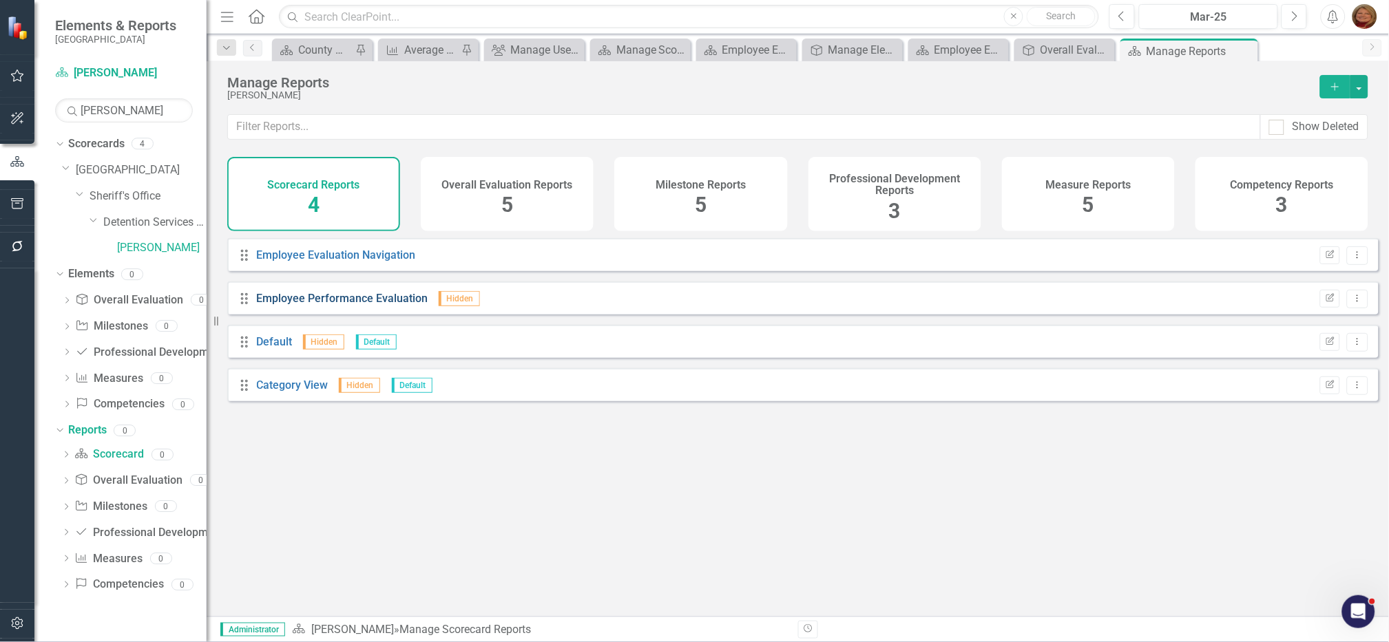
click at [335, 305] on link "Employee Performance Evaluation" at bounding box center [342, 298] width 171 height 13
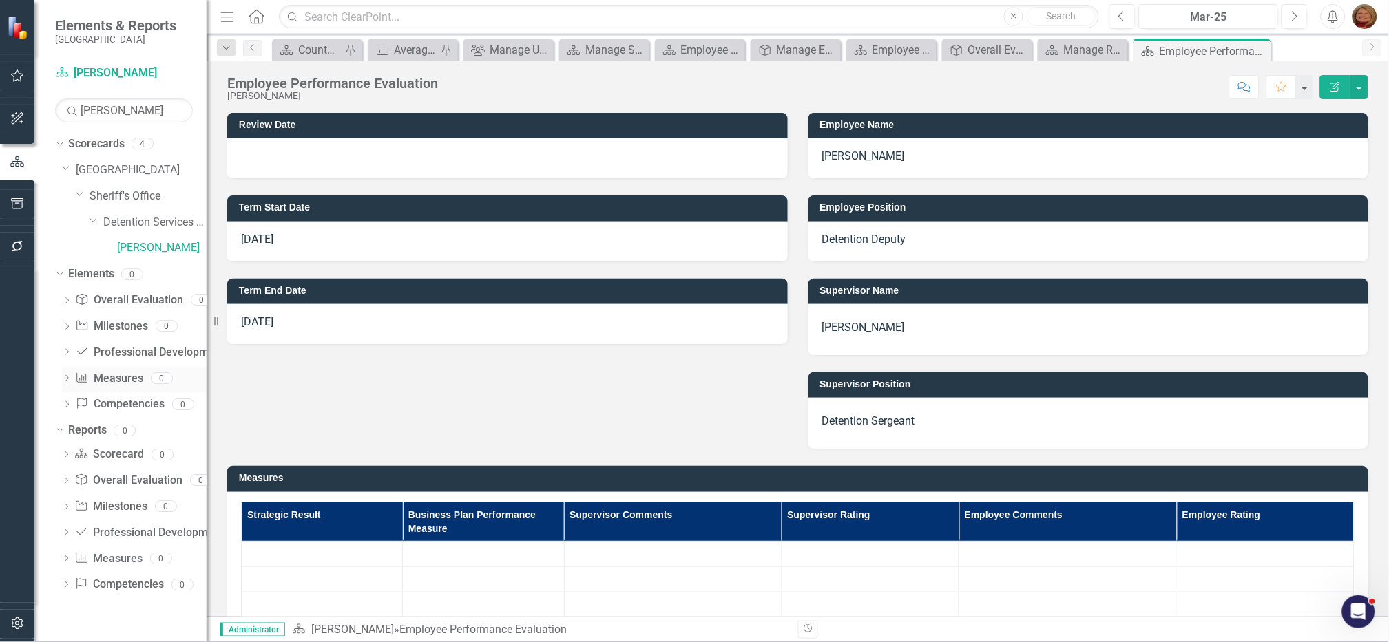
click at [114, 380] on link "Measure Measures" at bounding box center [109, 379] width 68 height 16
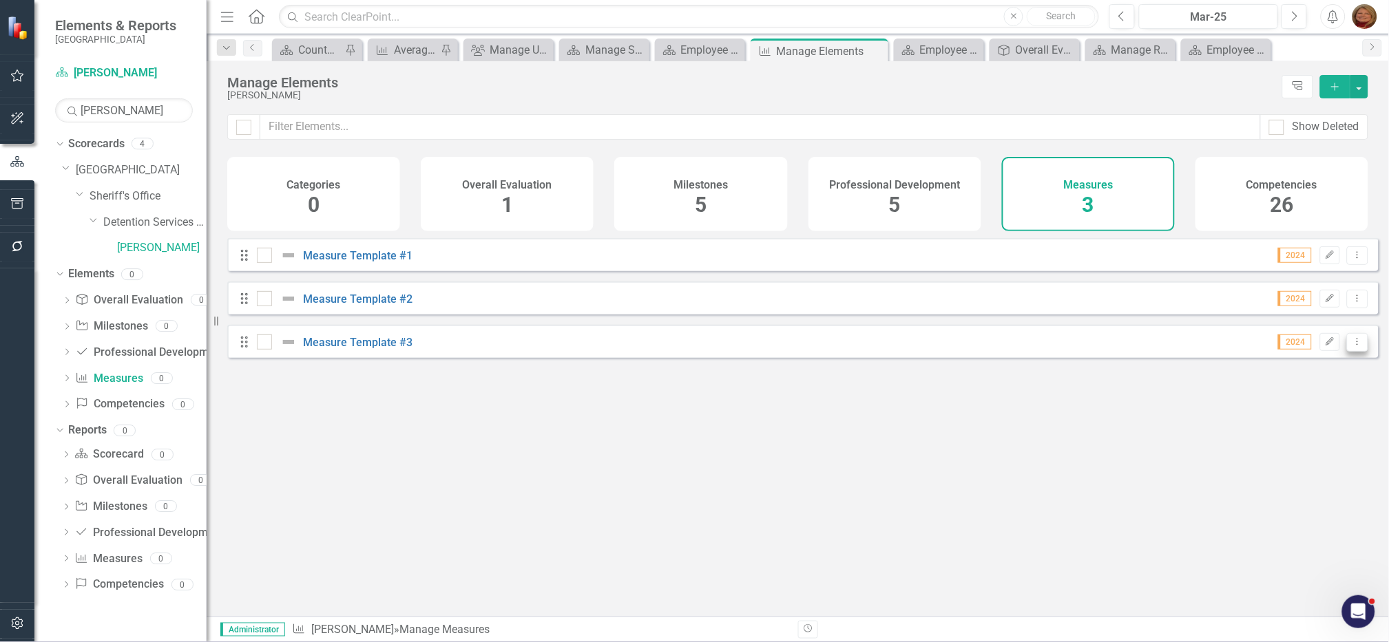
click at [1353, 352] on button "Dropdown Menu" at bounding box center [1357, 342] width 21 height 19
click at [1323, 454] on link "Trash Delete Measure" at bounding box center [1296, 451] width 124 height 25
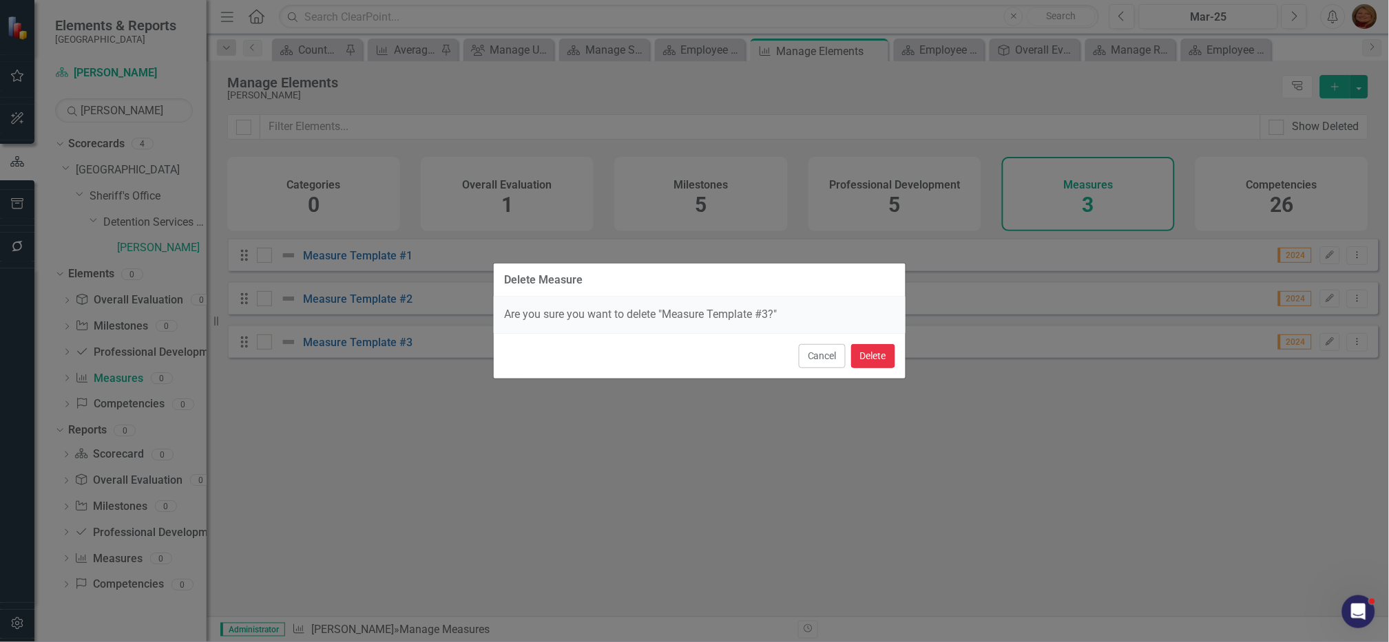
click at [876, 354] on button "Delete" at bounding box center [873, 356] width 44 height 24
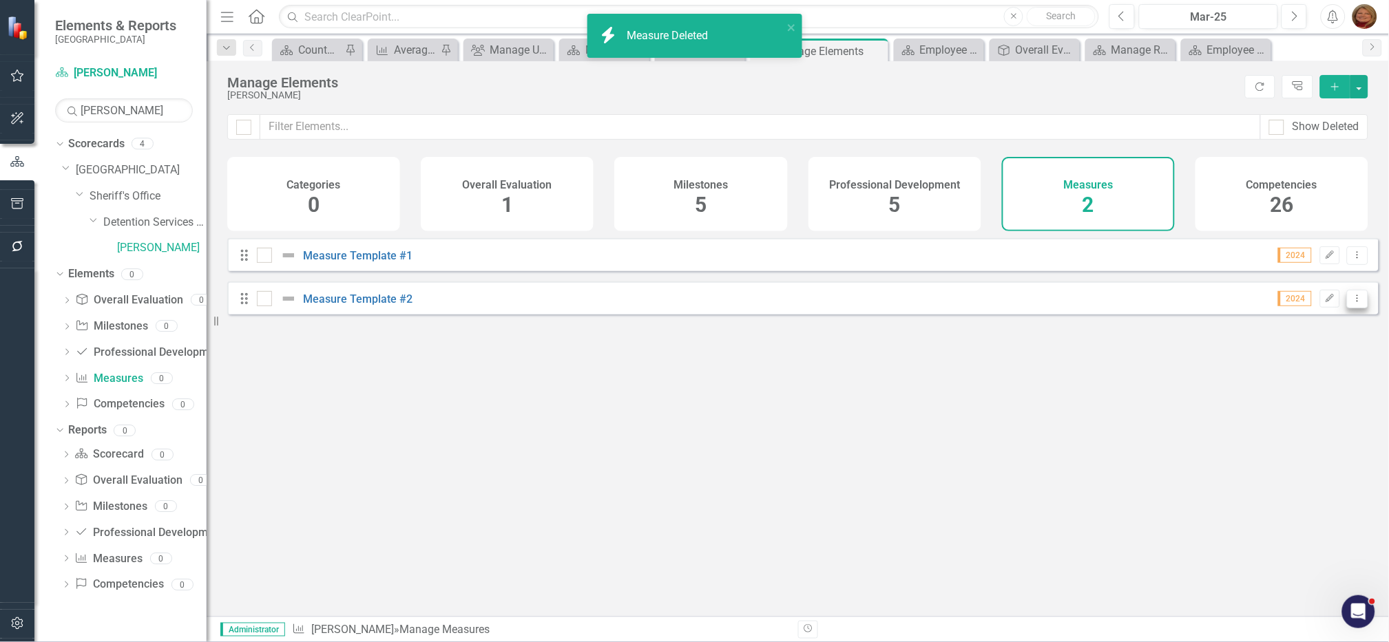
click at [1352, 303] on icon "Dropdown Menu" at bounding box center [1358, 298] width 12 height 9
click at [1299, 412] on link "Trash Delete Measure" at bounding box center [1296, 407] width 124 height 25
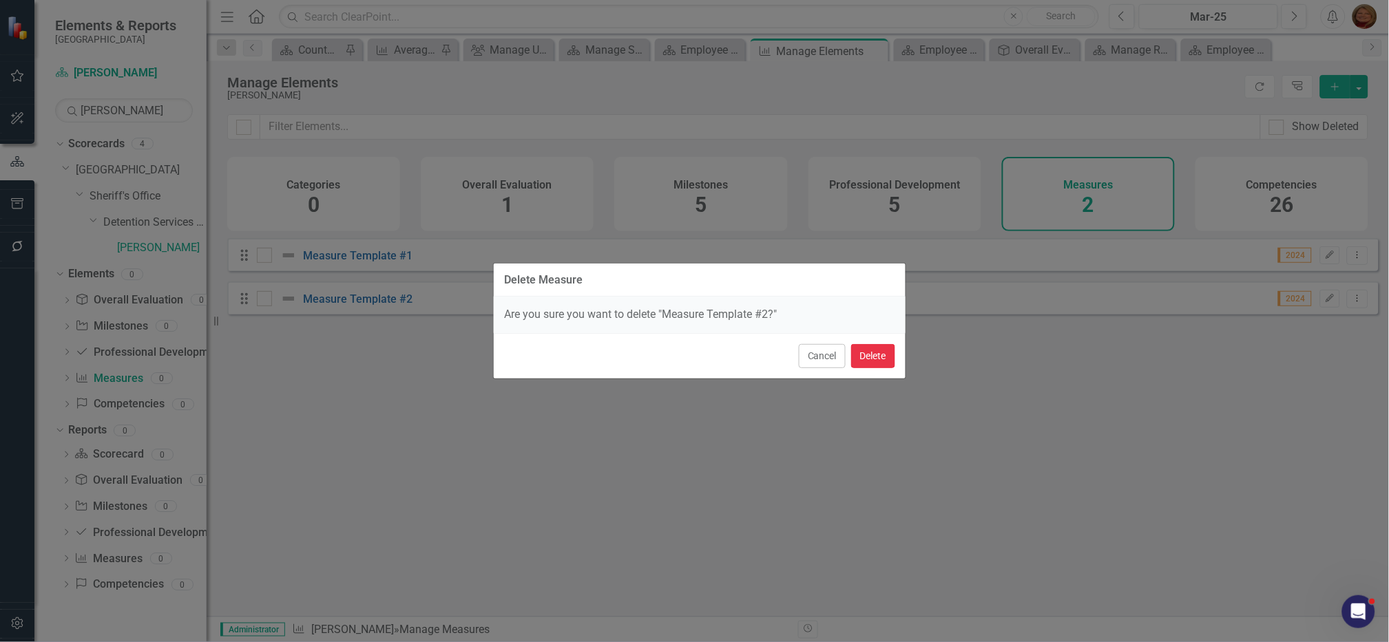
drag, startPoint x: 887, startPoint y: 352, endPoint x: 878, endPoint y: 352, distance: 9.0
click at [885, 352] on button "Delete" at bounding box center [873, 356] width 44 height 24
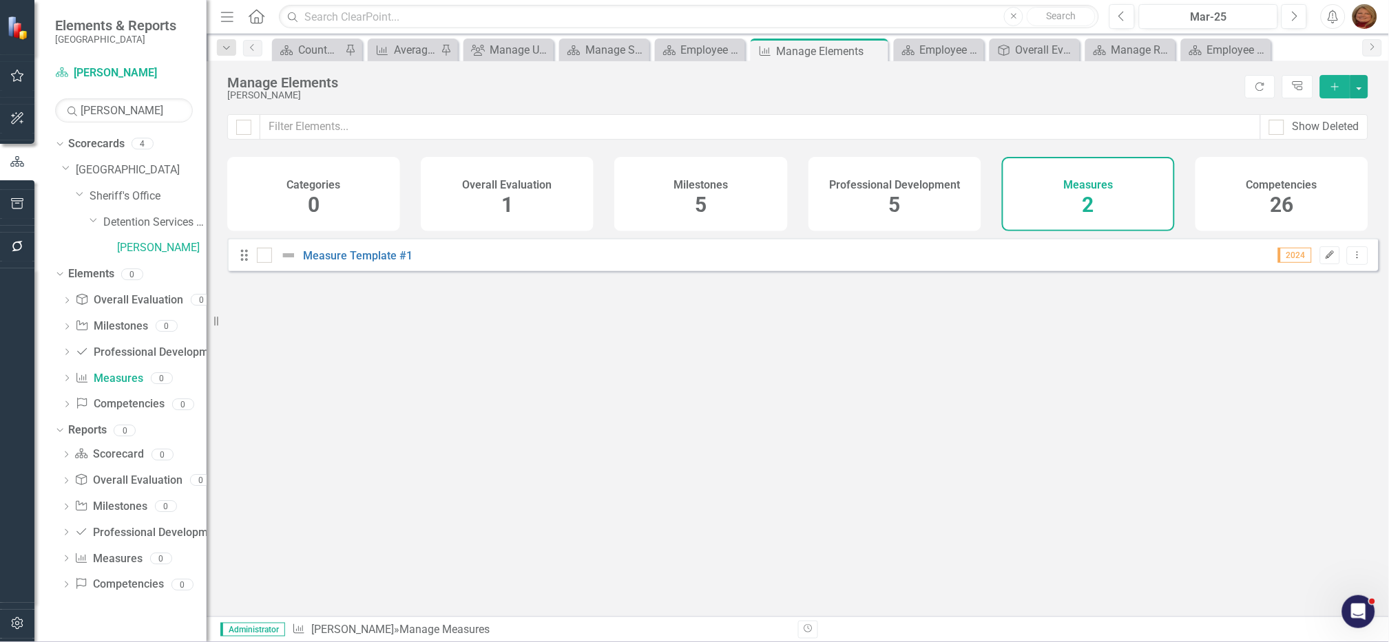
click at [1325, 260] on icon "Edit" at bounding box center [1330, 255] width 10 height 8
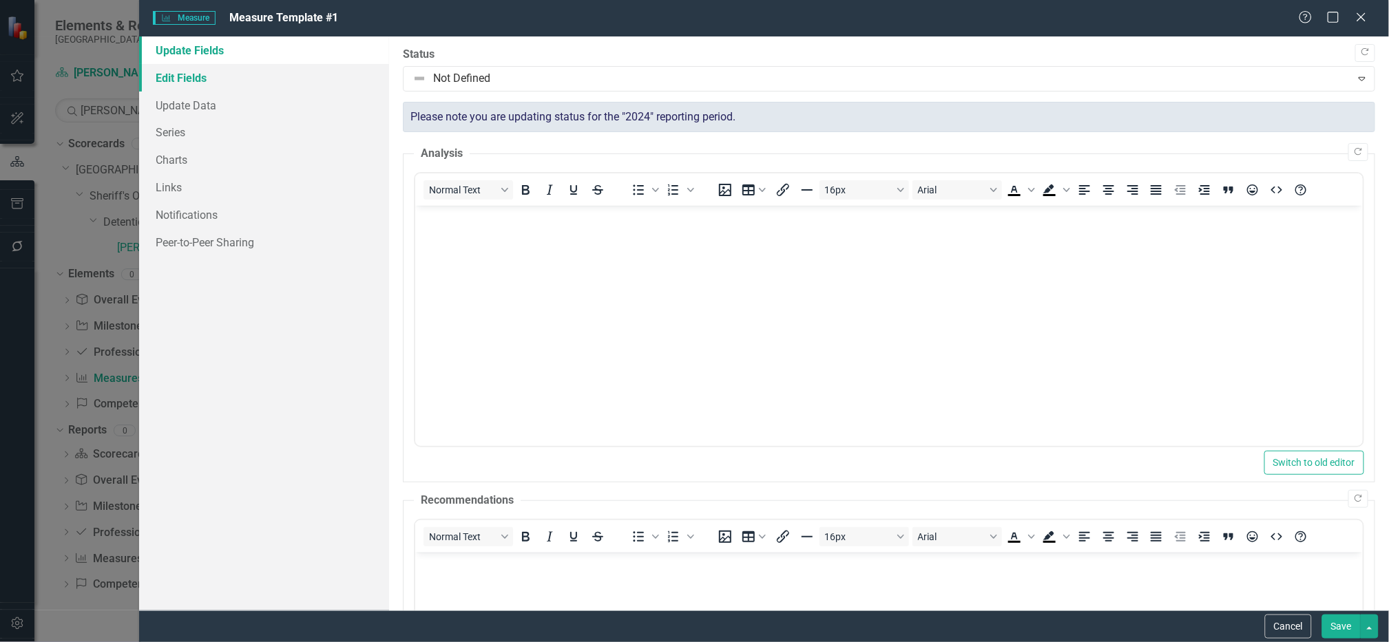
click at [178, 67] on link "Edit Fields" at bounding box center [264, 78] width 250 height 28
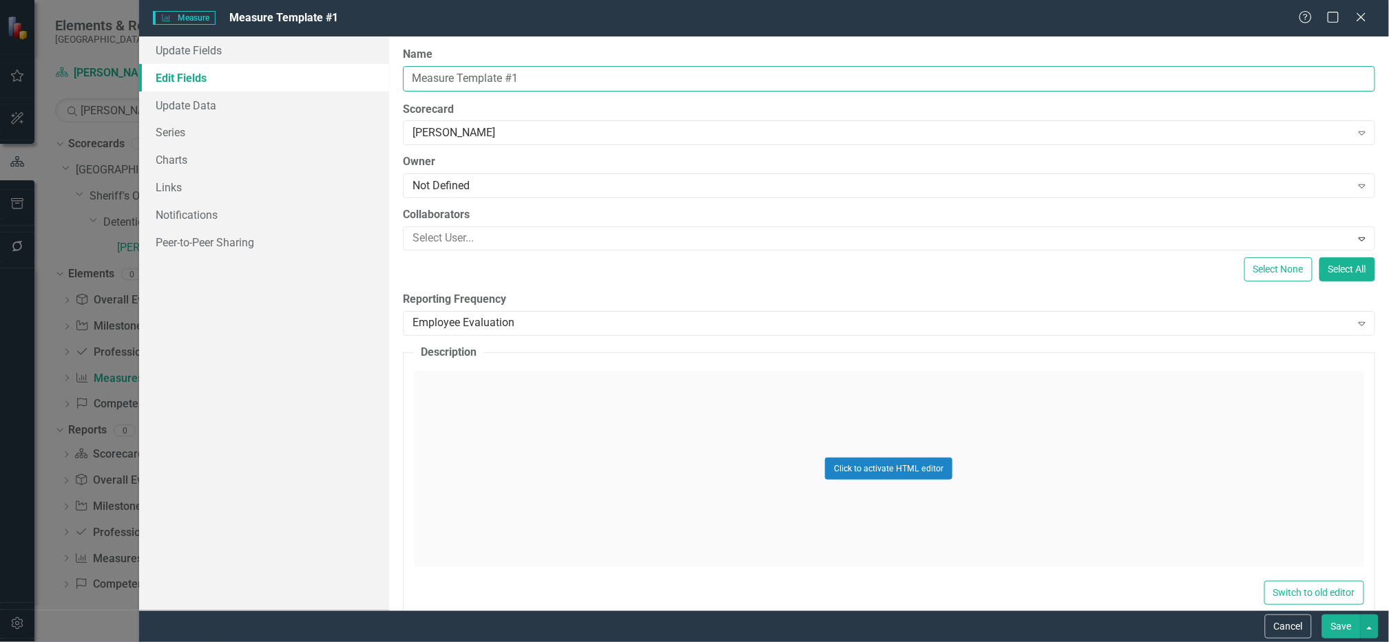
drag, startPoint x: 531, startPoint y: 76, endPoint x: -109, endPoint y: 45, distance: 640.4
click at [0, 45] on html "Elements & Reports Gunnison County Scorecard [PERSON_NAME] Search [PERSON_NAME]…" at bounding box center [694, 321] width 1389 height 642
type input "N/A"
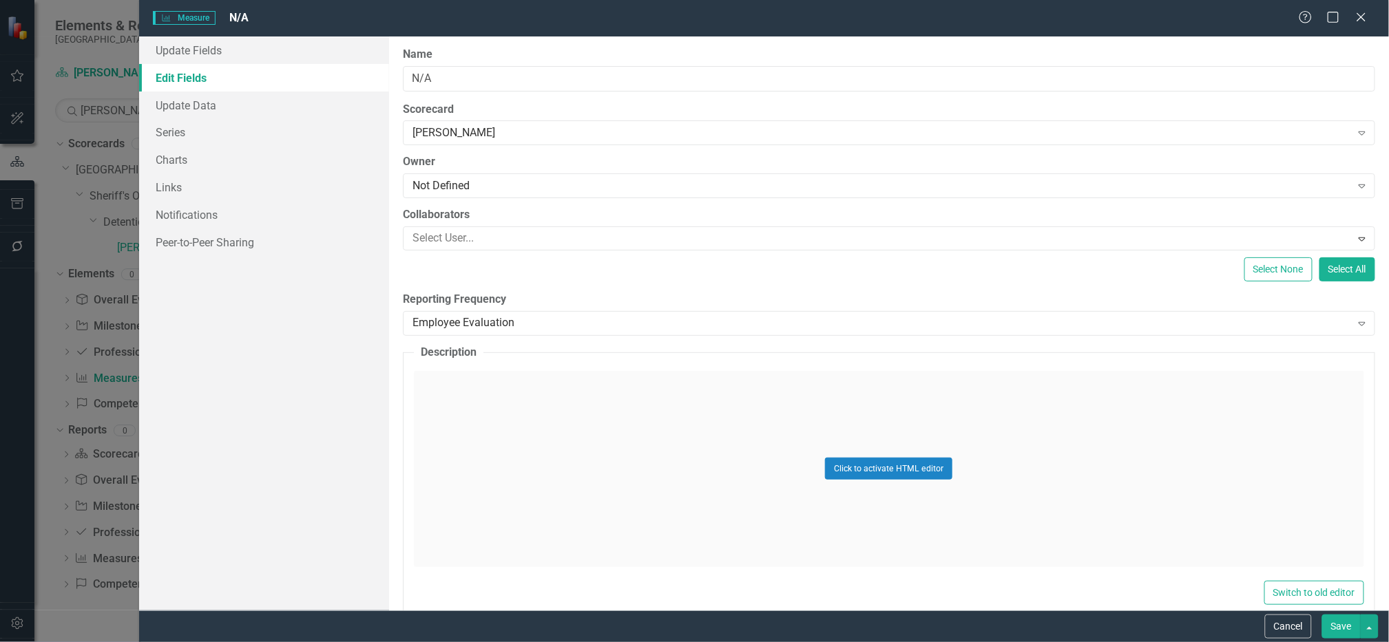
click at [1337, 631] on button "Save" at bounding box center [1341, 627] width 39 height 24
